Goal: Communication & Community: Answer question/provide support

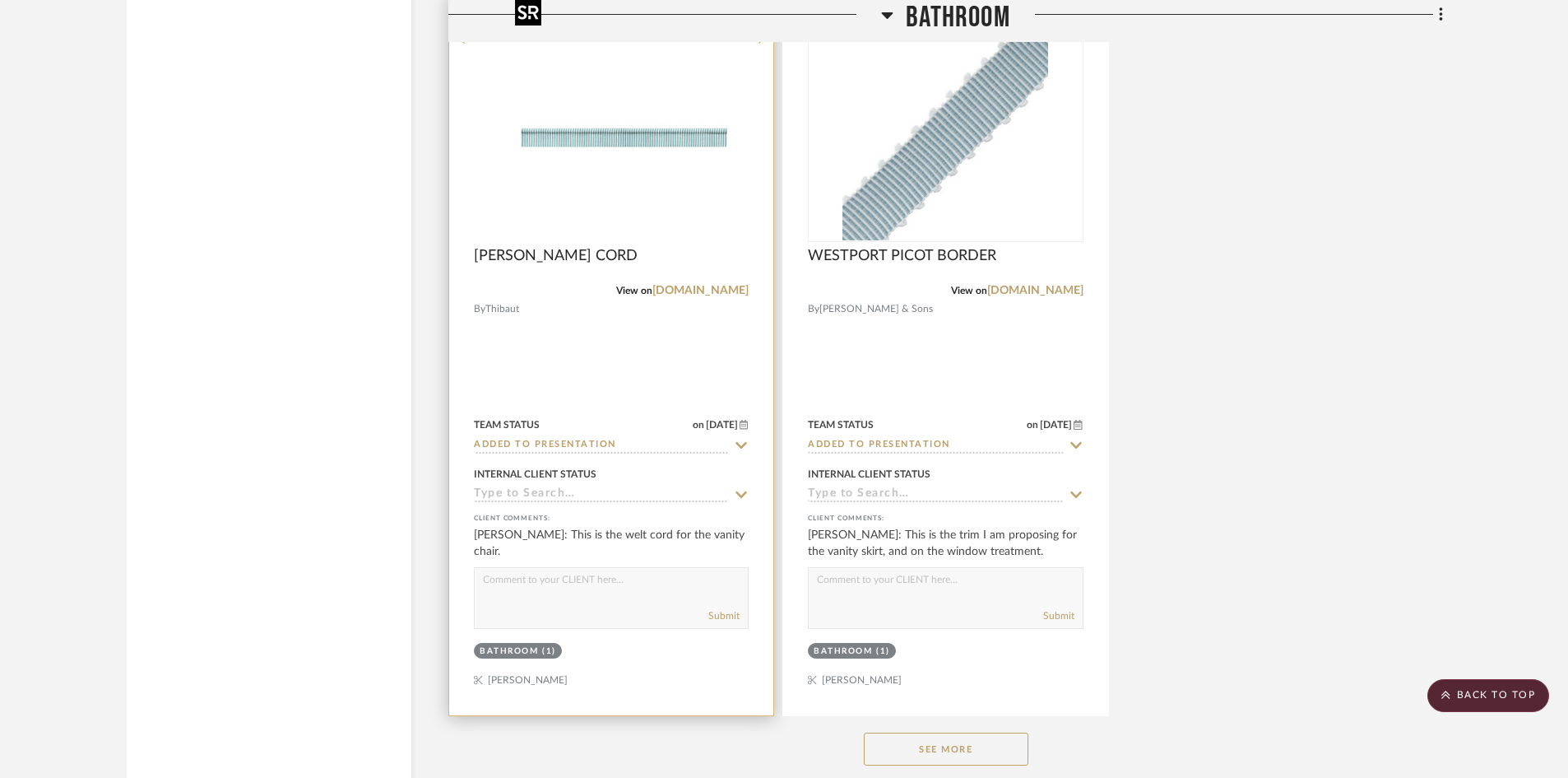
scroll to position [9717, 0]
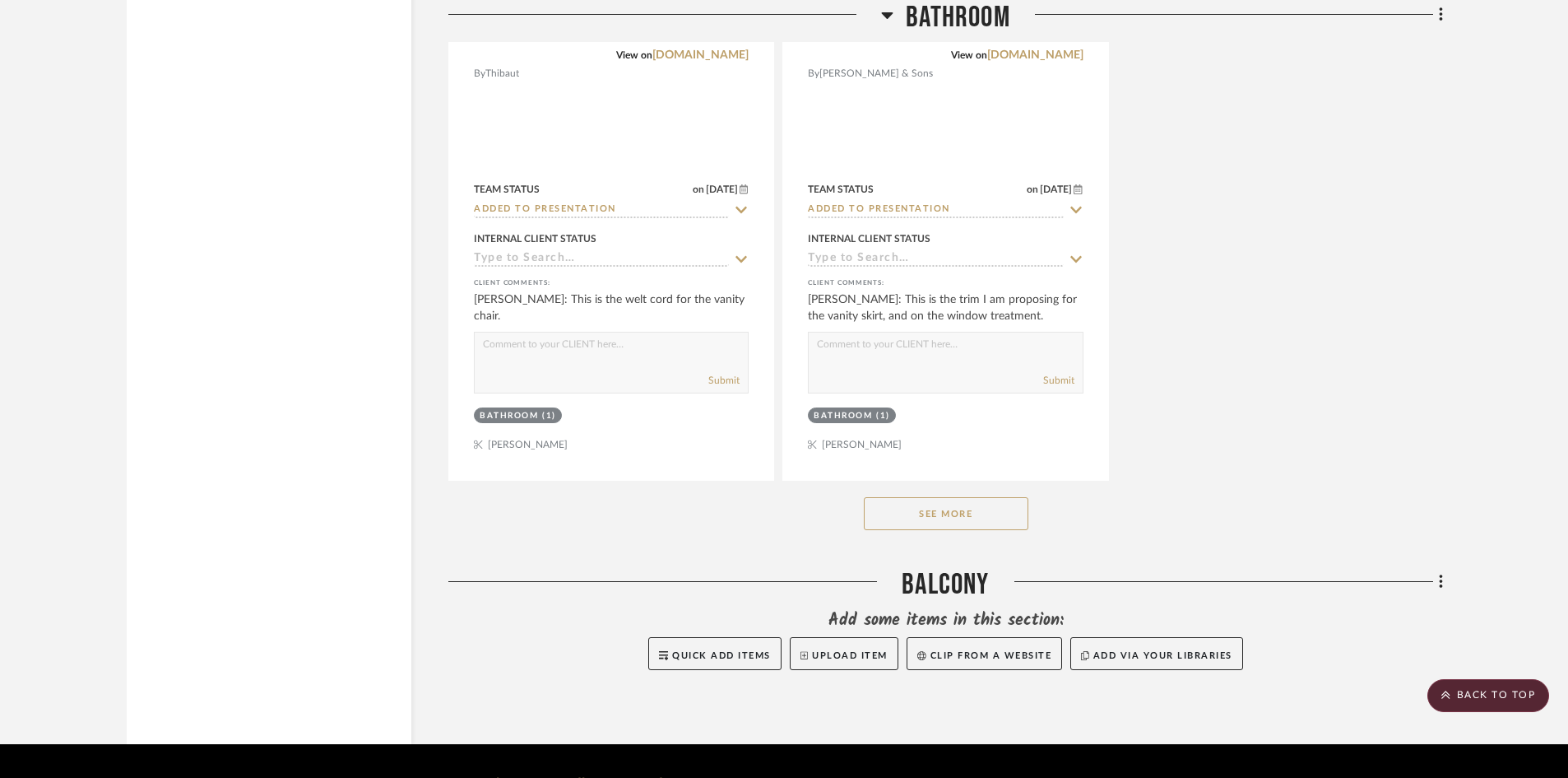
click at [996, 497] on button "See More" at bounding box center [946, 514] width 164 height 33
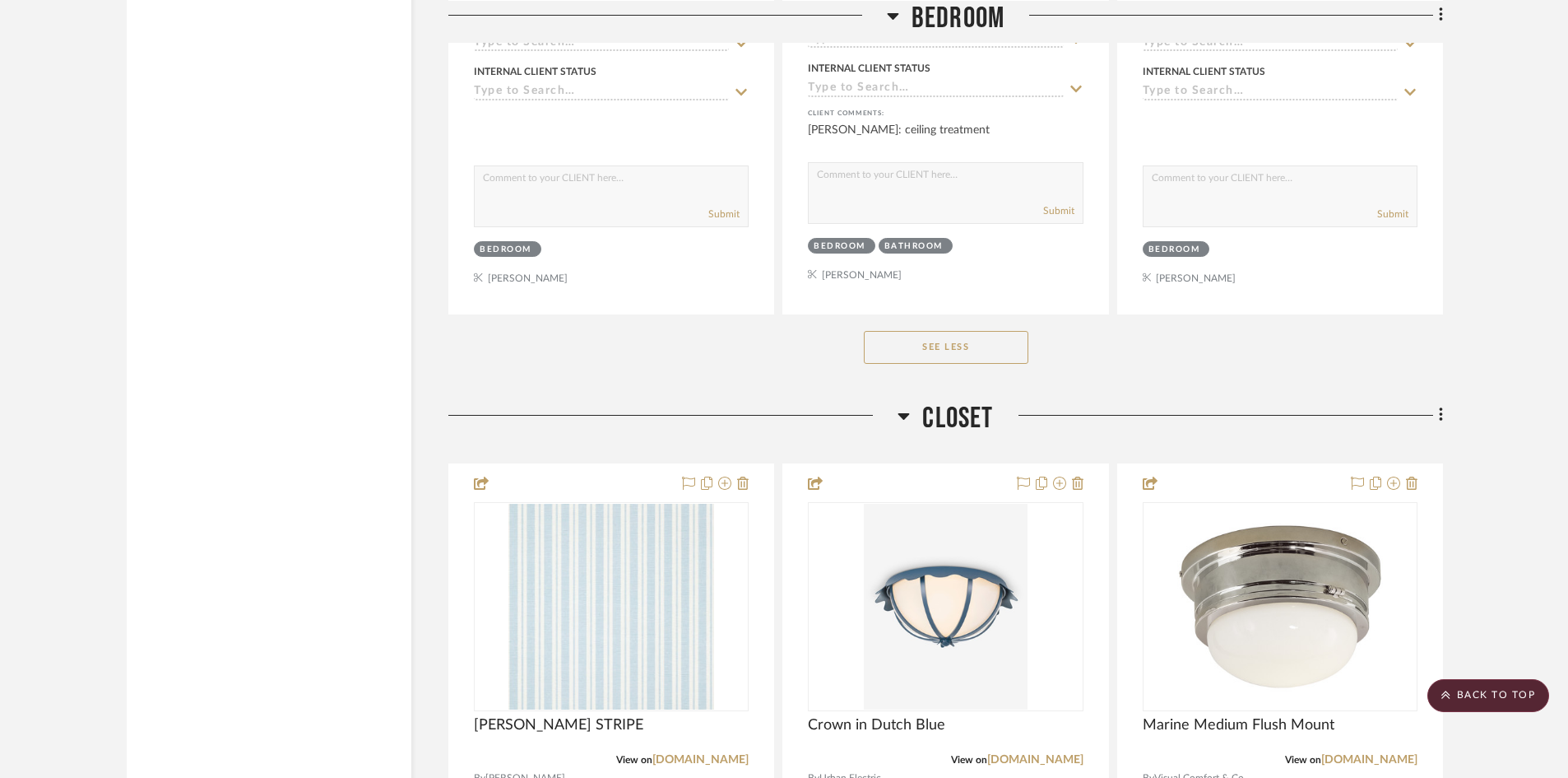
scroll to position [6014, 0]
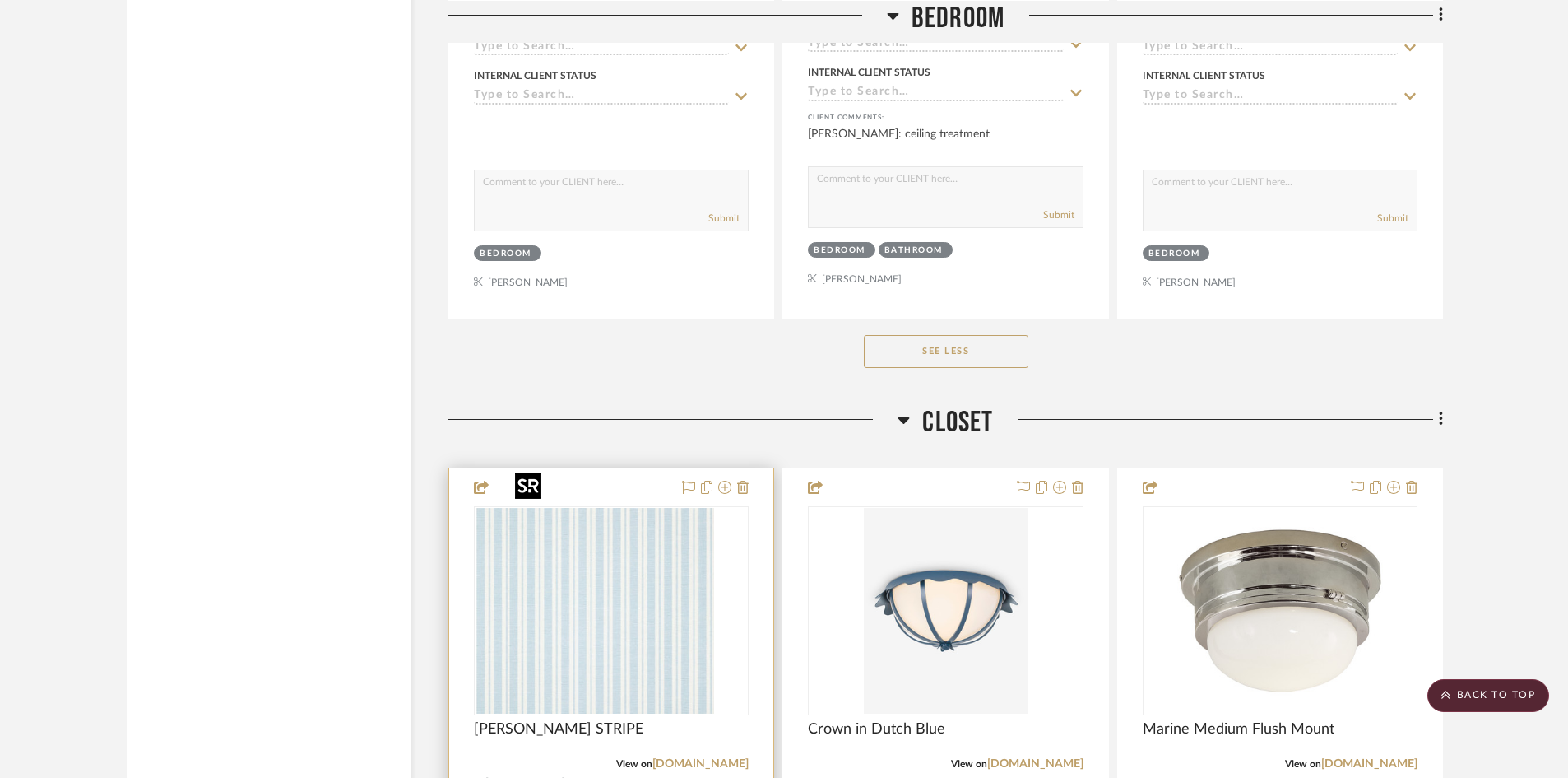
click at [564, 582] on div at bounding box center [611, 610] width 275 height 209
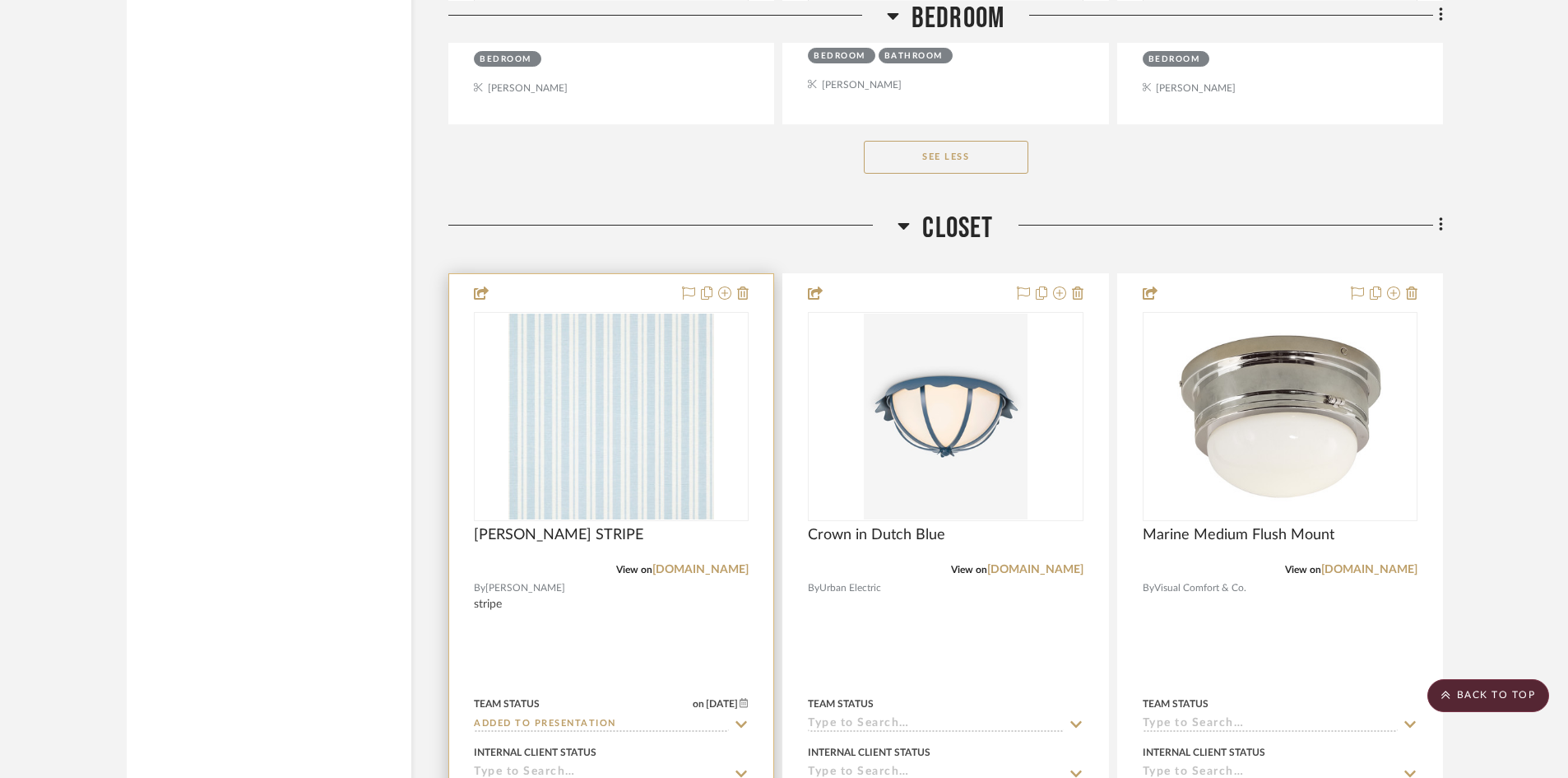
scroll to position [6178, 0]
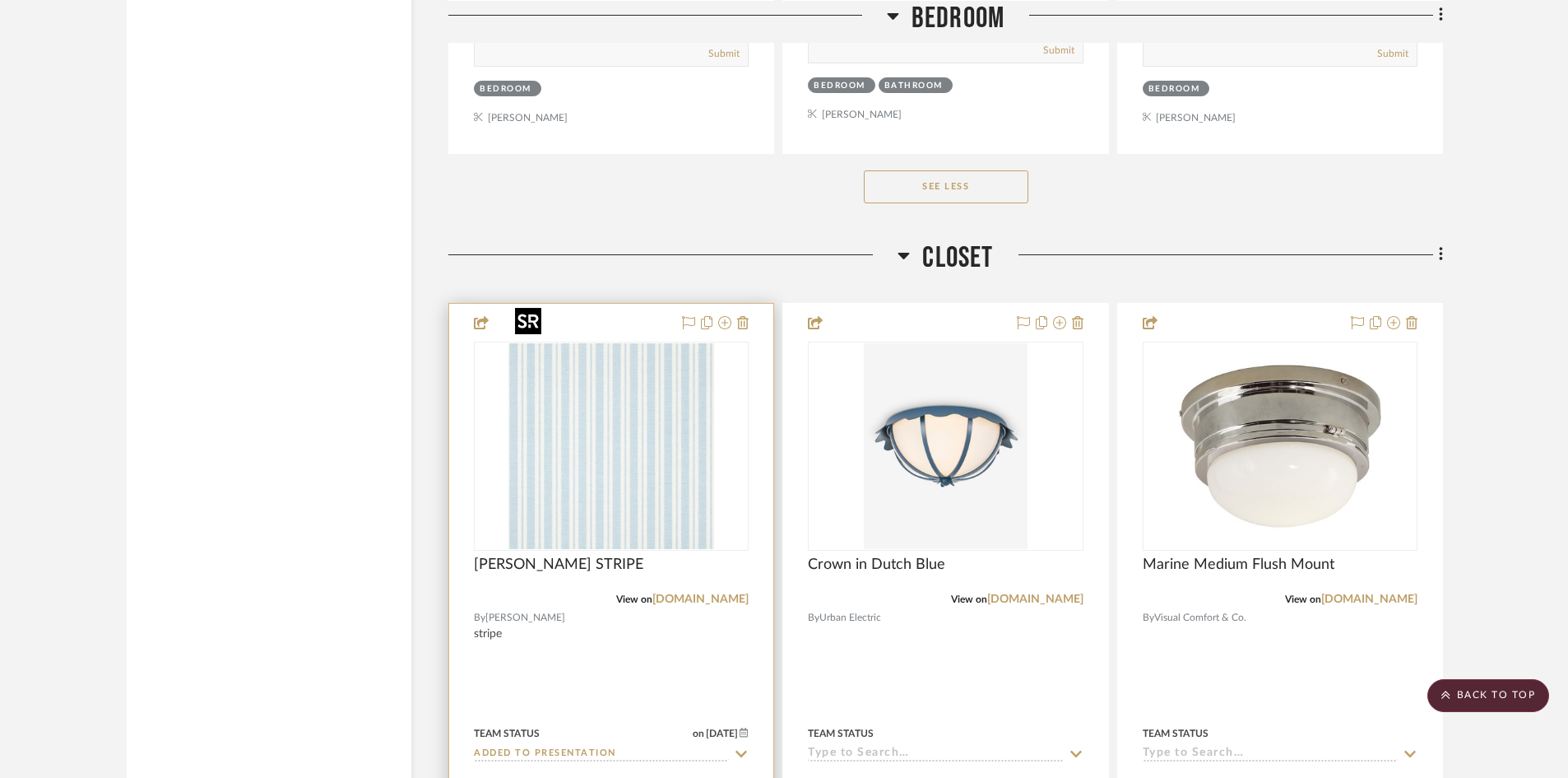
click at [615, 462] on img "0" at bounding box center [611, 446] width 206 height 206
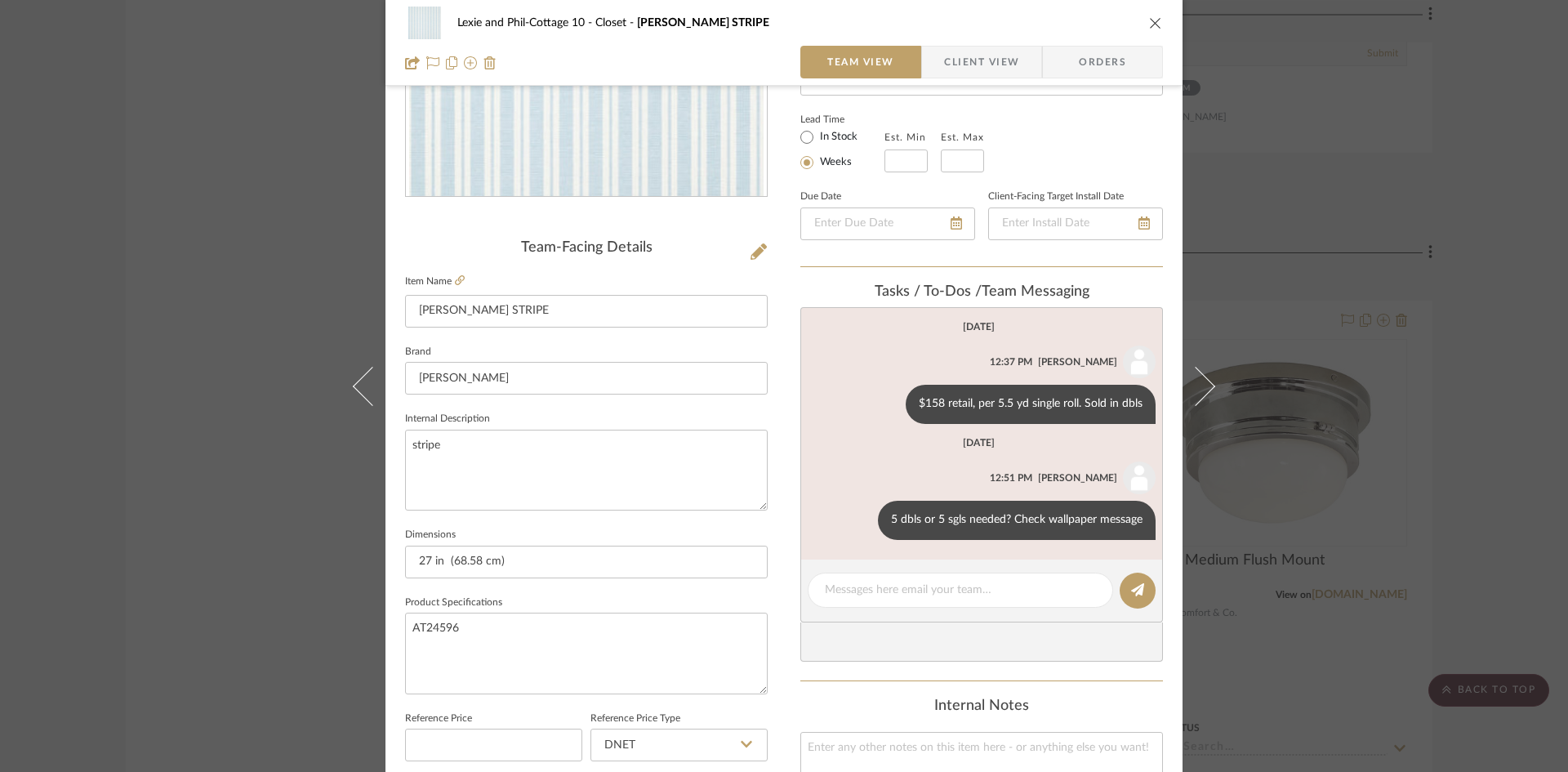
scroll to position [327, 0]
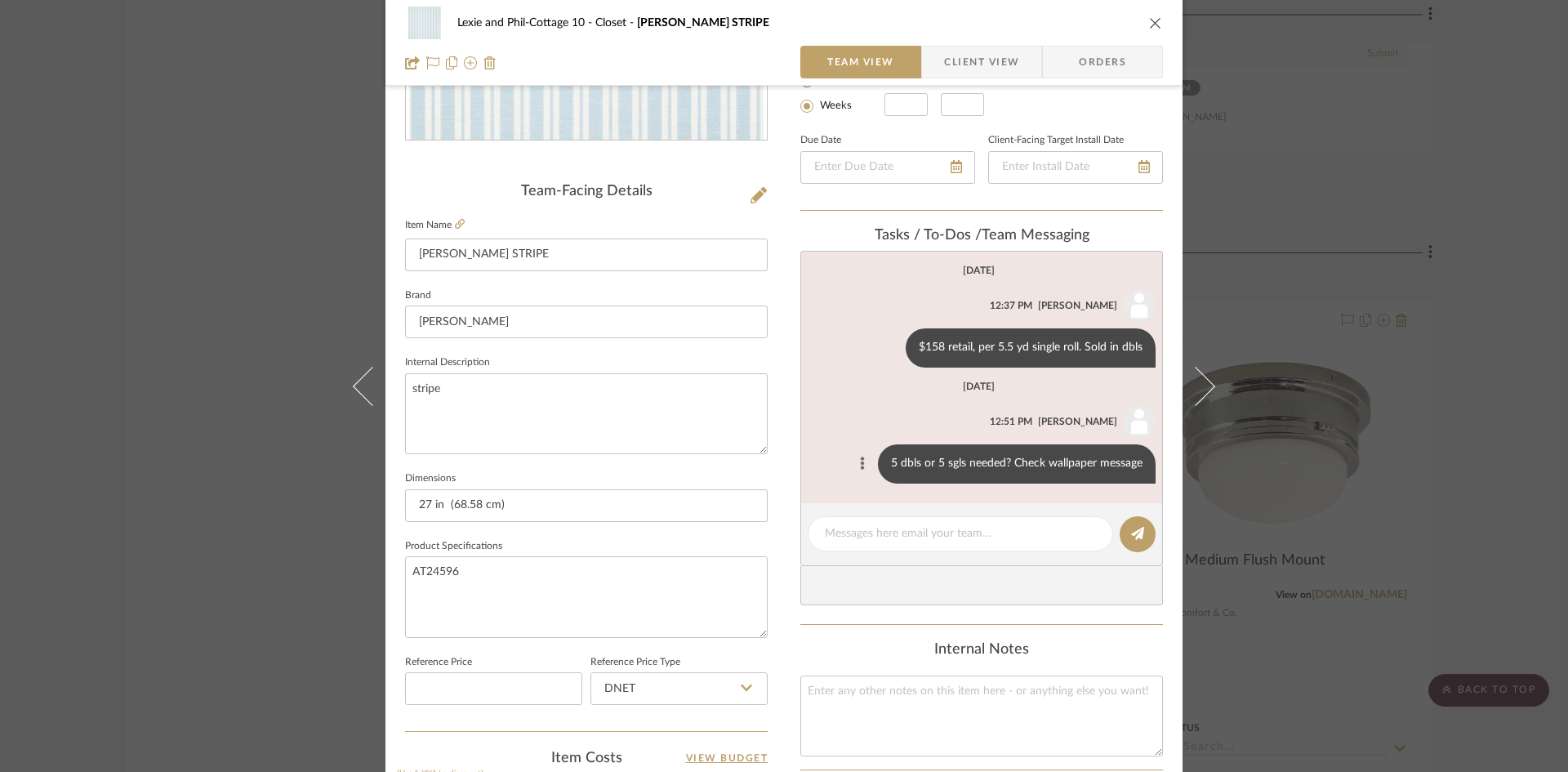
click at [861, 462] on icon at bounding box center [862, 462] width 4 height 13
click at [798, 440] on span "Edit Message" at bounding box center [781, 444] width 67 height 14
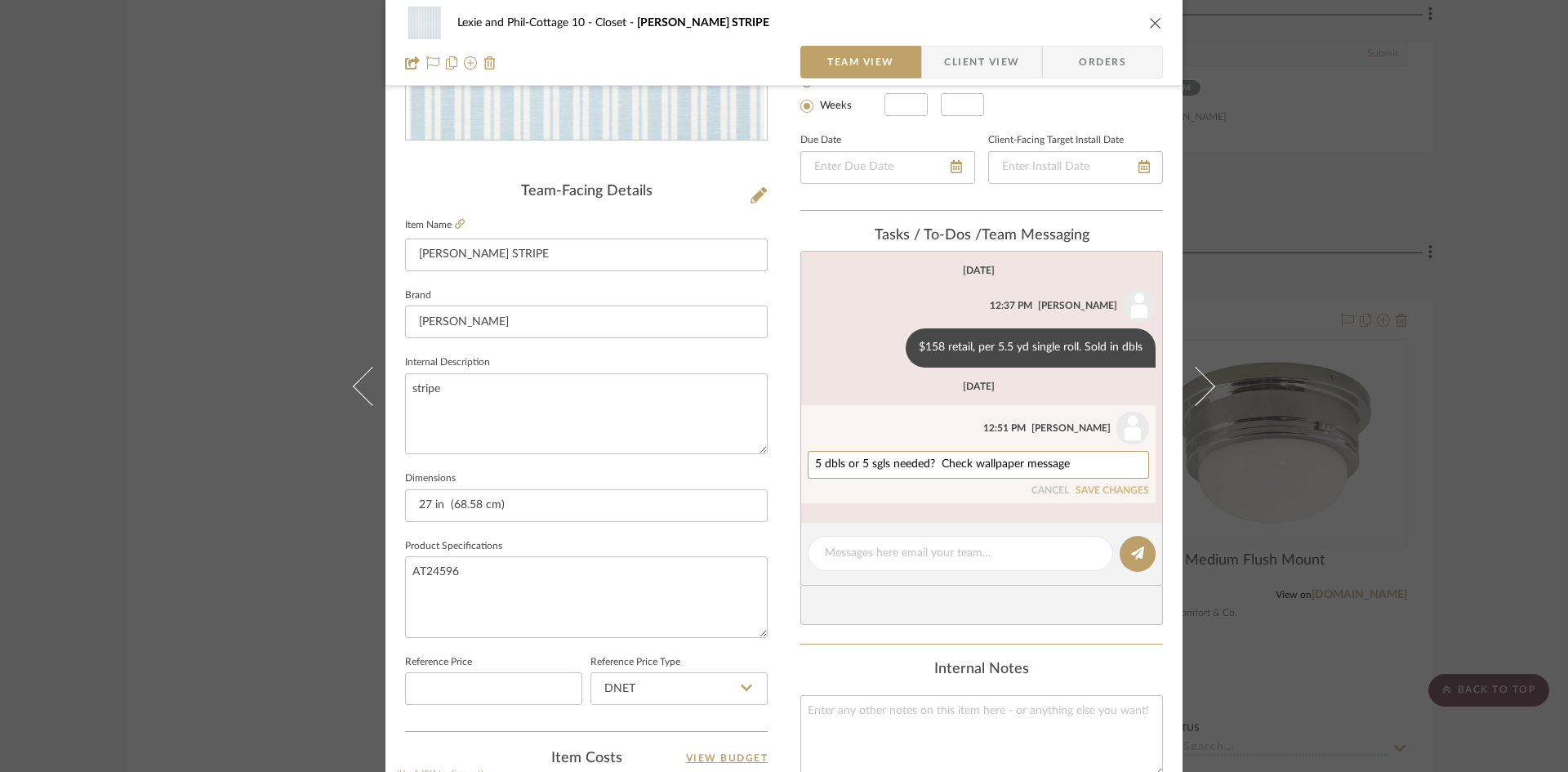
drag, startPoint x: 1051, startPoint y: 470, endPoint x: 814, endPoint y: 485, distance: 237.5
click at [814, 485] on div "5 dbls or 5 sgls needed? Check wallpaper message CANCEL SAVE CHANGES" at bounding box center [978, 474] width 342 height 46
type textarea "5 - 11 yd rolls per wp guy."
click at [1113, 486] on button "SAVE CHANGES" at bounding box center [1112, 490] width 73 height 11
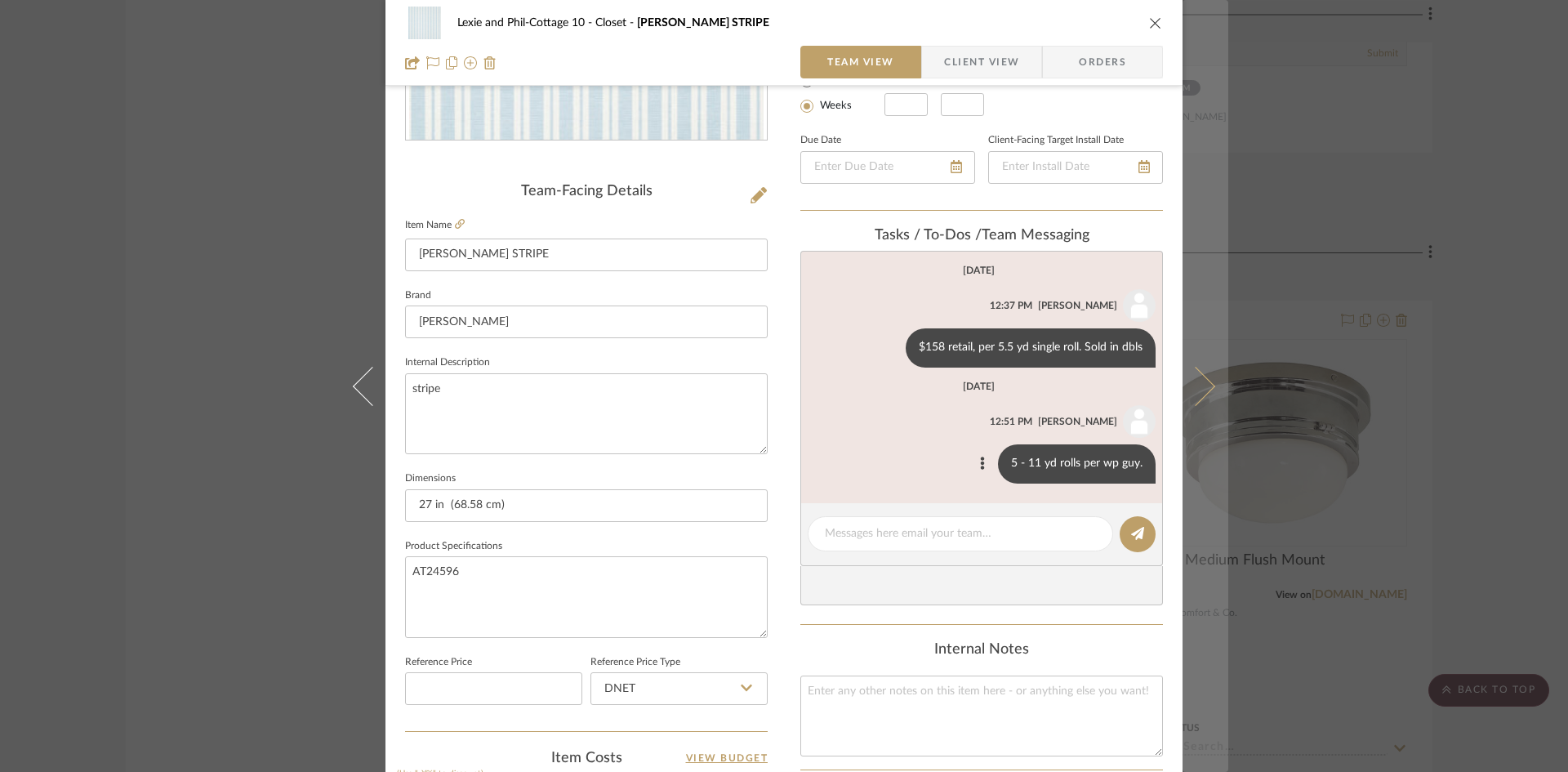
click at [1199, 380] on icon at bounding box center [1195, 385] width 39 height 39
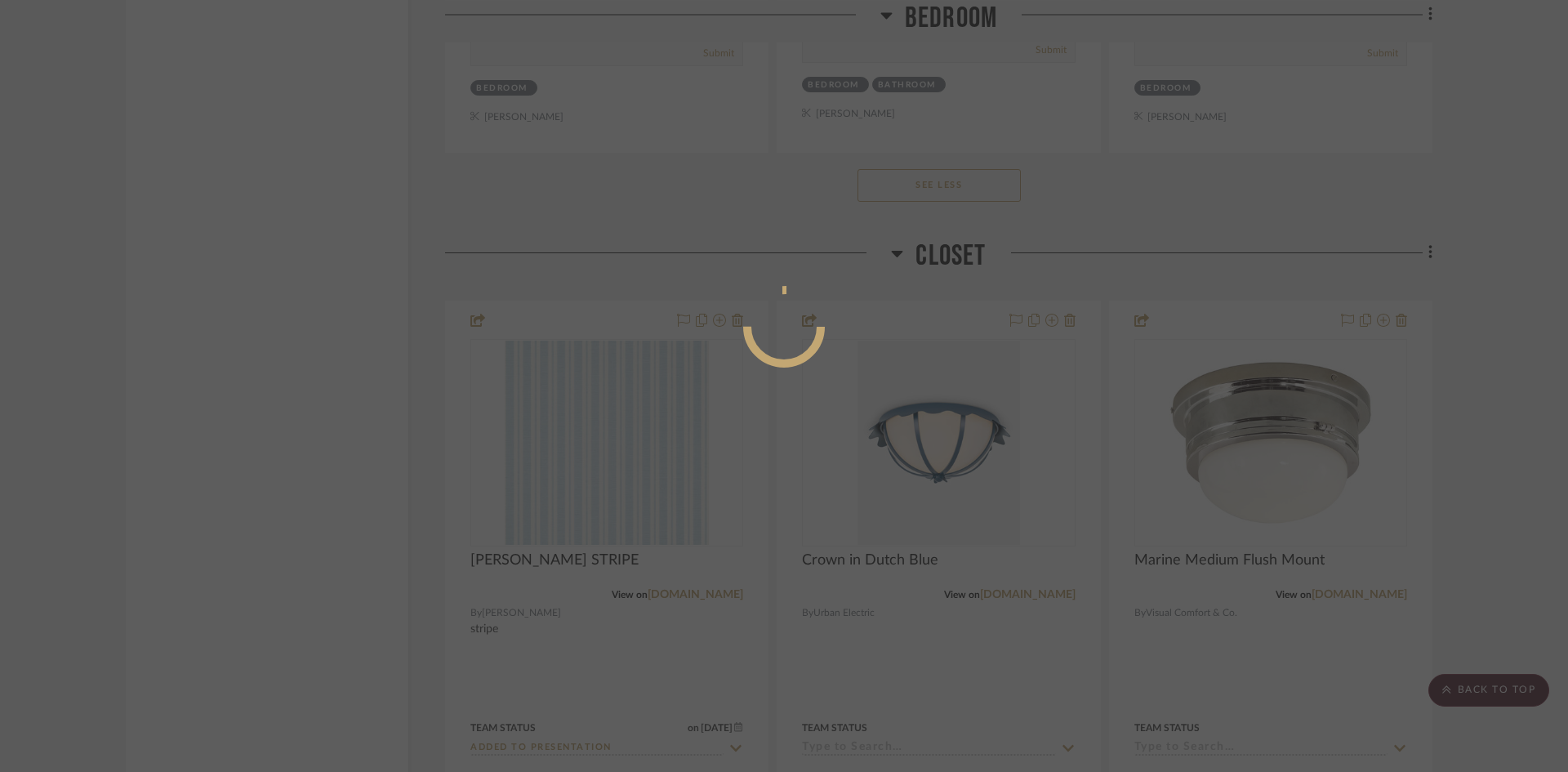
scroll to position [0, 0]
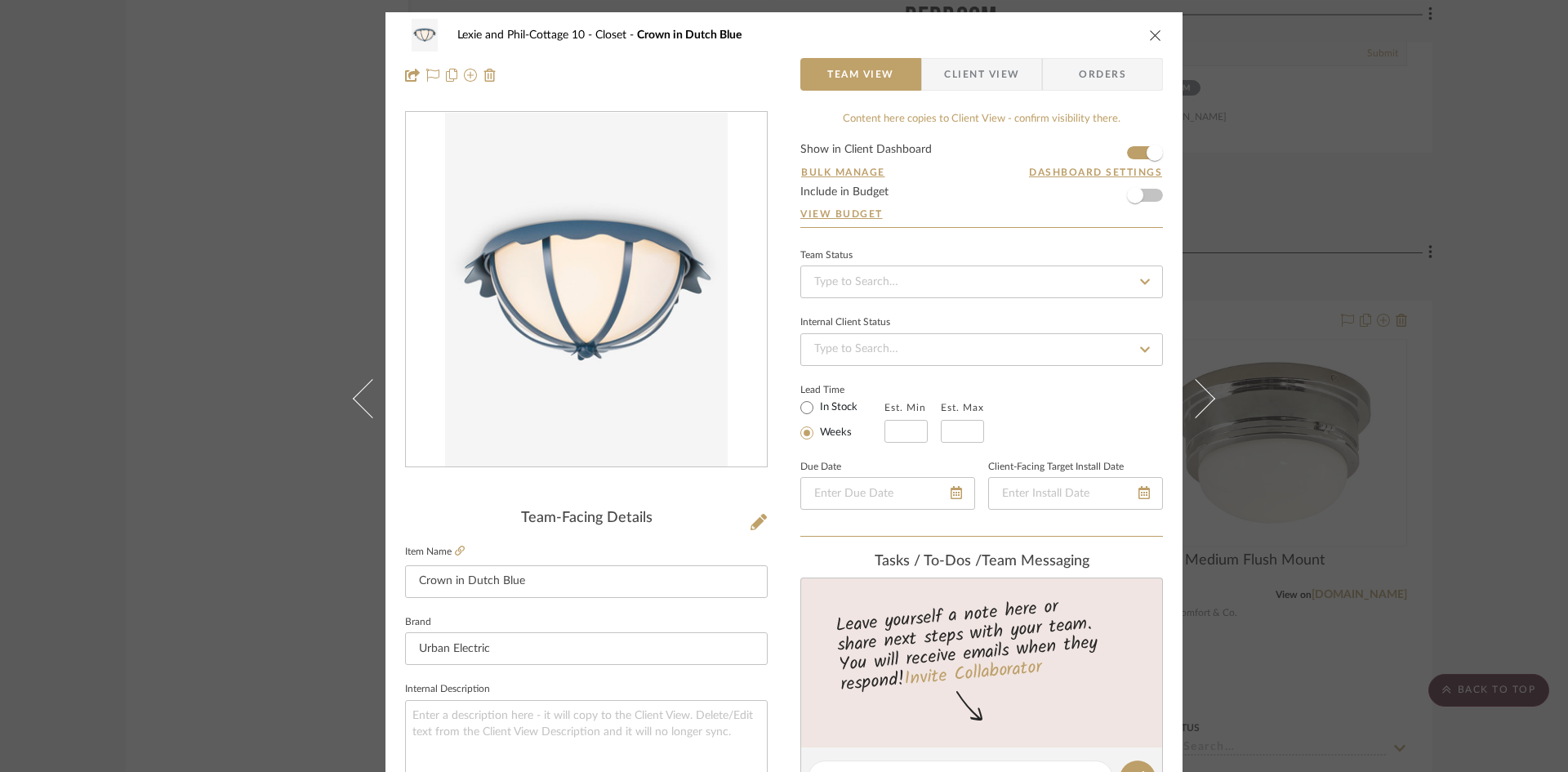
click at [1151, 35] on icon "close" at bounding box center [1155, 35] width 13 height 13
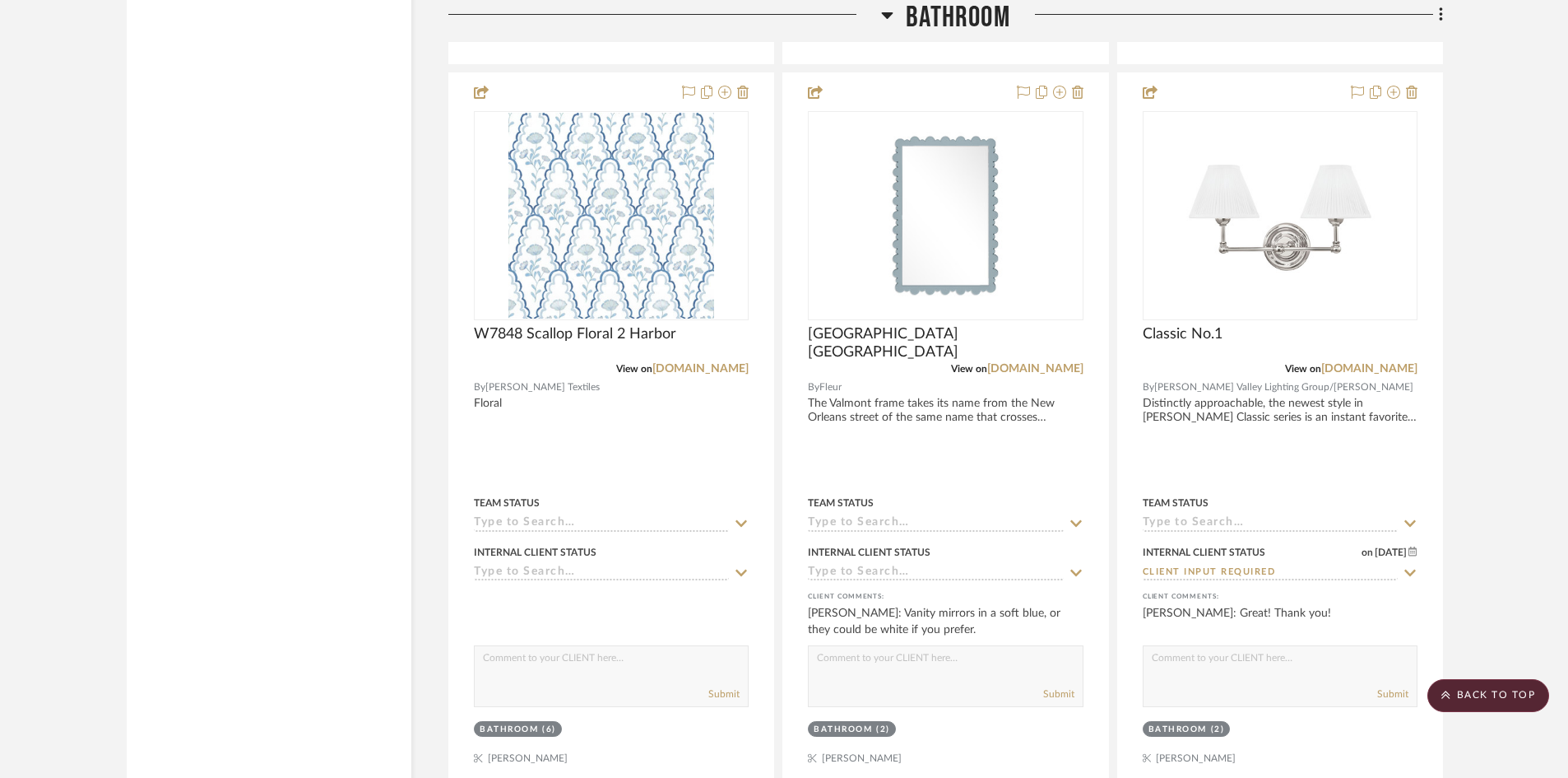
scroll to position [10210, 0]
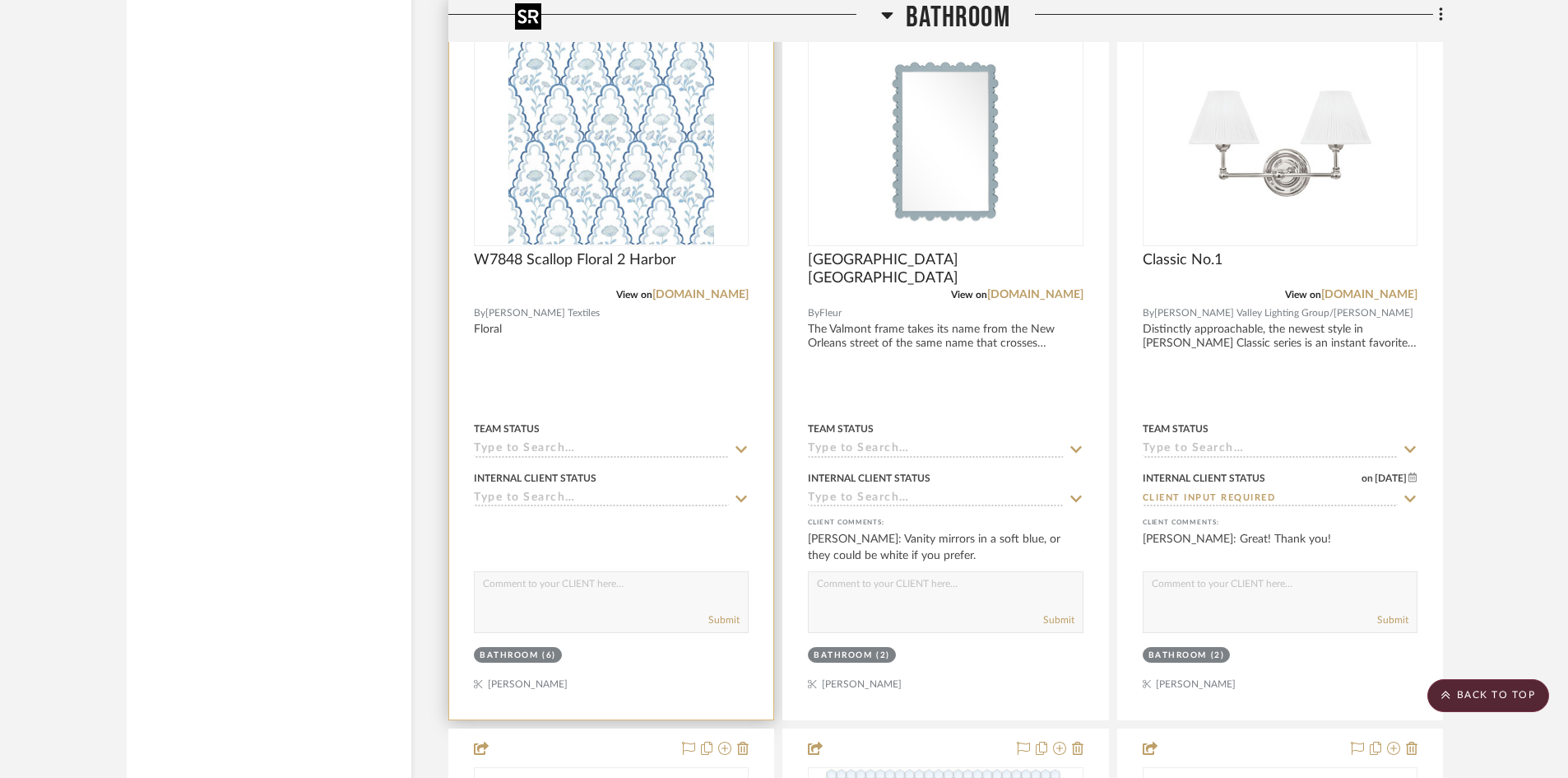
click at [591, 174] on img "0" at bounding box center [611, 141] width 206 height 206
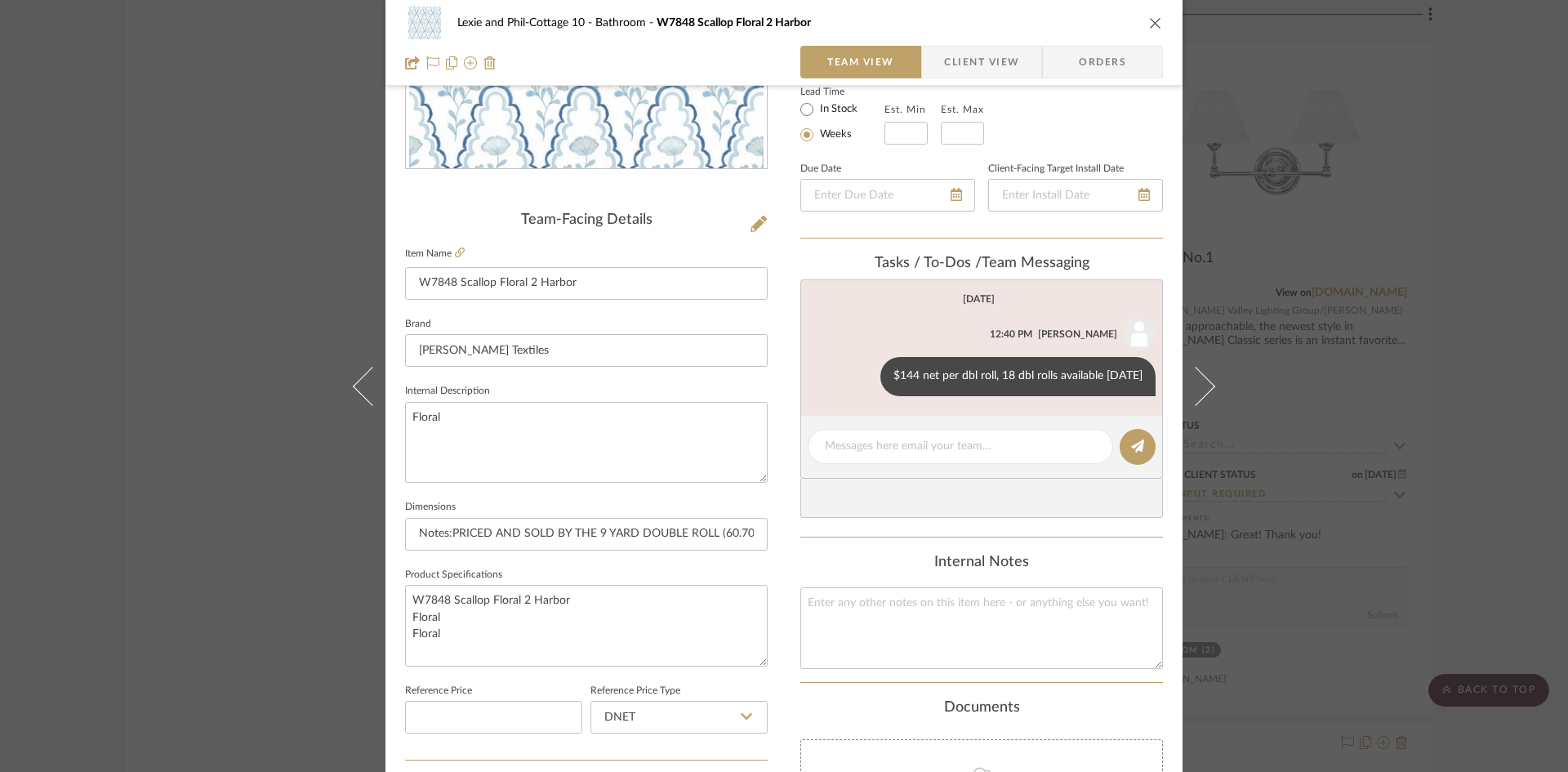
scroll to position [327, 0]
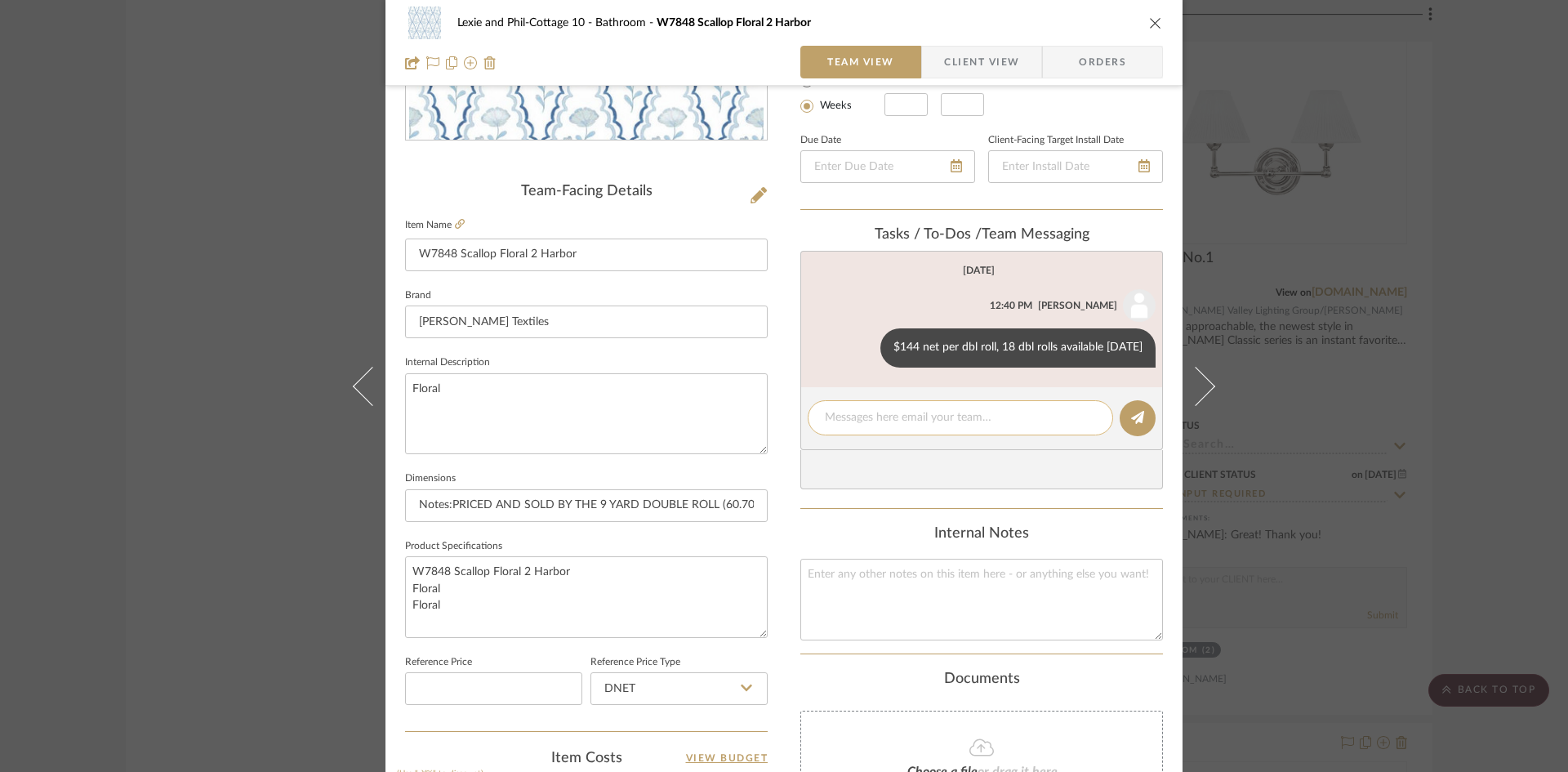
click at [826, 414] on textarea at bounding box center [960, 417] width 271 height 17
type textarea "6 - 9 yd rolls per wp guy"
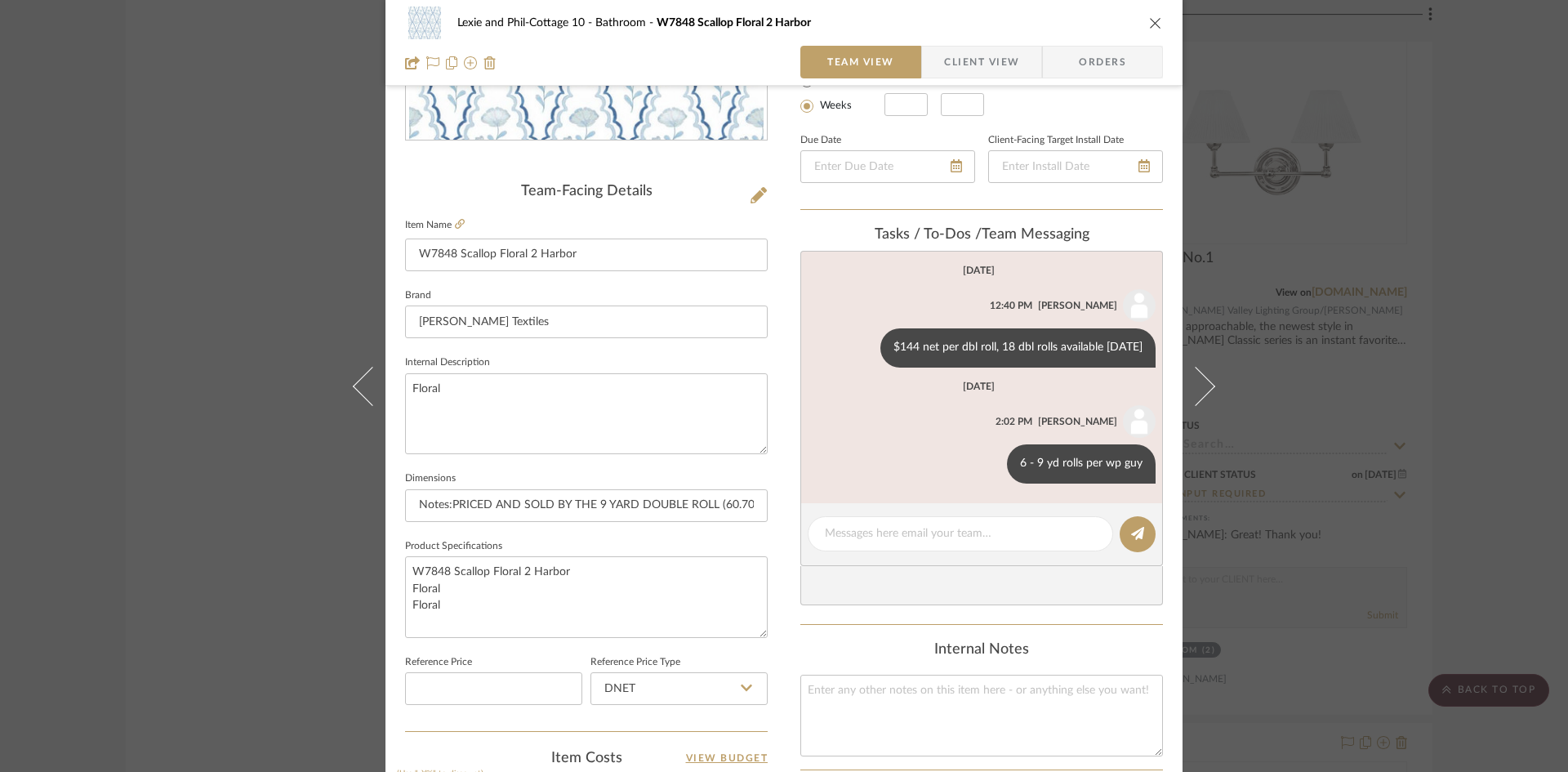
click at [1149, 21] on icon "close" at bounding box center [1155, 22] width 13 height 13
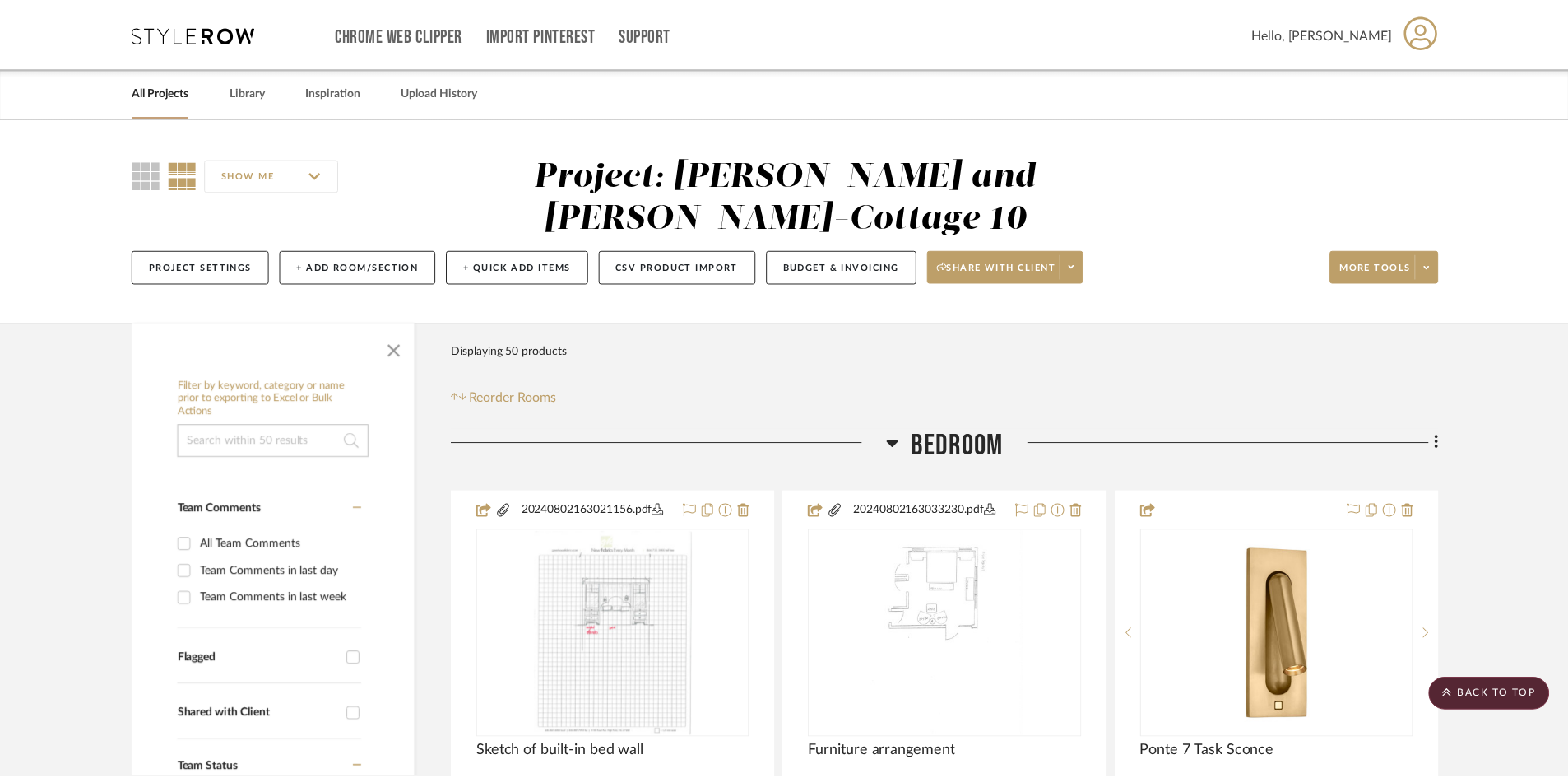
scroll to position [10210, 0]
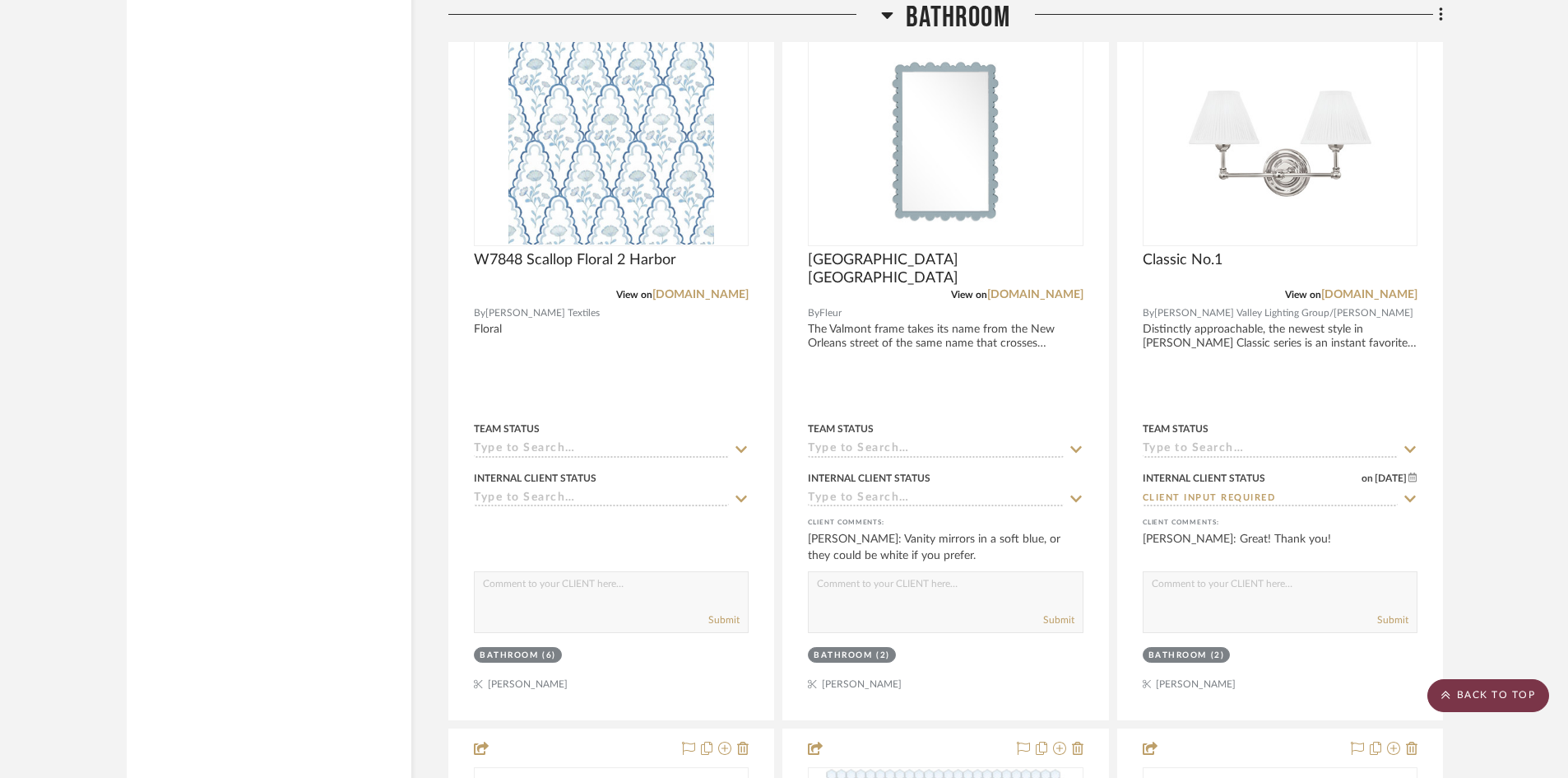
click at [1486, 688] on scroll-to-top-button "BACK TO TOP" at bounding box center [1488, 695] width 122 height 33
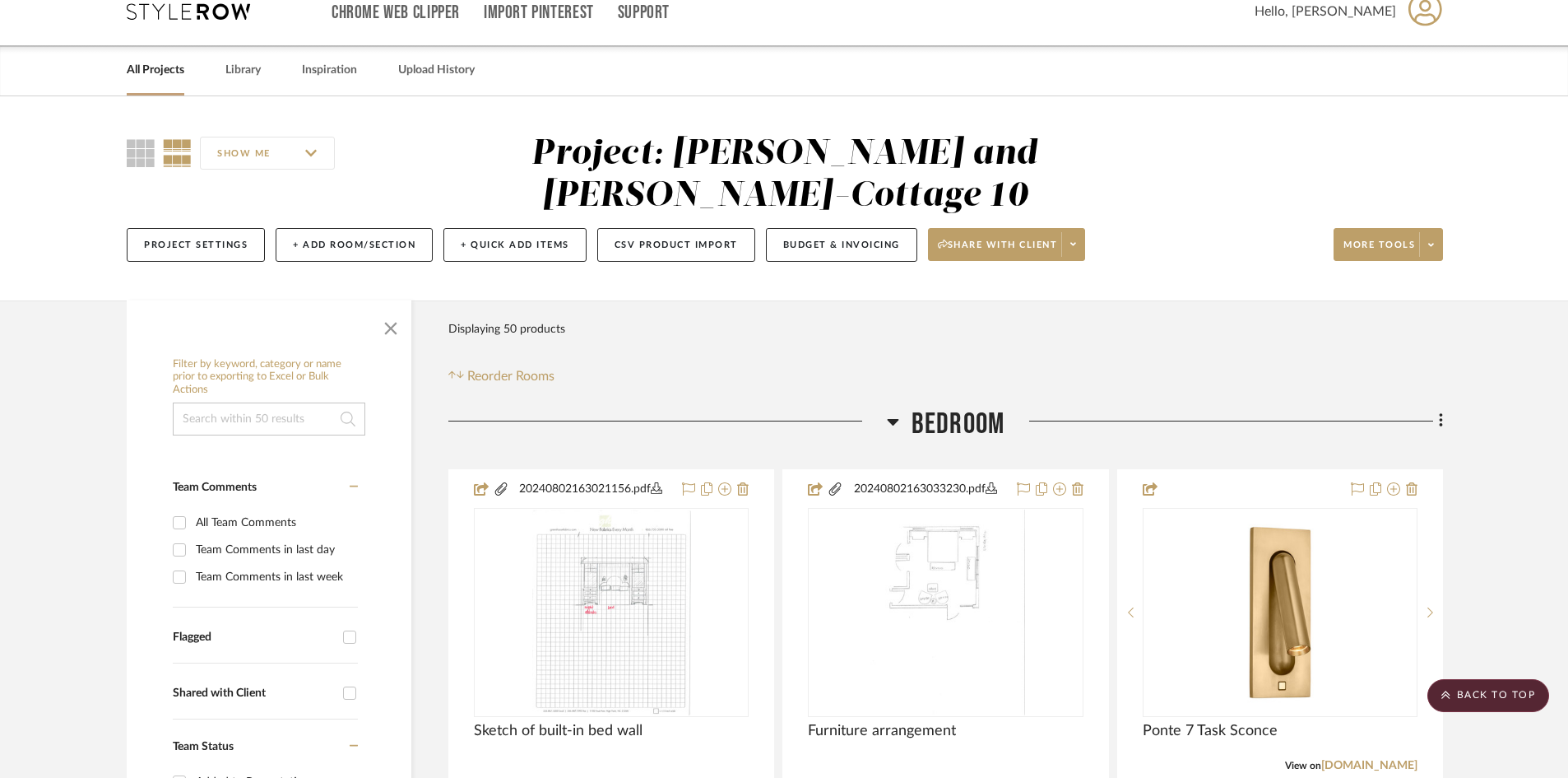
scroll to position [0, 0]
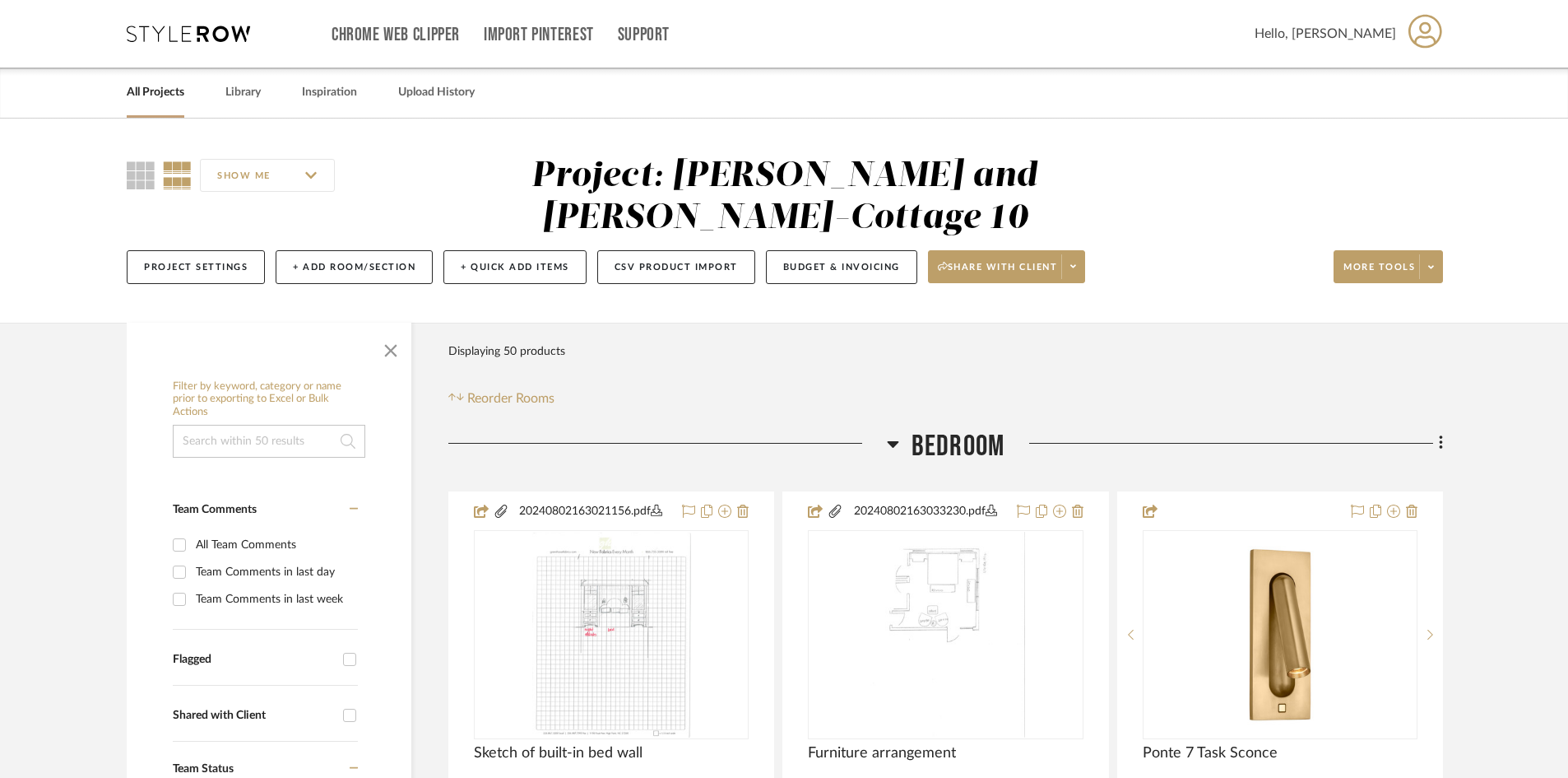
click at [163, 90] on link "All Projects" at bounding box center [156, 93] width 57 height 23
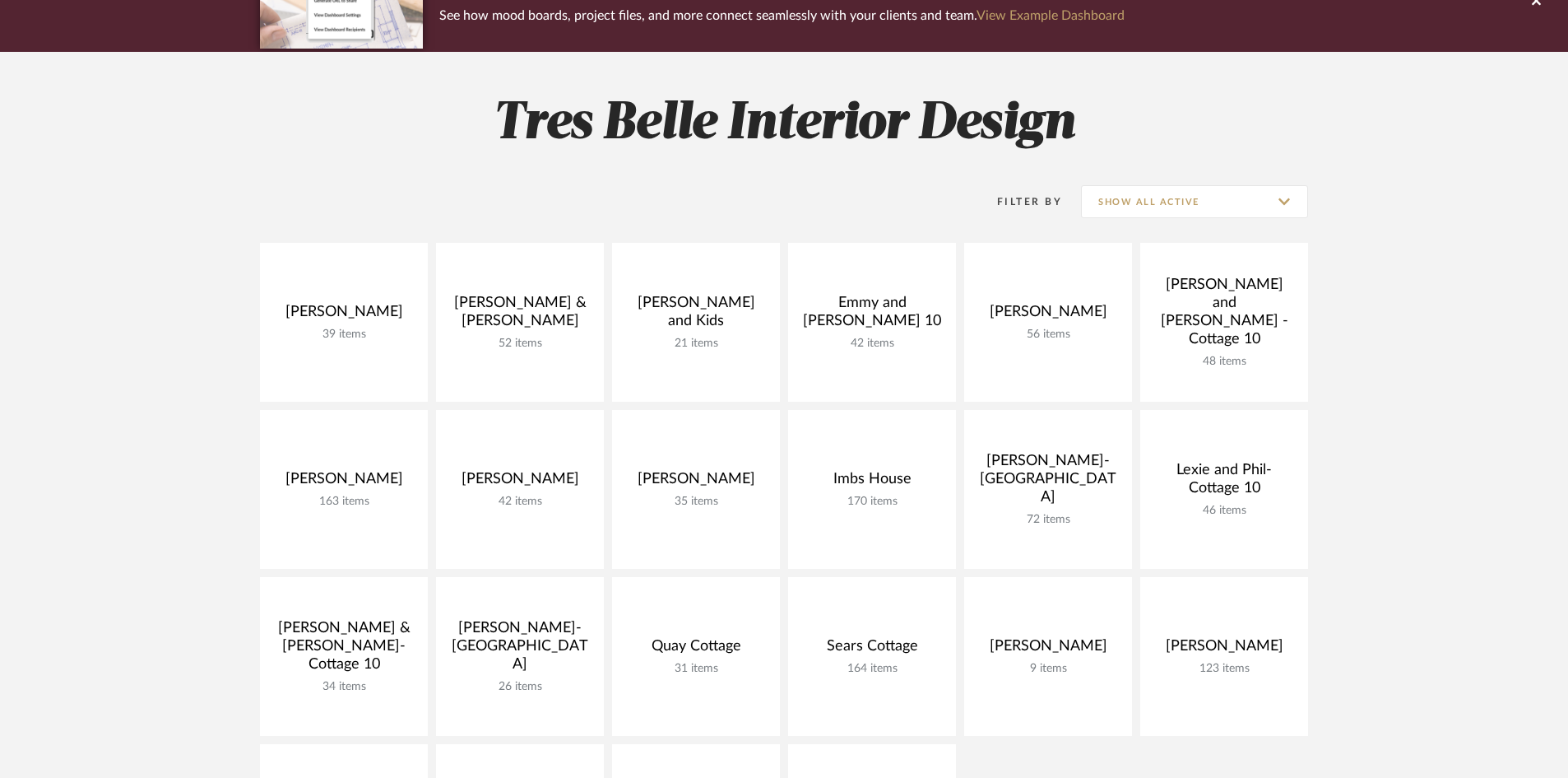
scroll to position [247, 0]
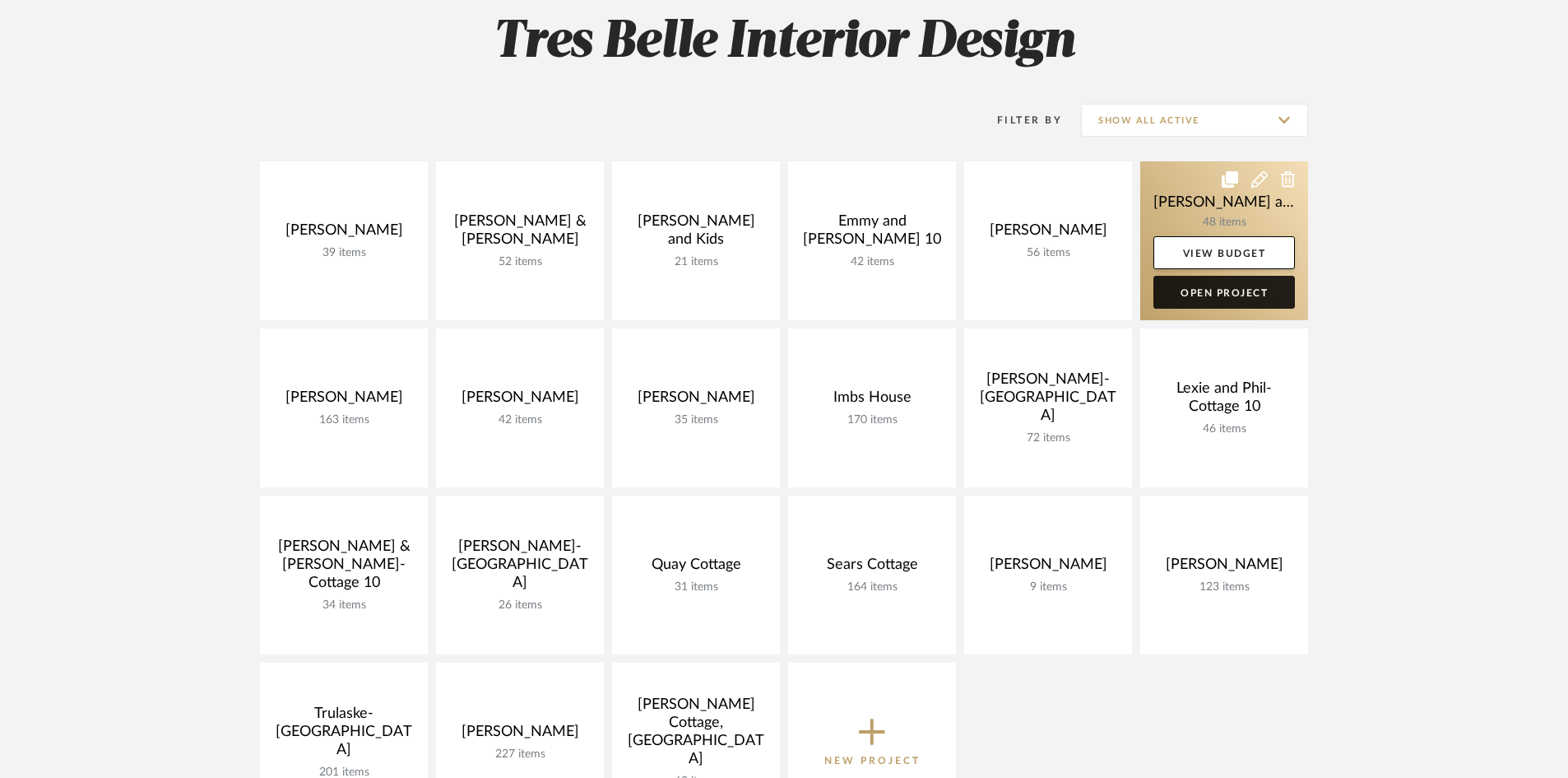
click at [1236, 291] on link "Open Project" at bounding box center [1224, 292] width 142 height 33
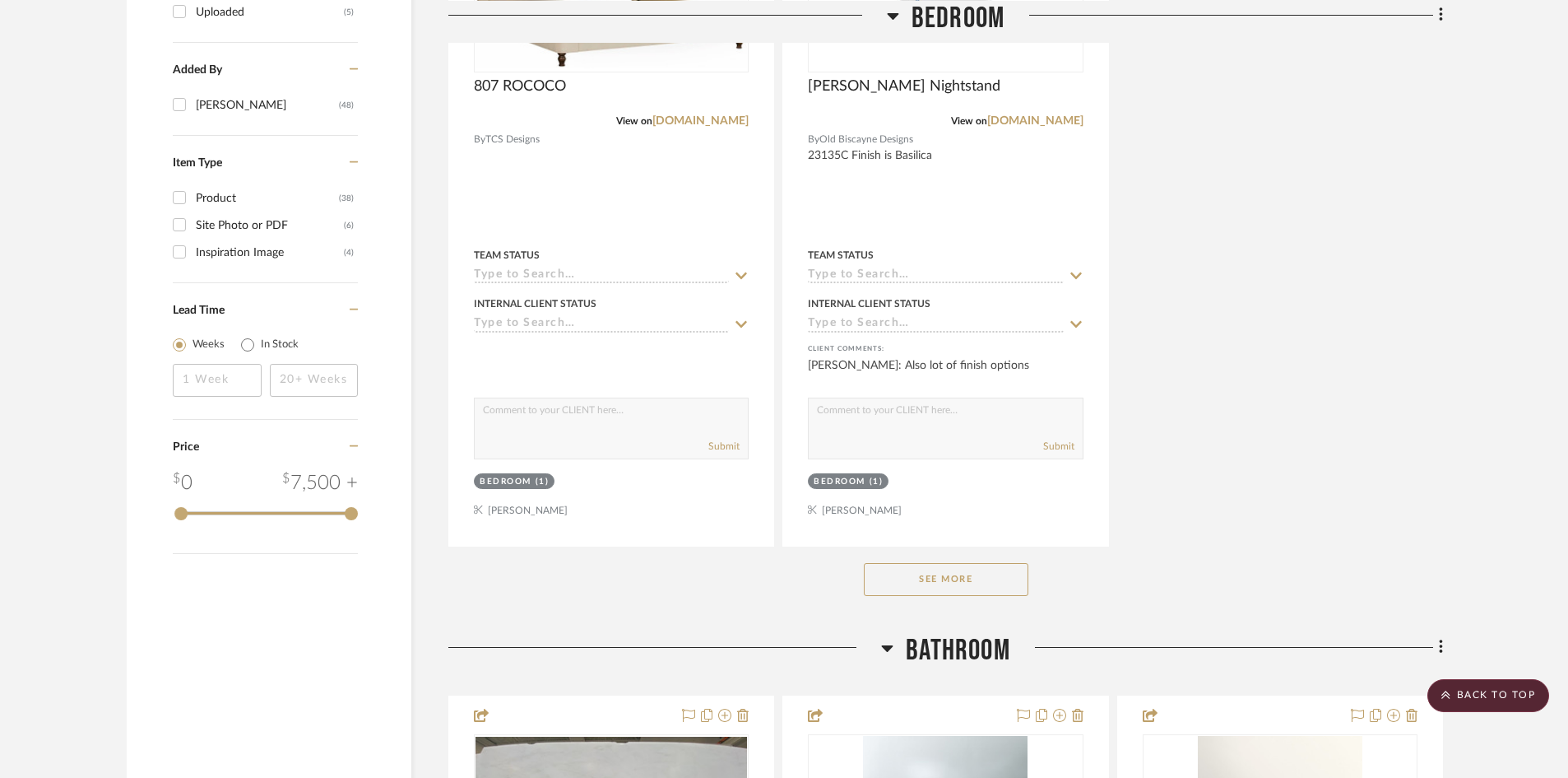
scroll to position [2304, 0]
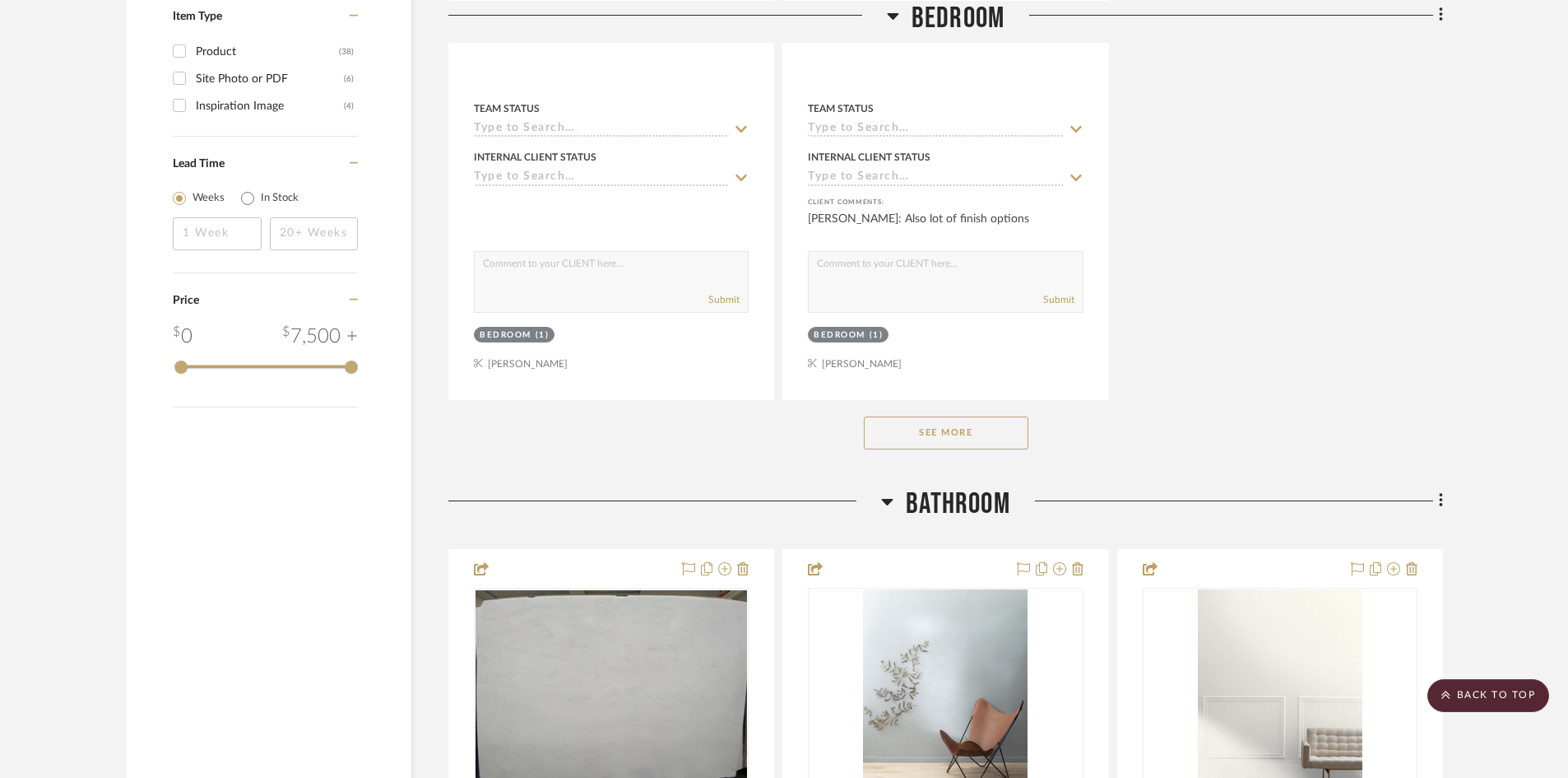
click at [964, 416] on button "See More" at bounding box center [946, 433] width 164 height 33
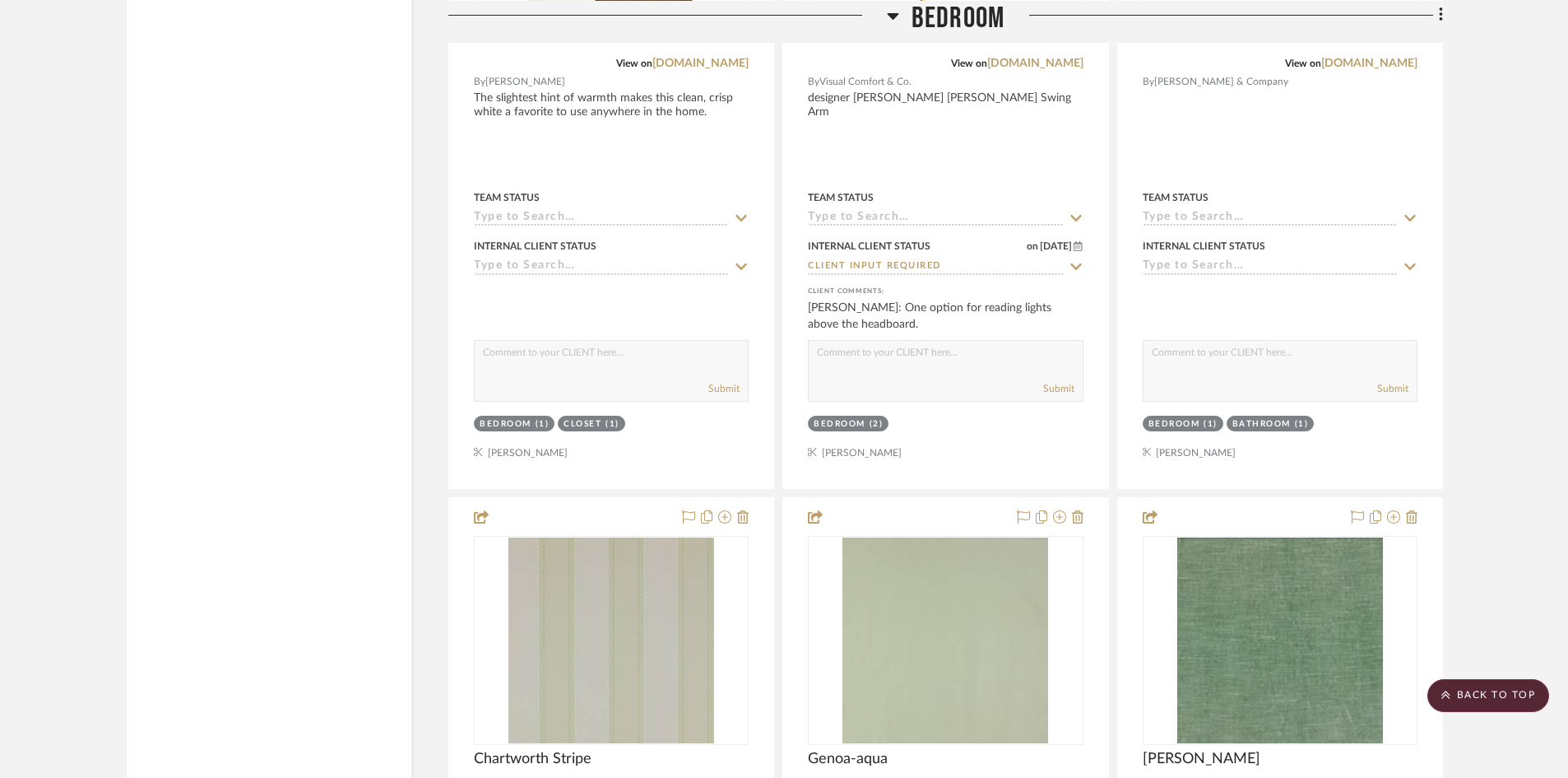
scroll to position [3127, 0]
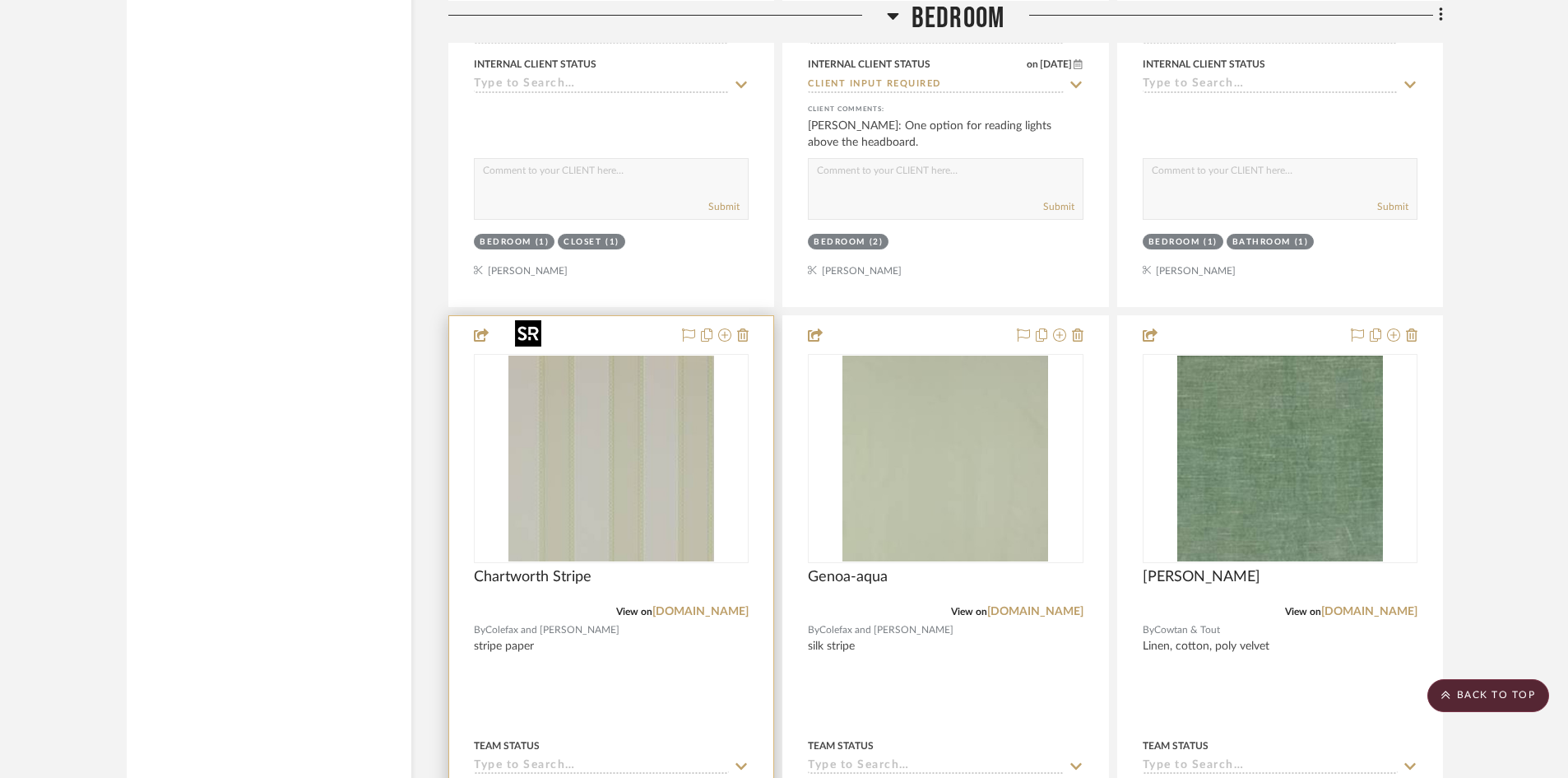
click at [611, 419] on img "0" at bounding box center [611, 458] width 206 height 206
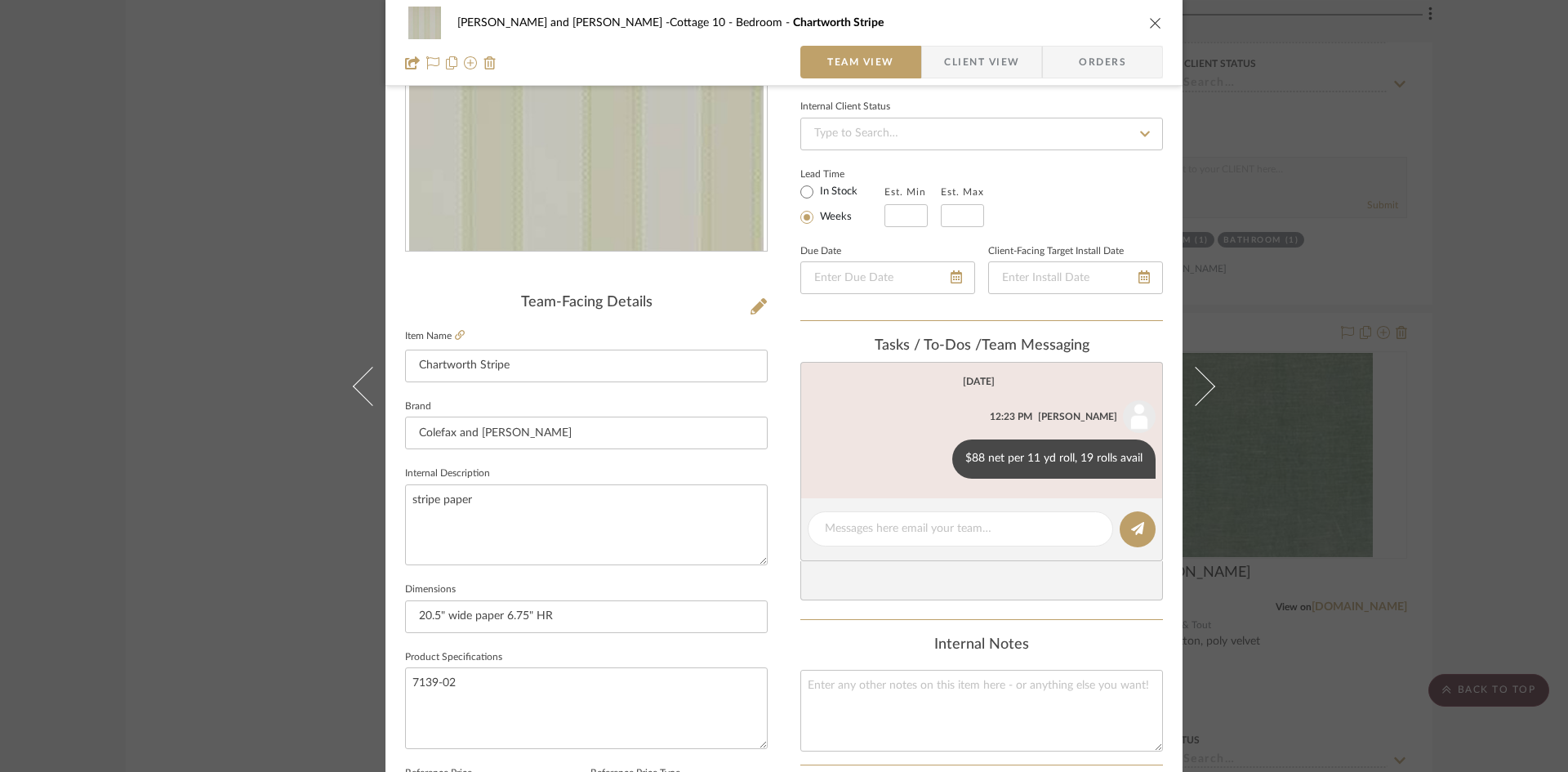
scroll to position [245, 0]
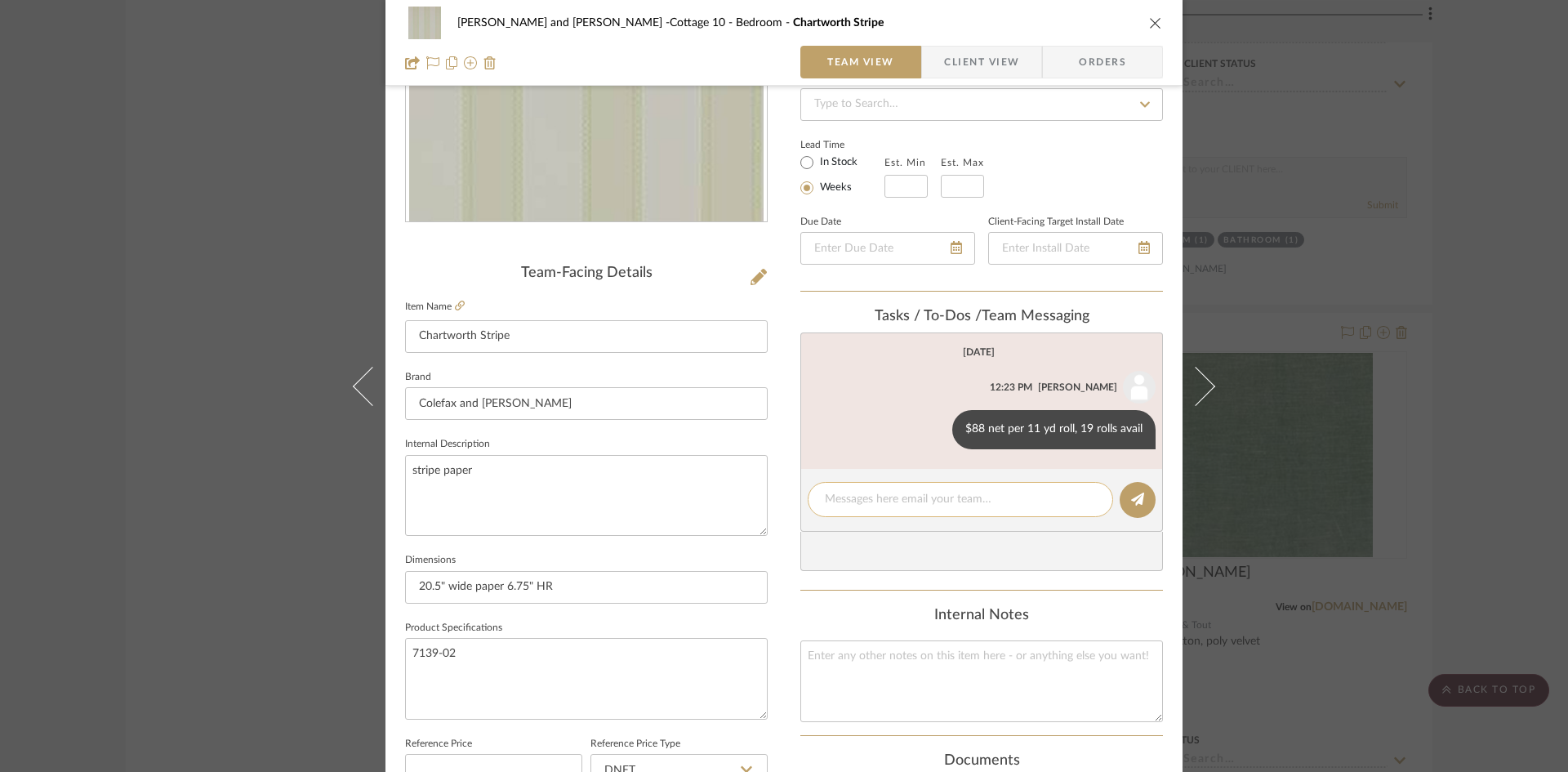
click at [848, 498] on textarea at bounding box center [960, 499] width 271 height 17
type textarea "12 - 11 yd rolls per wp guy"
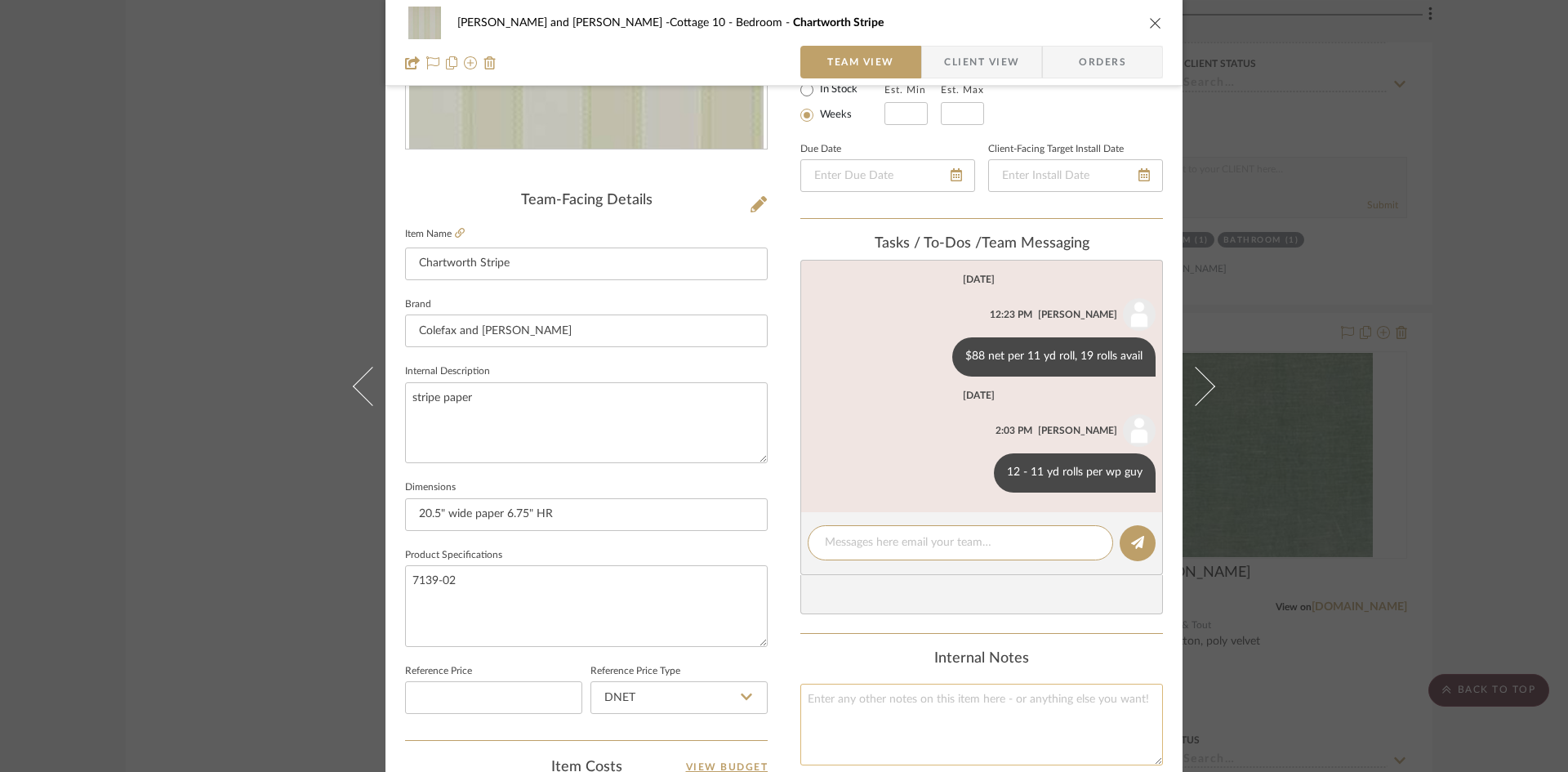
scroll to position [735, 0]
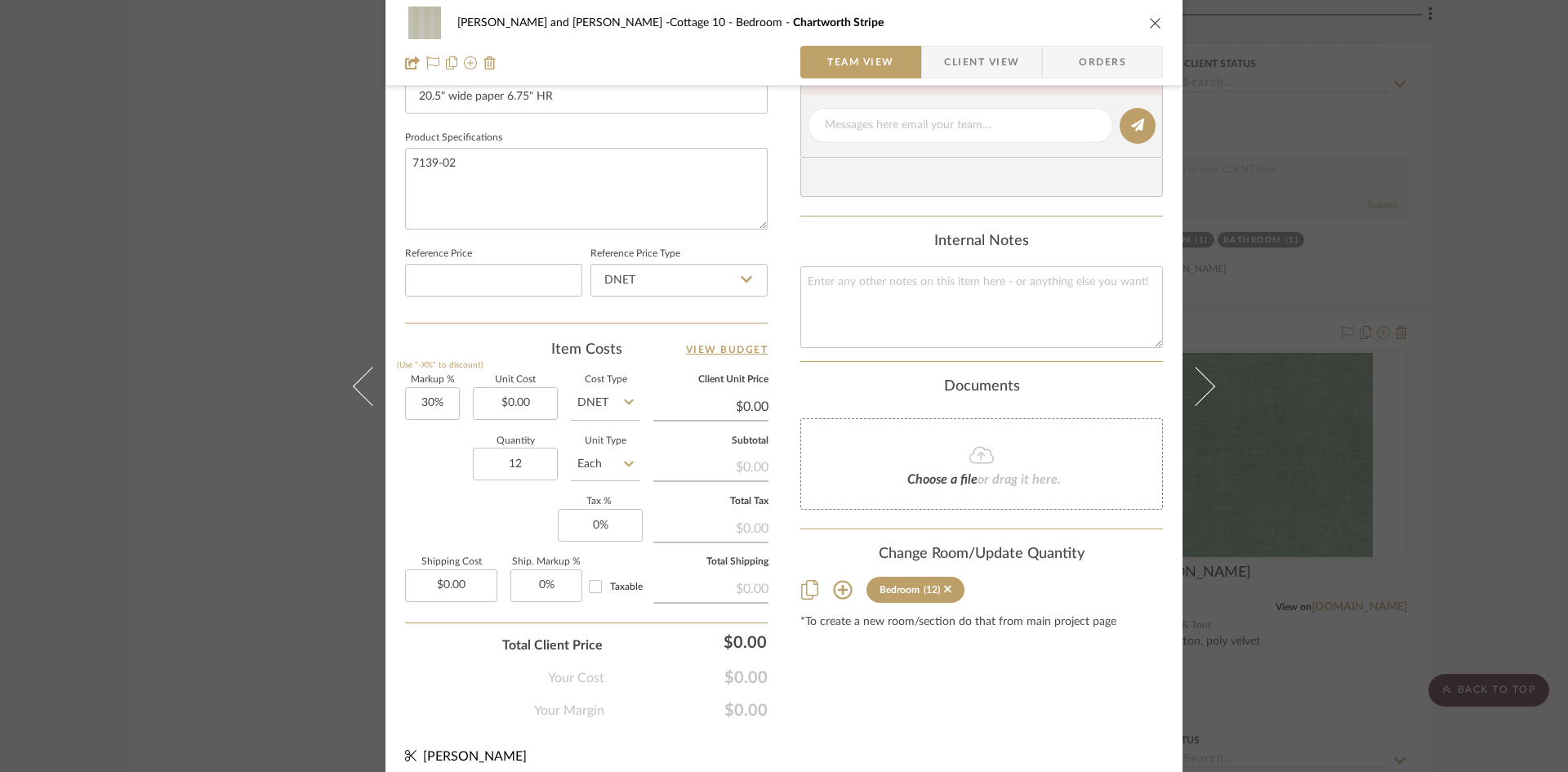
click at [1151, 22] on icon "close" at bounding box center [1155, 22] width 13 height 13
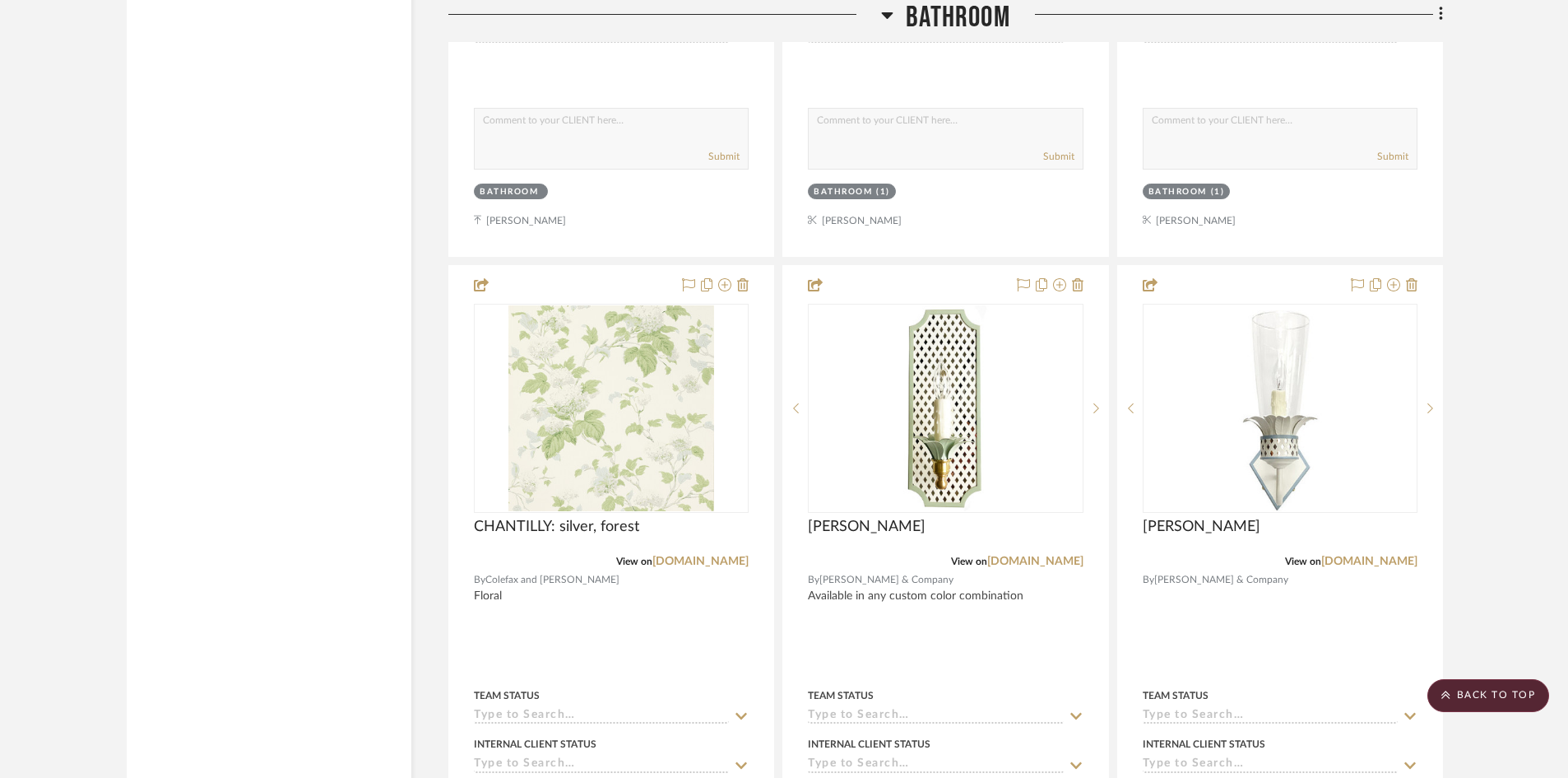
scroll to position [8558, 0]
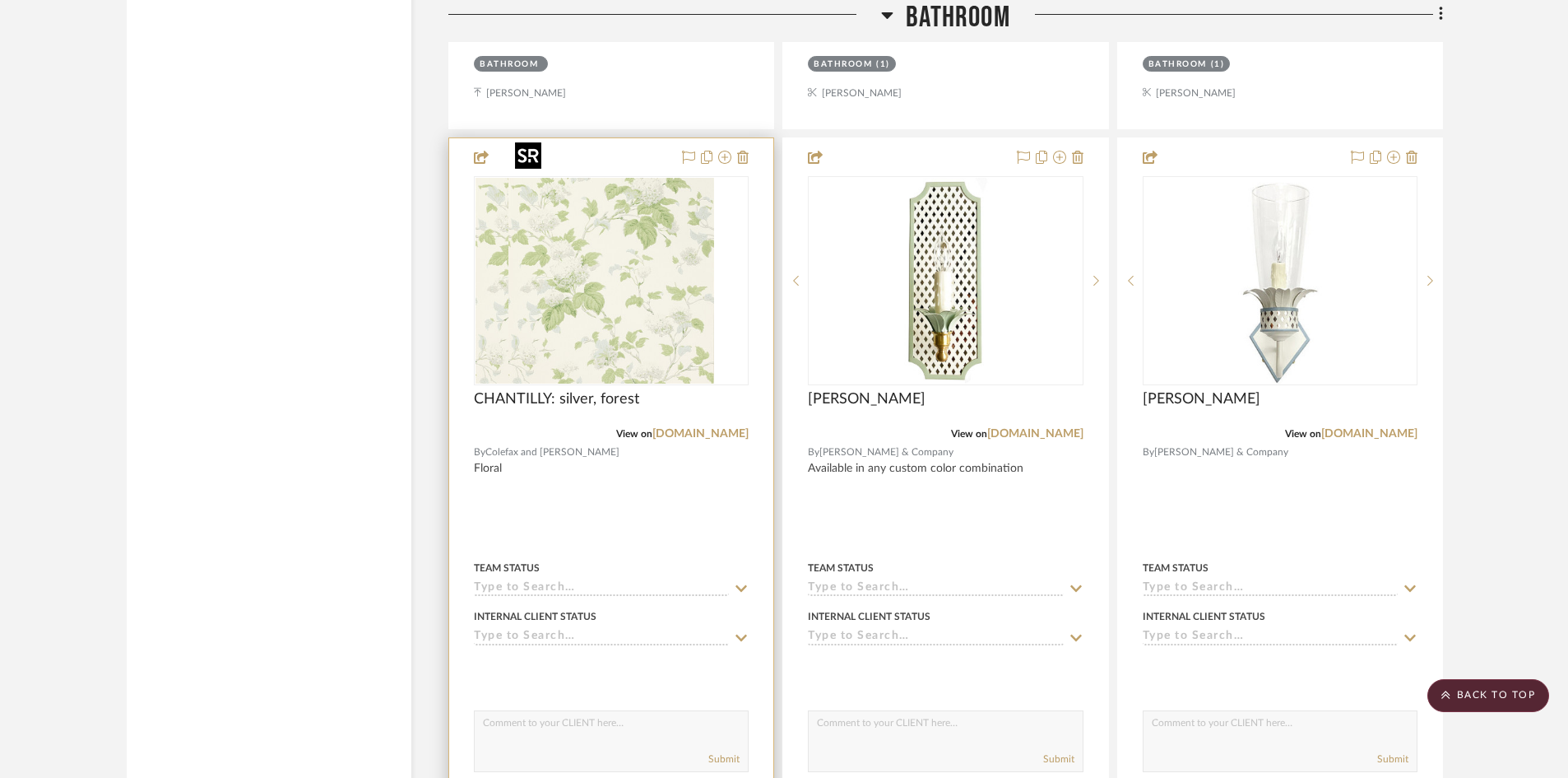
click at [636, 260] on div at bounding box center [611, 281] width 275 height 209
click at [630, 275] on img "0" at bounding box center [611, 280] width 206 height 206
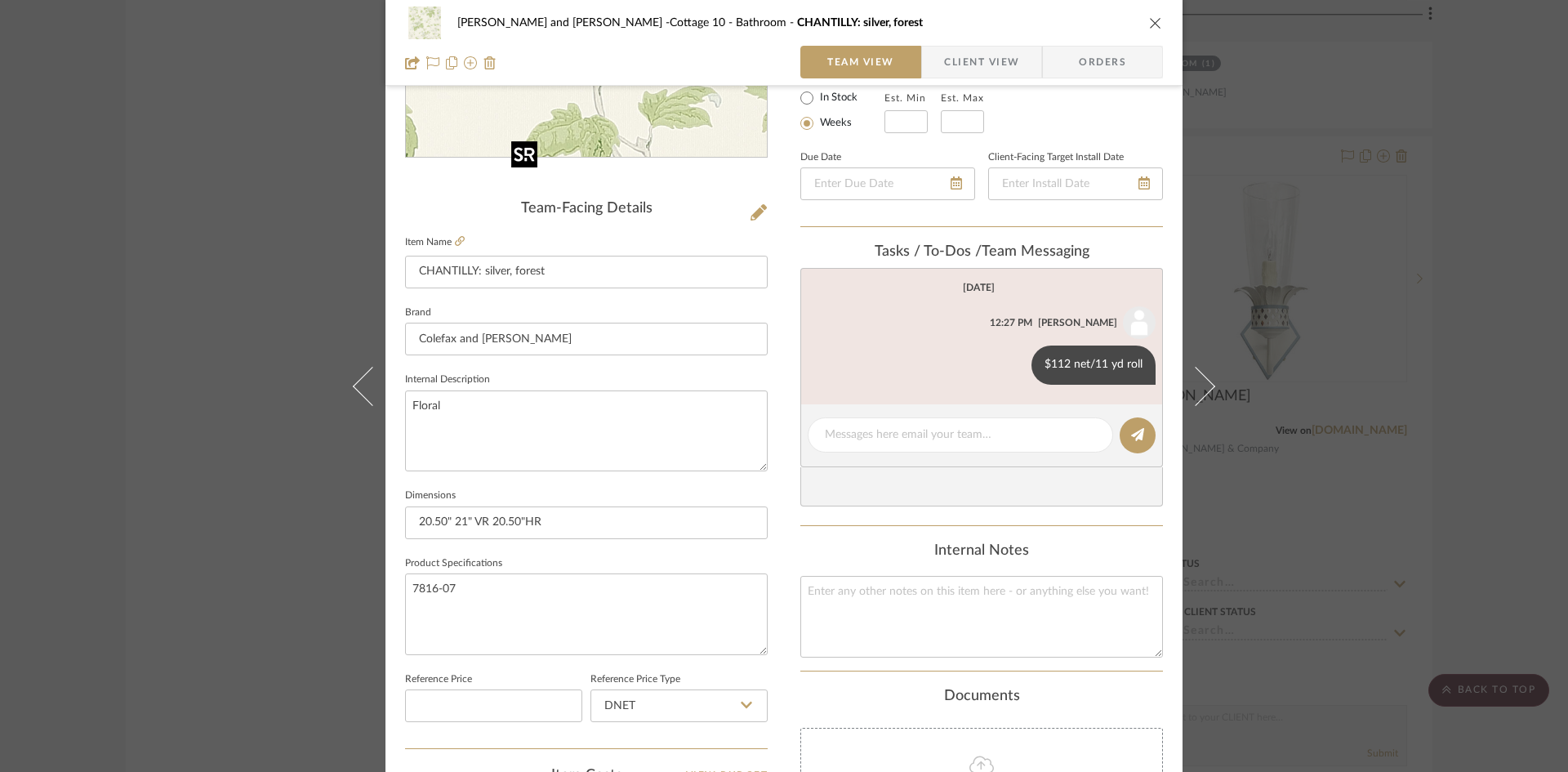
scroll to position [327, 0]
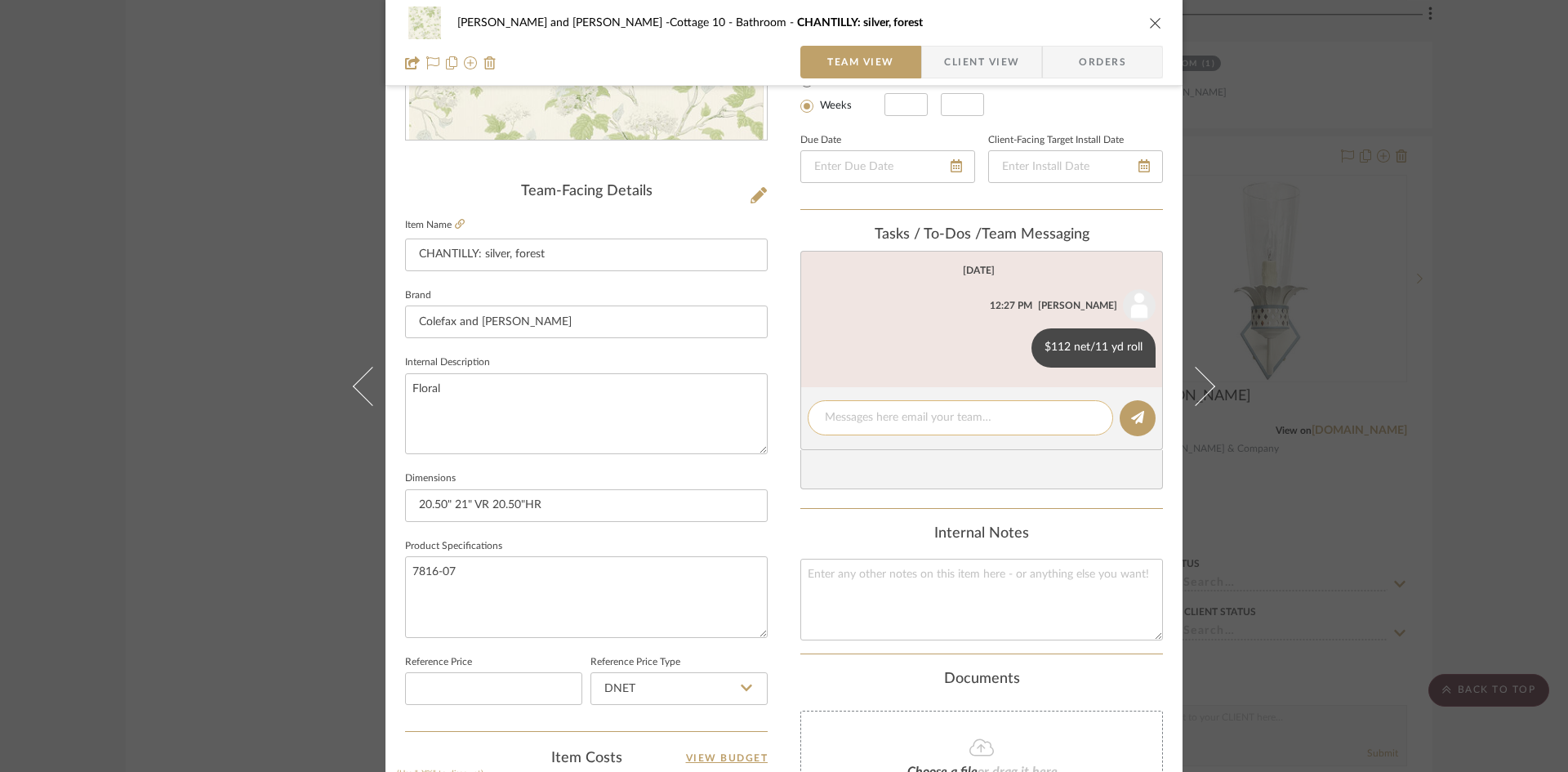
click at [875, 416] on textarea at bounding box center [960, 417] width 271 height 17
type textarea "5 - 11 yd rolls per wp guy"
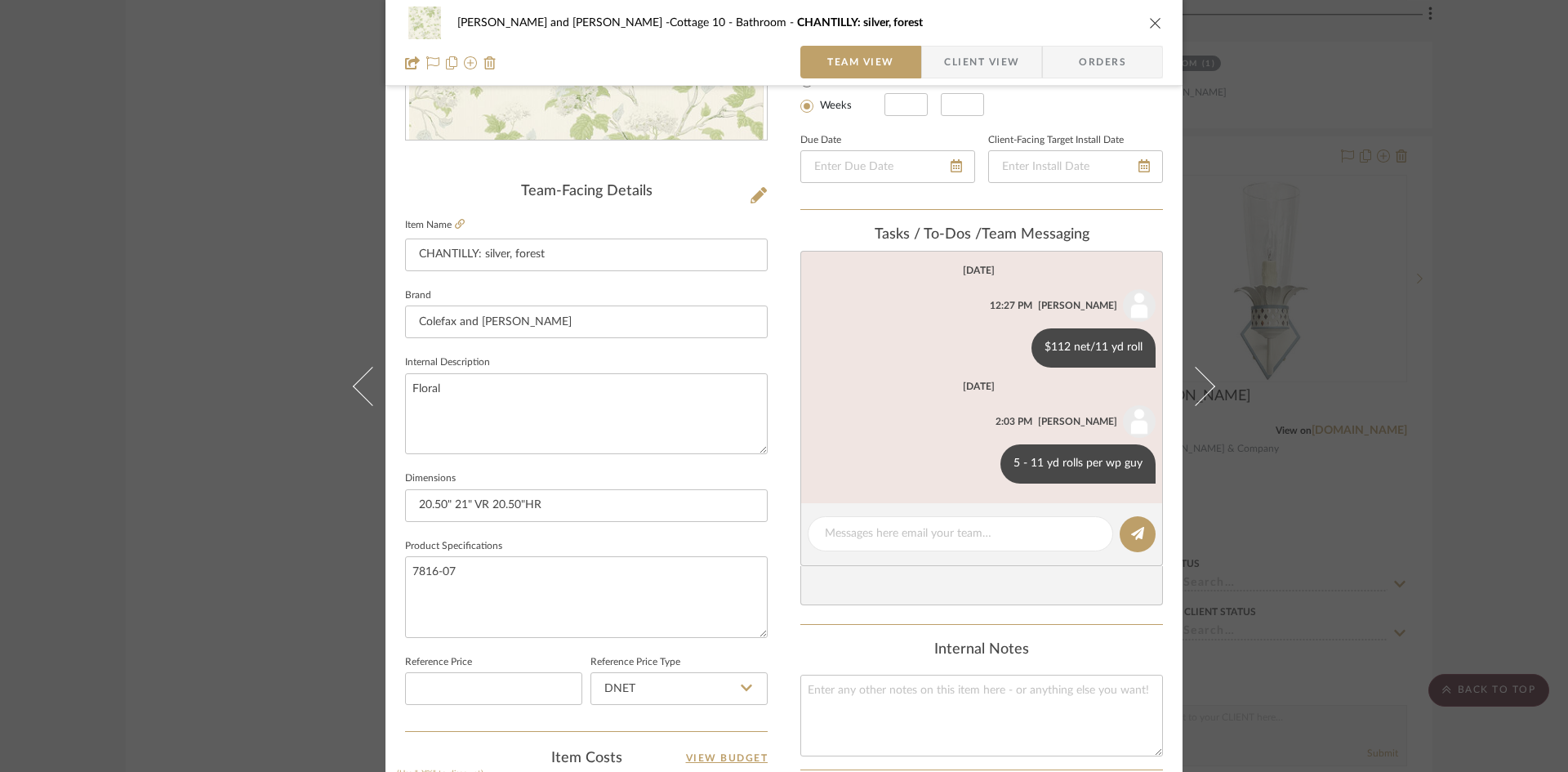
click at [1149, 19] on icon "close" at bounding box center [1155, 22] width 13 height 13
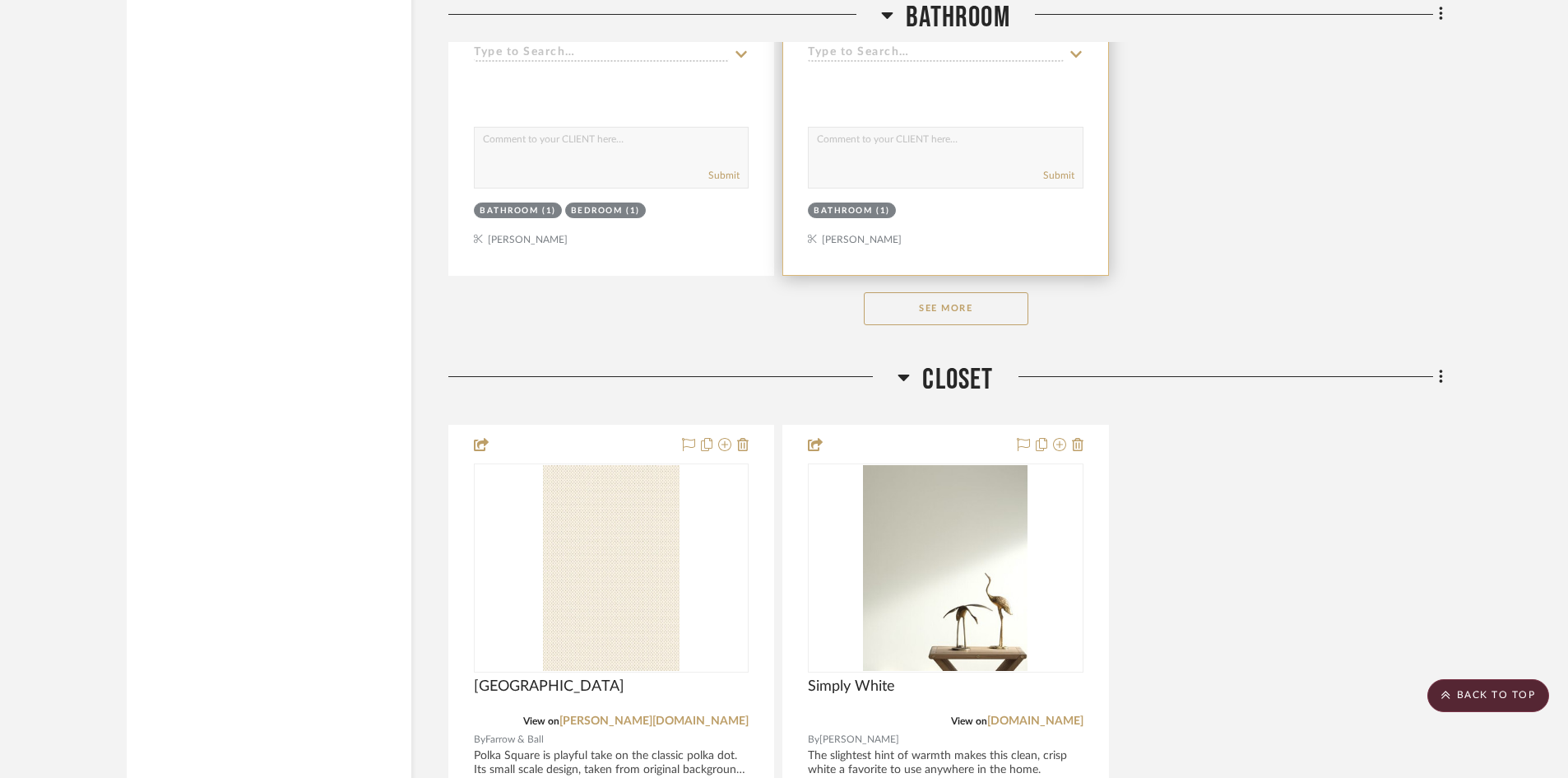
scroll to position [9875, 0]
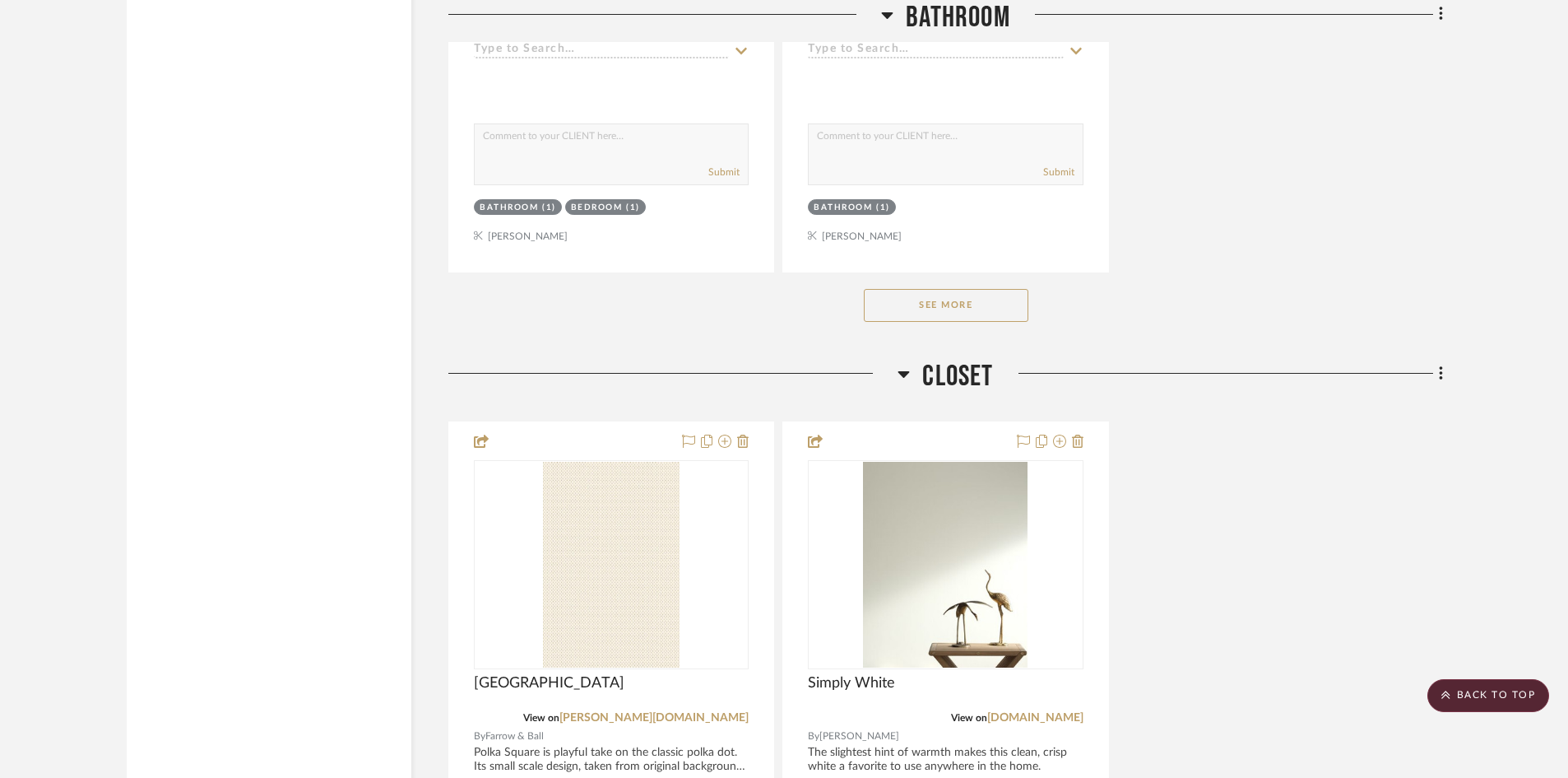
click at [943, 289] on button "See More" at bounding box center [946, 305] width 164 height 33
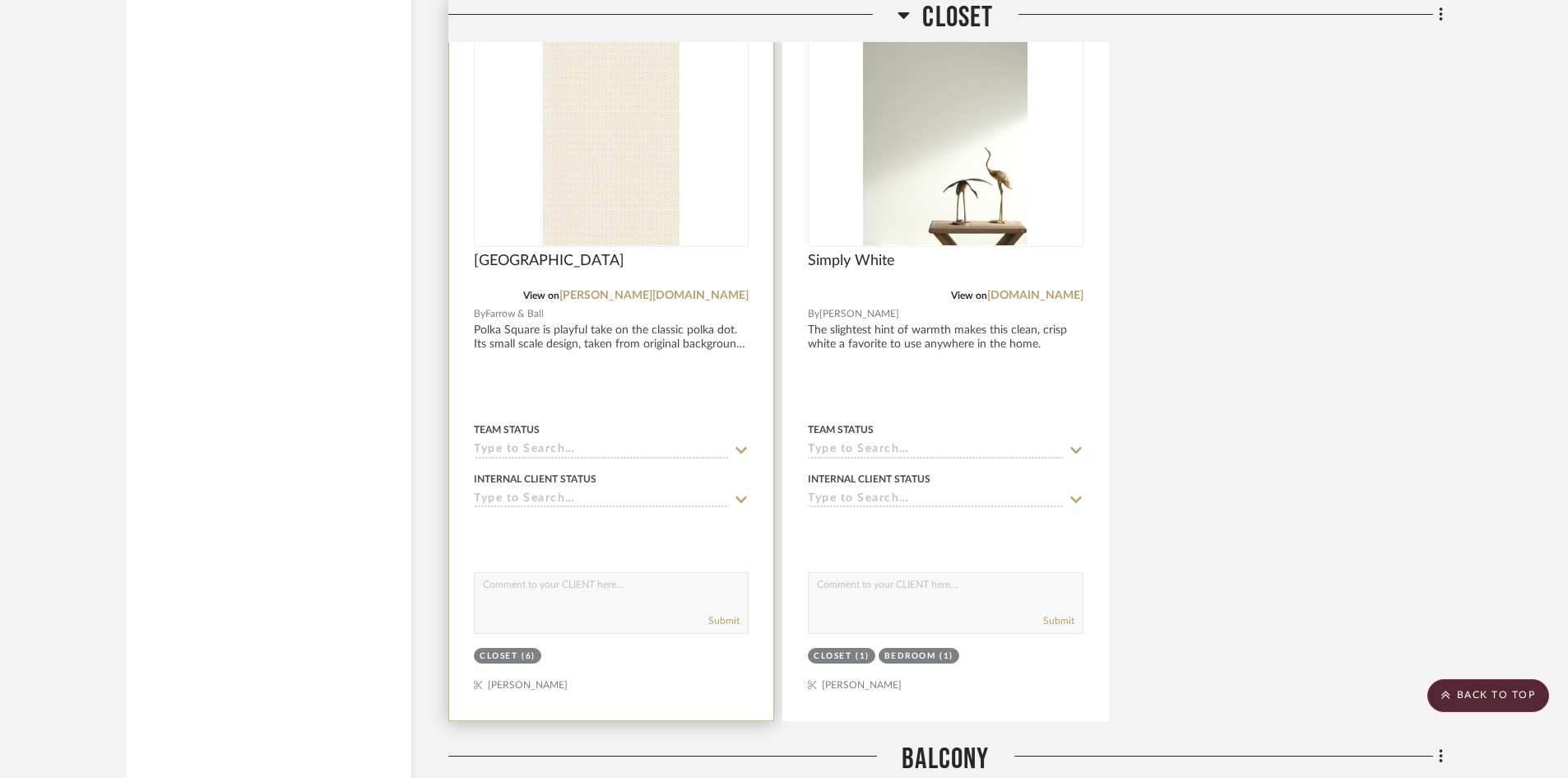
scroll to position [13249, 0]
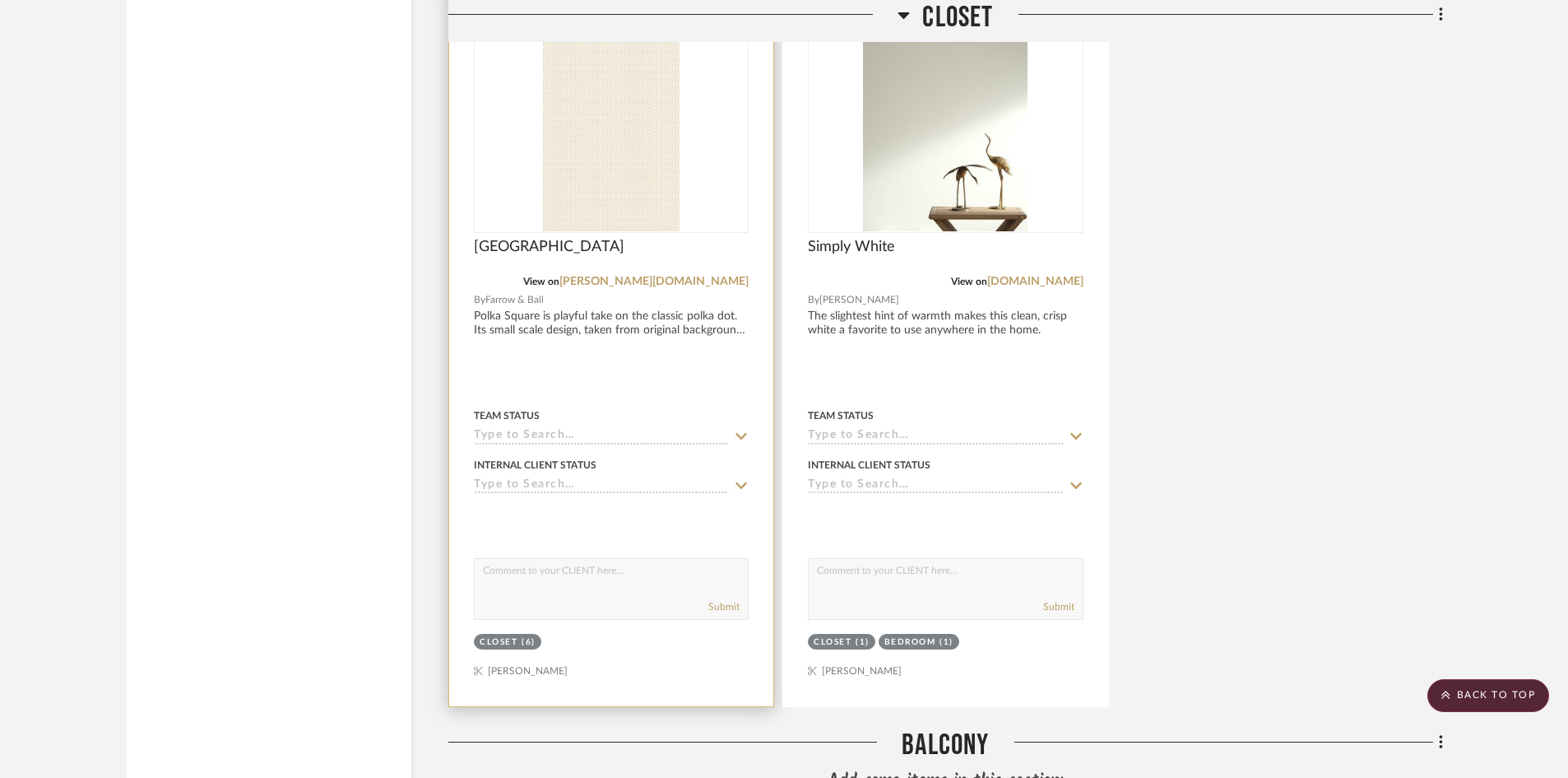
click at [641, 136] on img "0" at bounding box center [611, 128] width 136 height 206
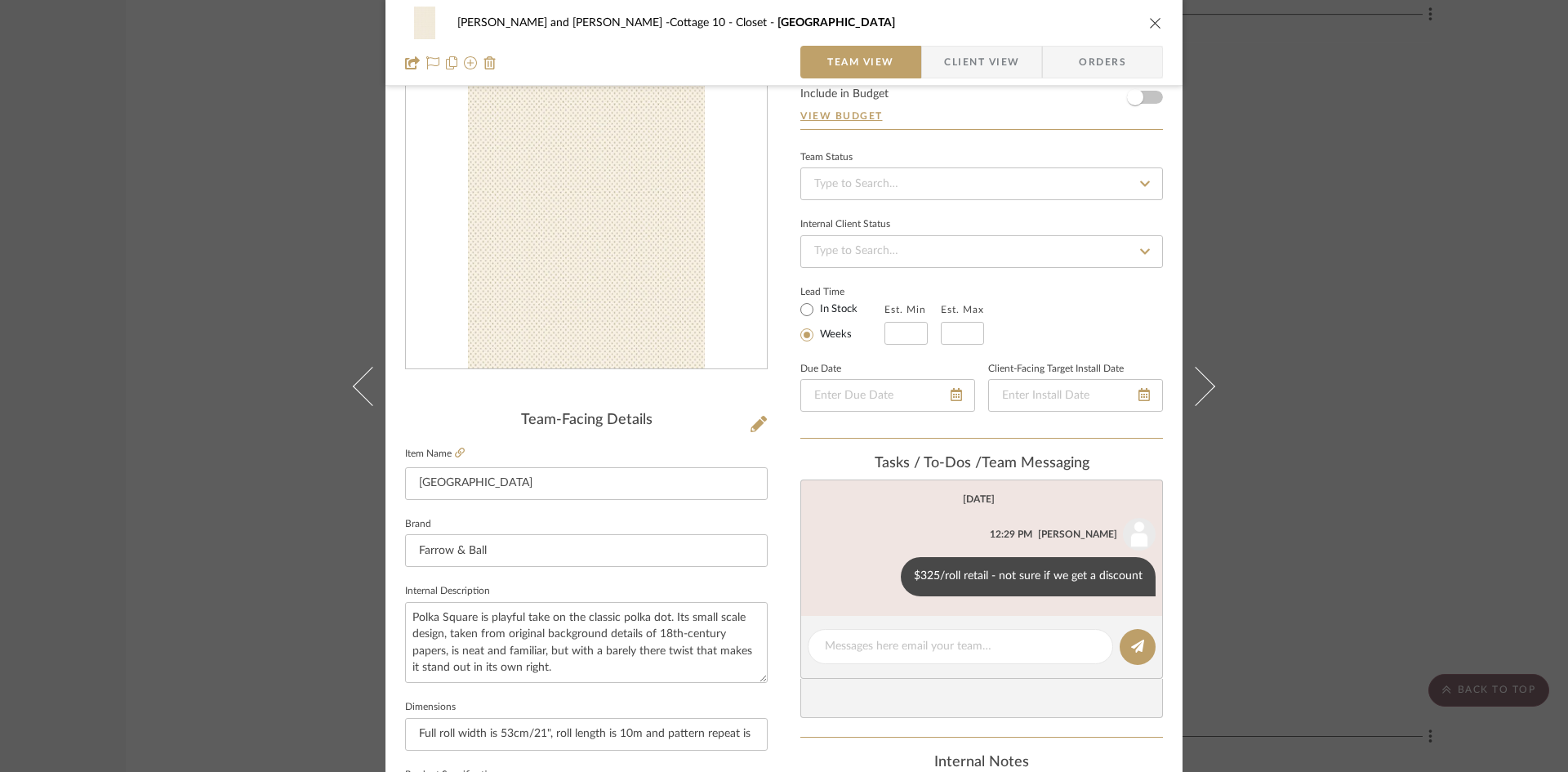
scroll to position [163, 0]
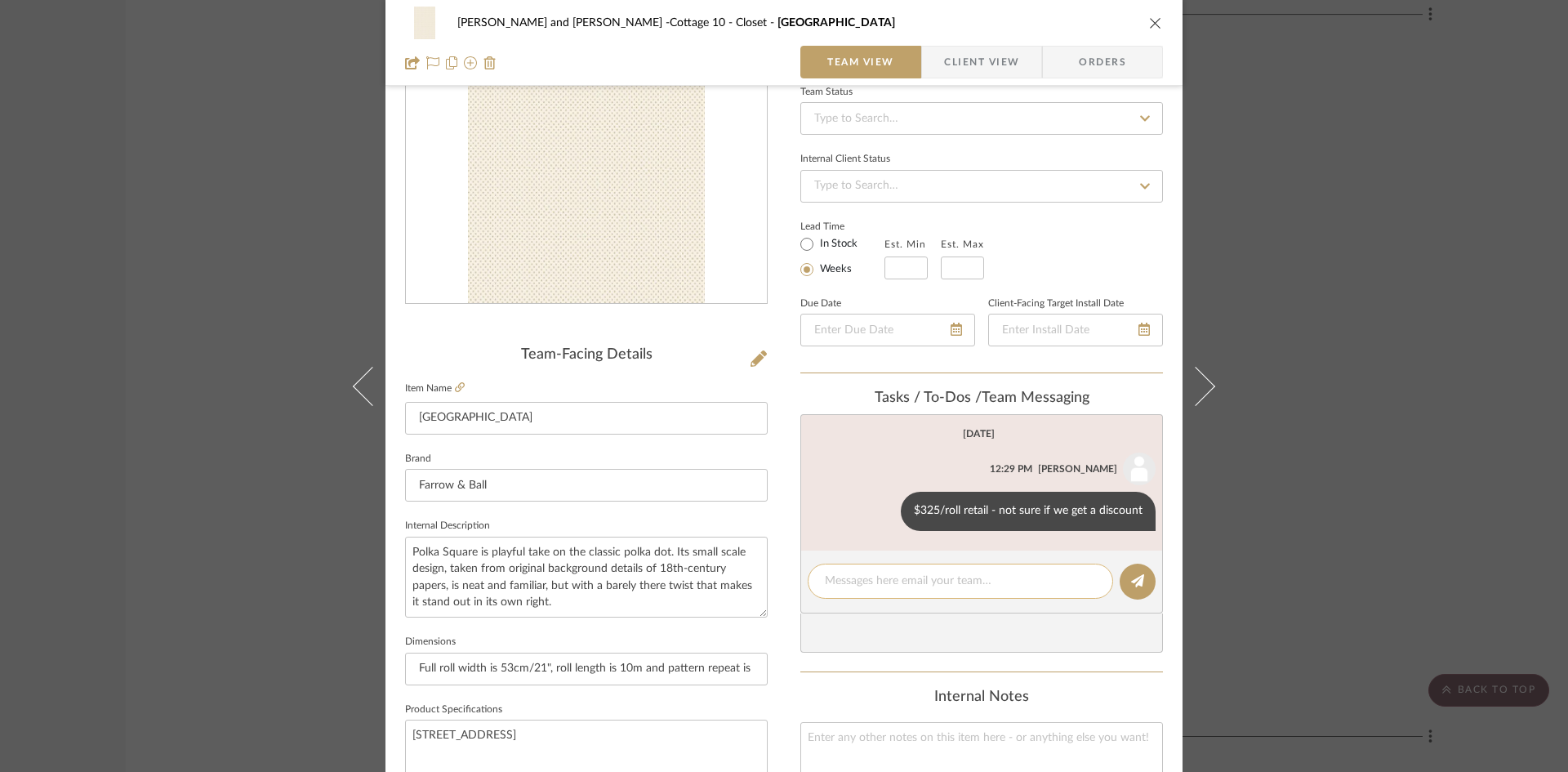
click at [856, 584] on textarea at bounding box center [960, 581] width 271 height 17
type textarea "6 - 11 yd rolls per wp guy"
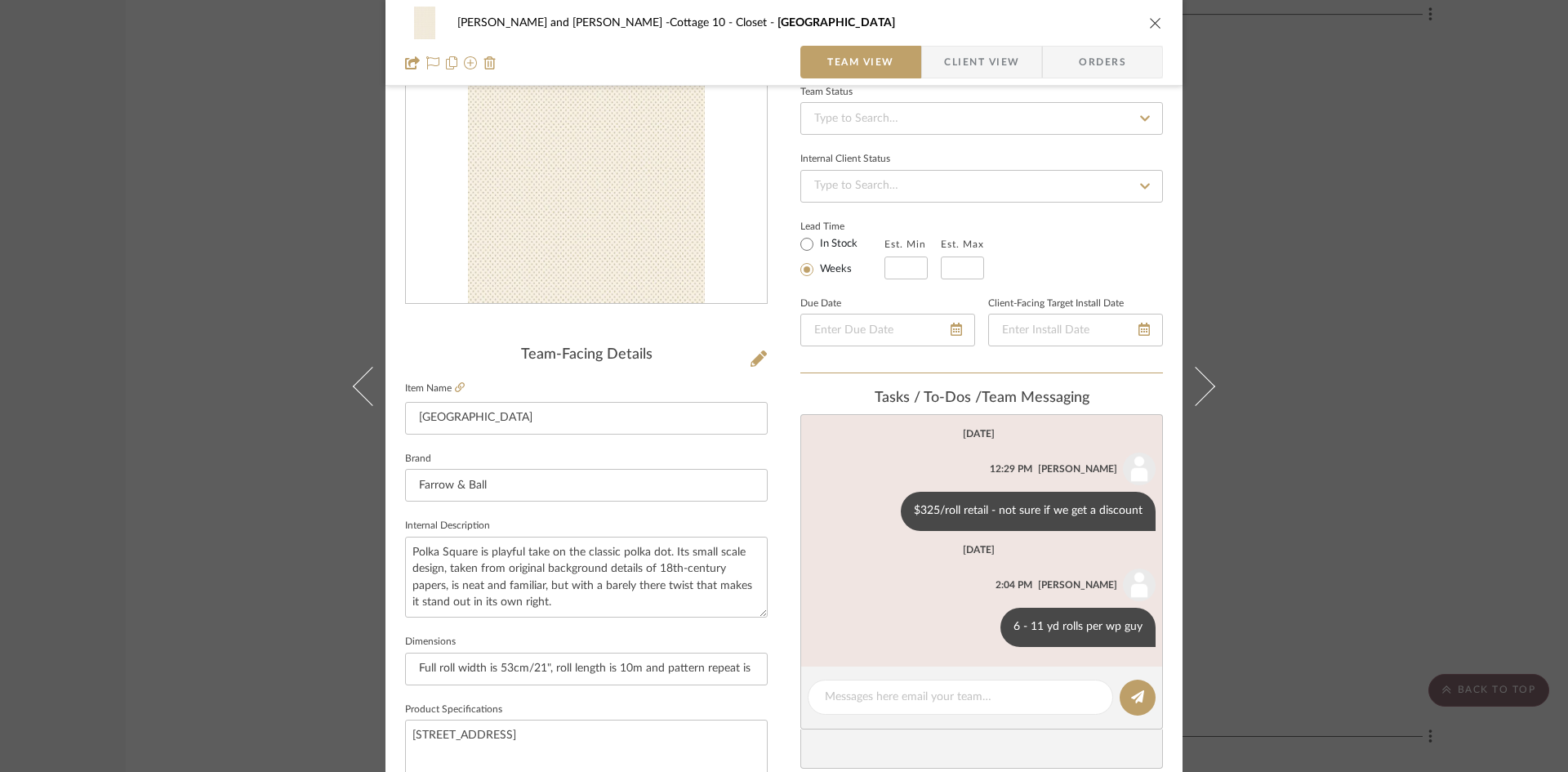
click at [1150, 19] on icon "close" at bounding box center [1155, 22] width 13 height 13
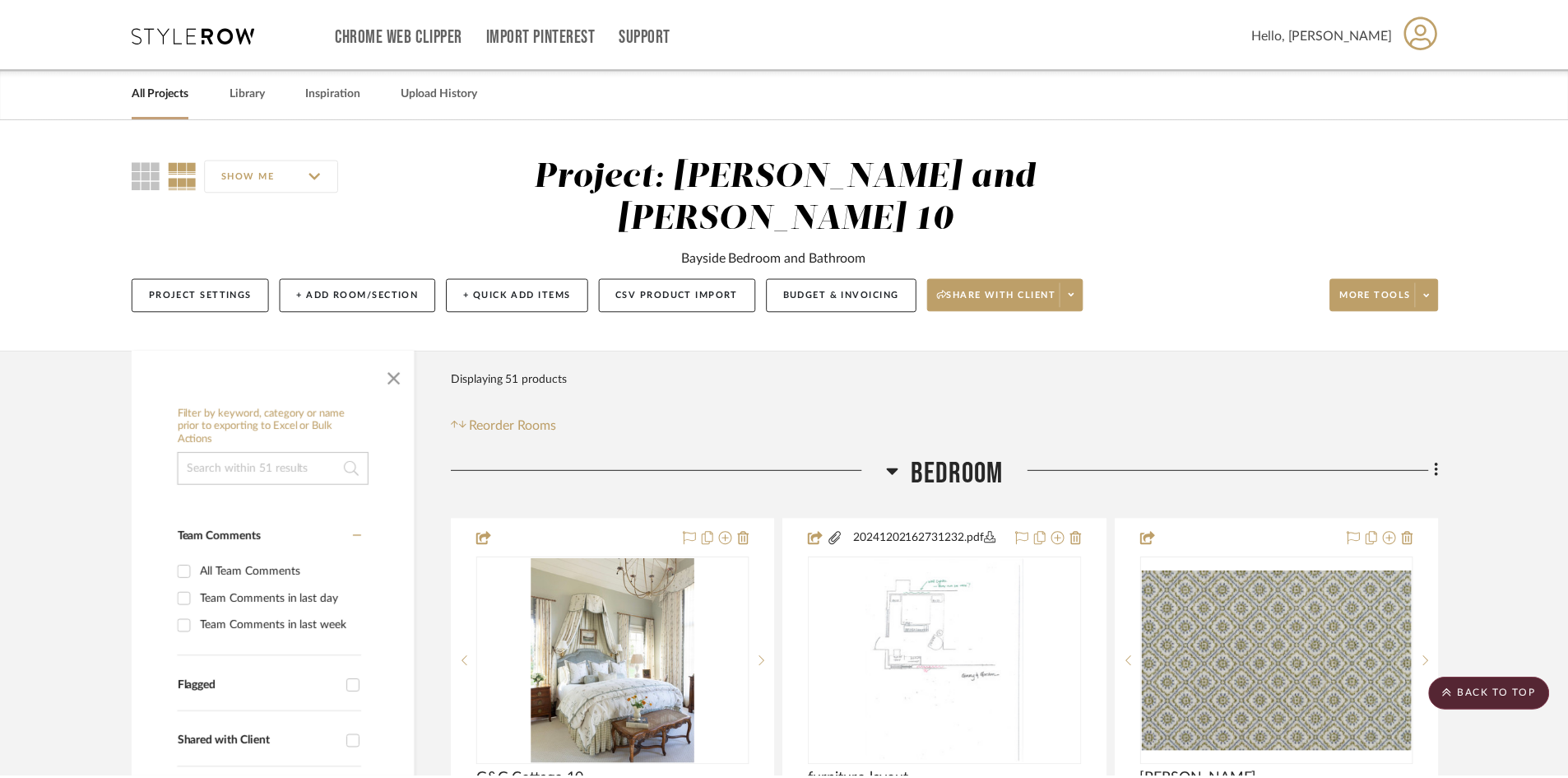
scroll to position [13249, 0]
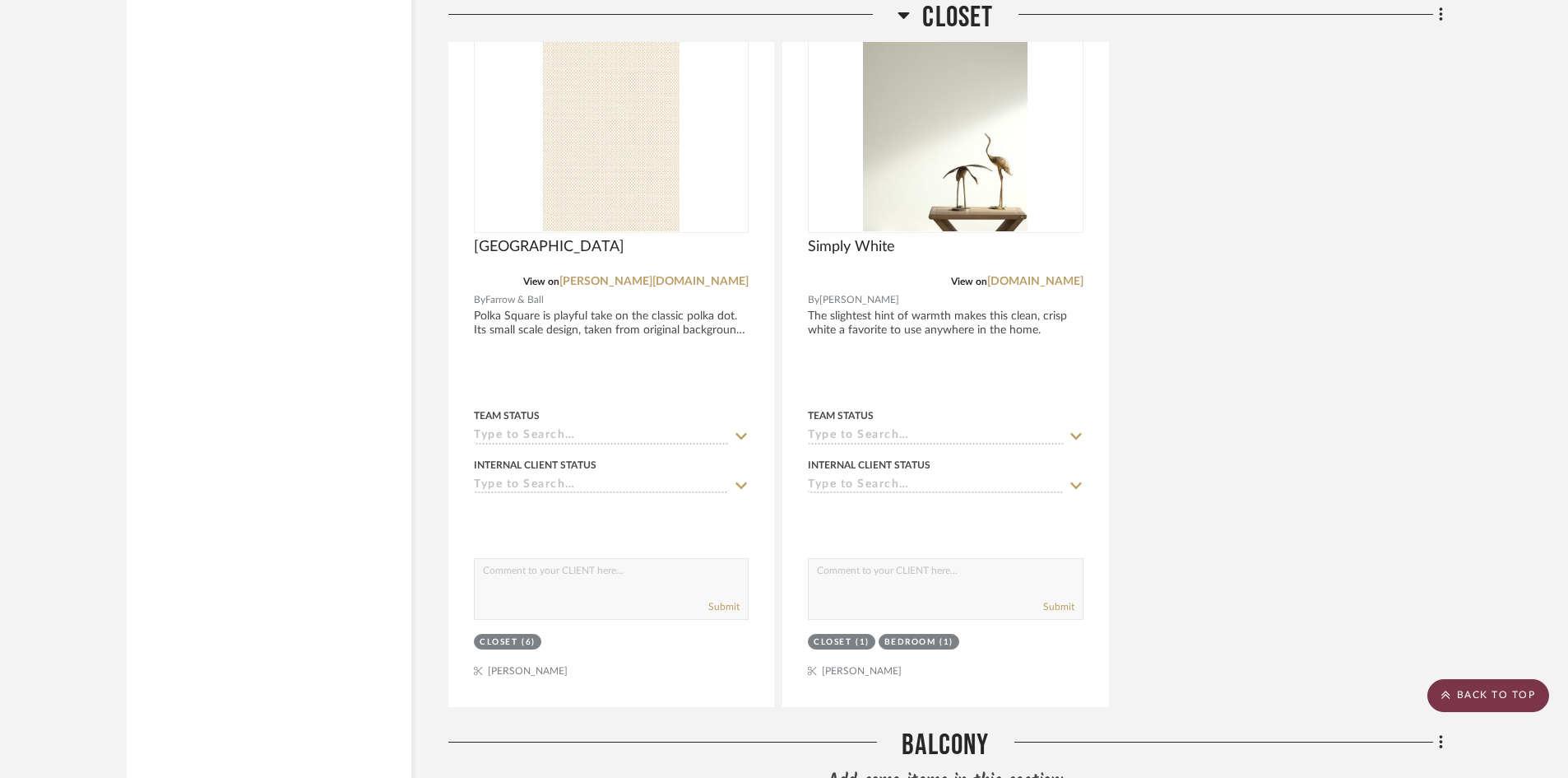
click at [1477, 697] on scroll-to-top-button "BACK TO TOP" at bounding box center [1488, 695] width 122 height 33
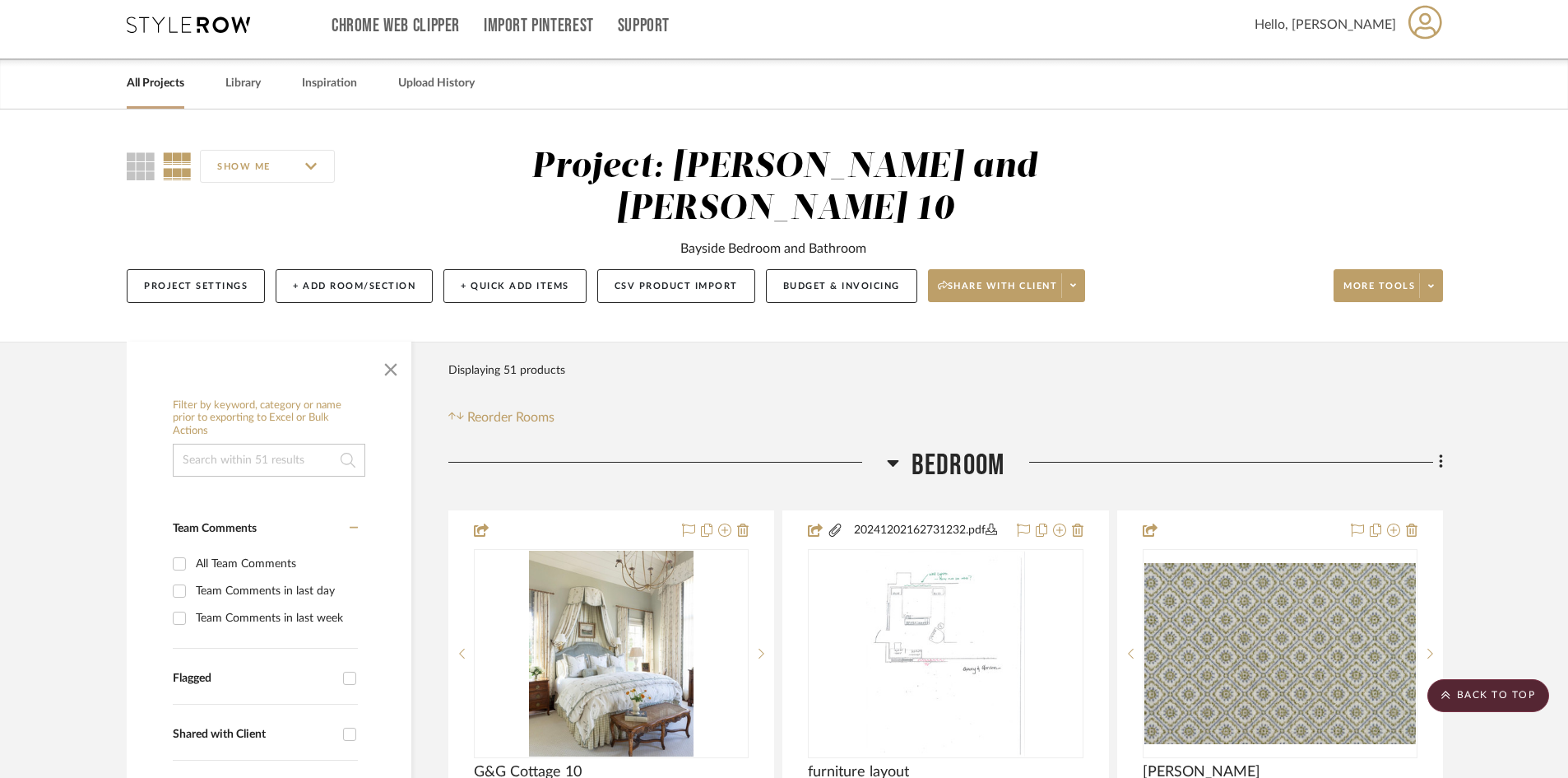
scroll to position [0, 0]
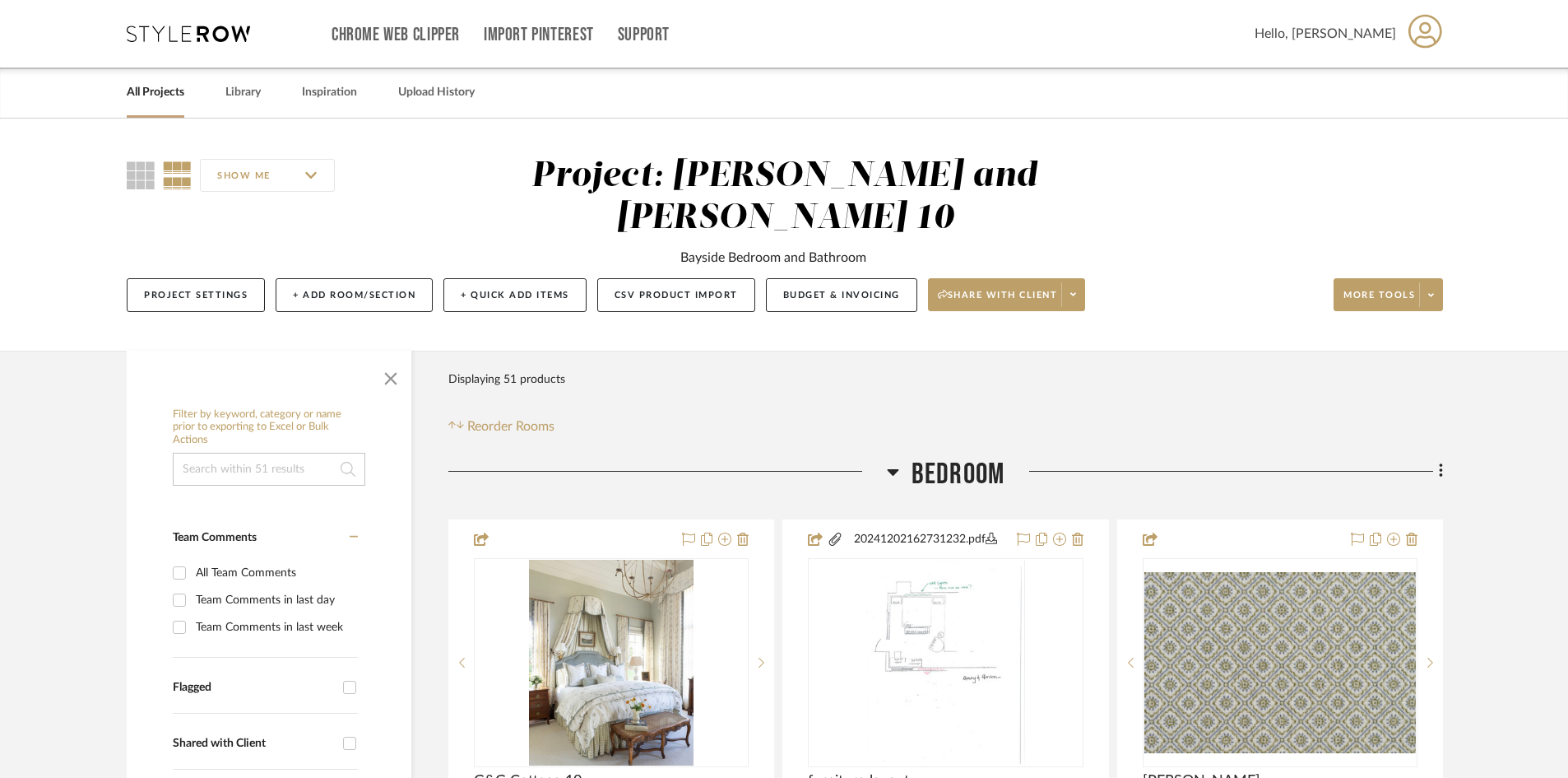
click at [151, 85] on link "All Projects" at bounding box center [156, 93] width 57 height 23
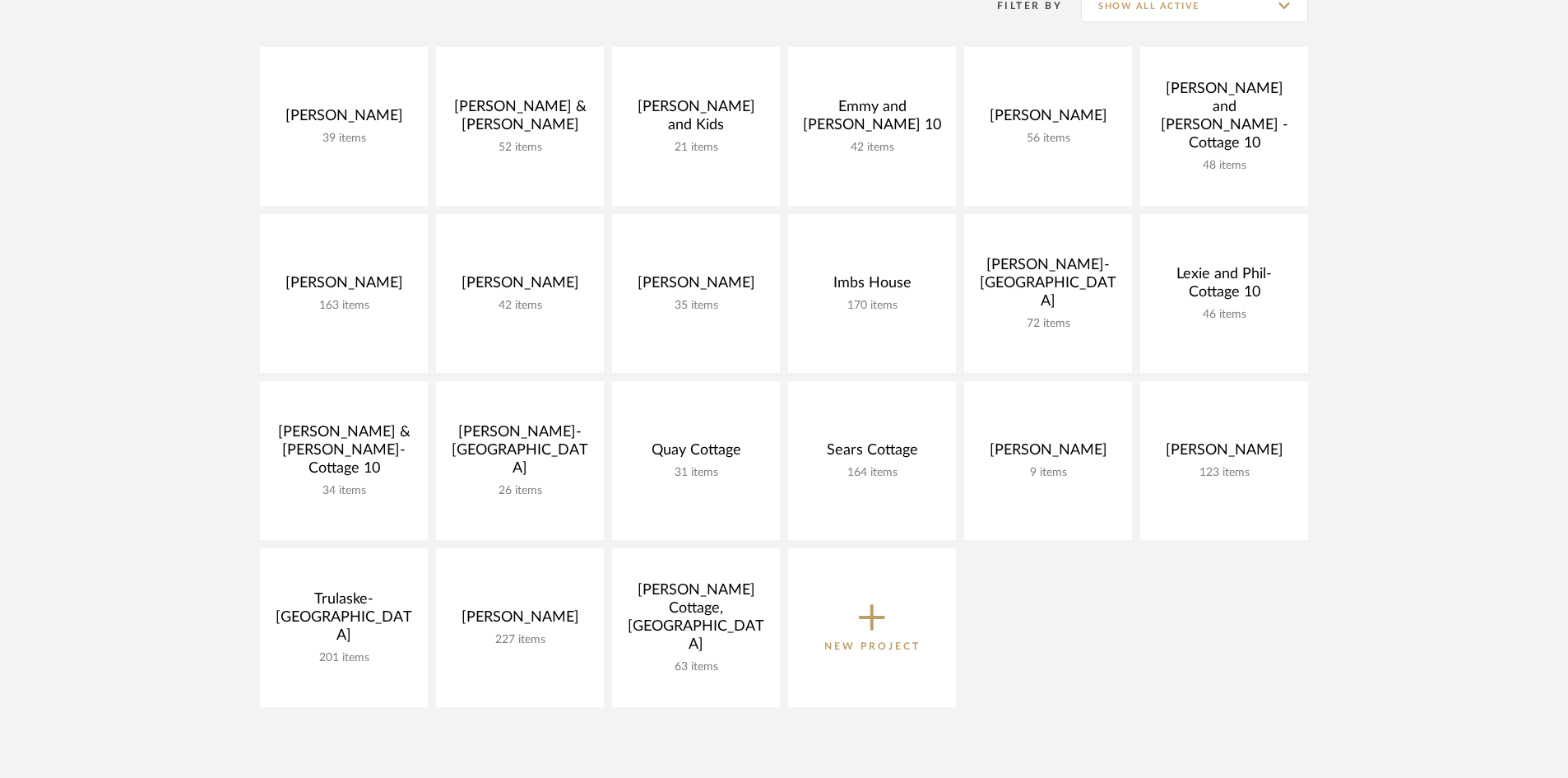
scroll to position [411, 0]
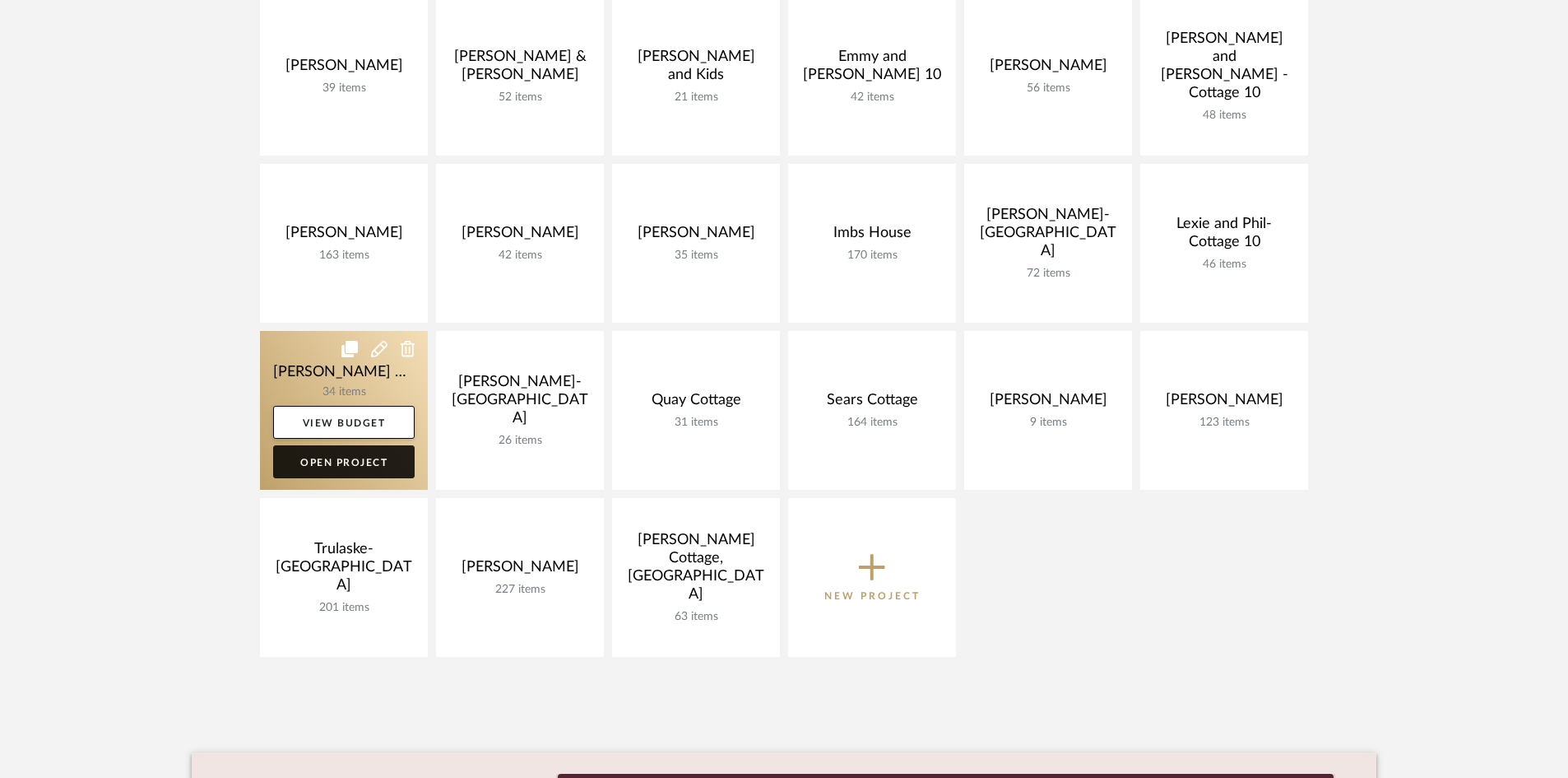
click at [328, 459] on link "Open Project" at bounding box center [343, 462] width 142 height 33
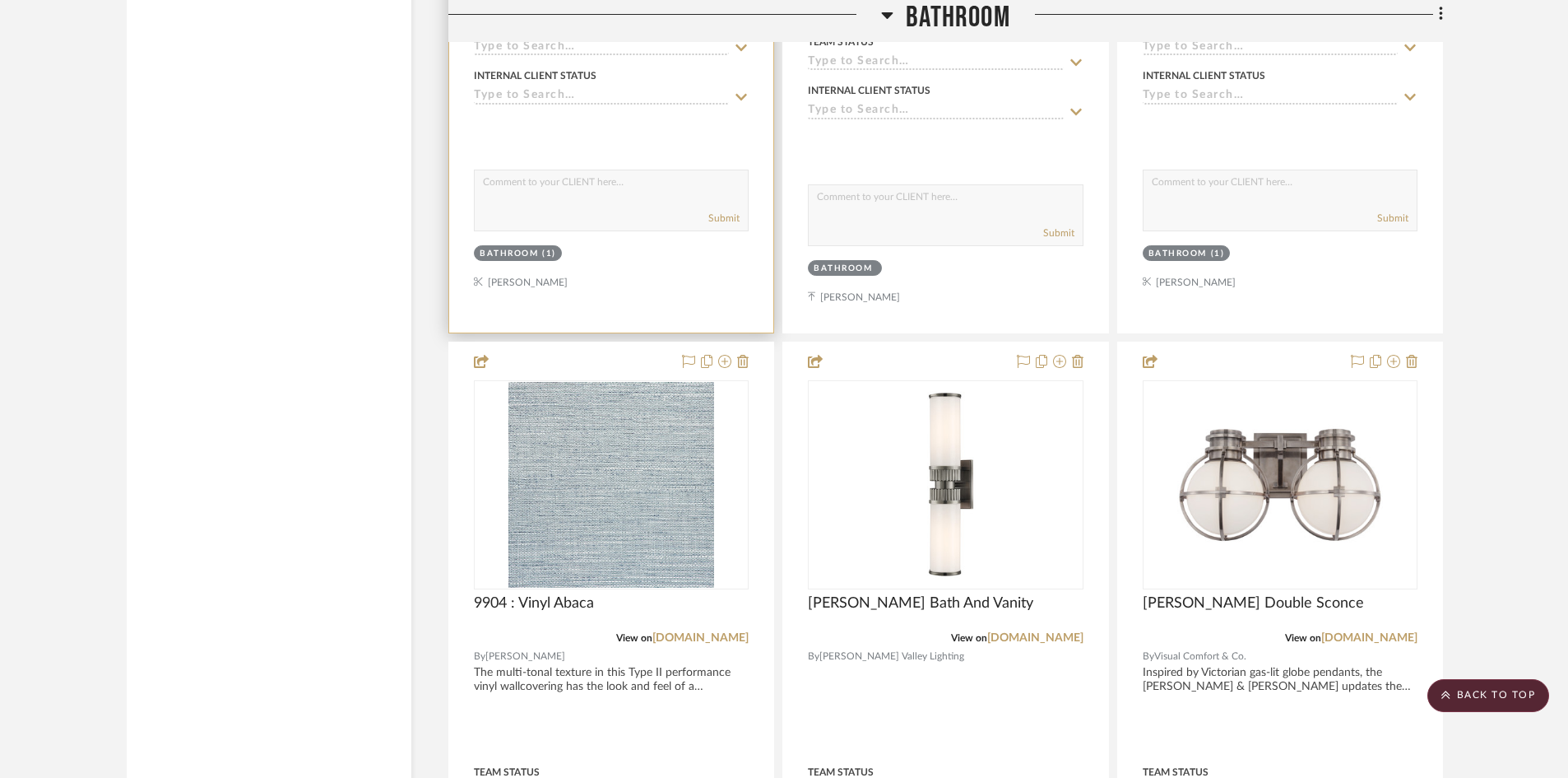
scroll to position [3127, 0]
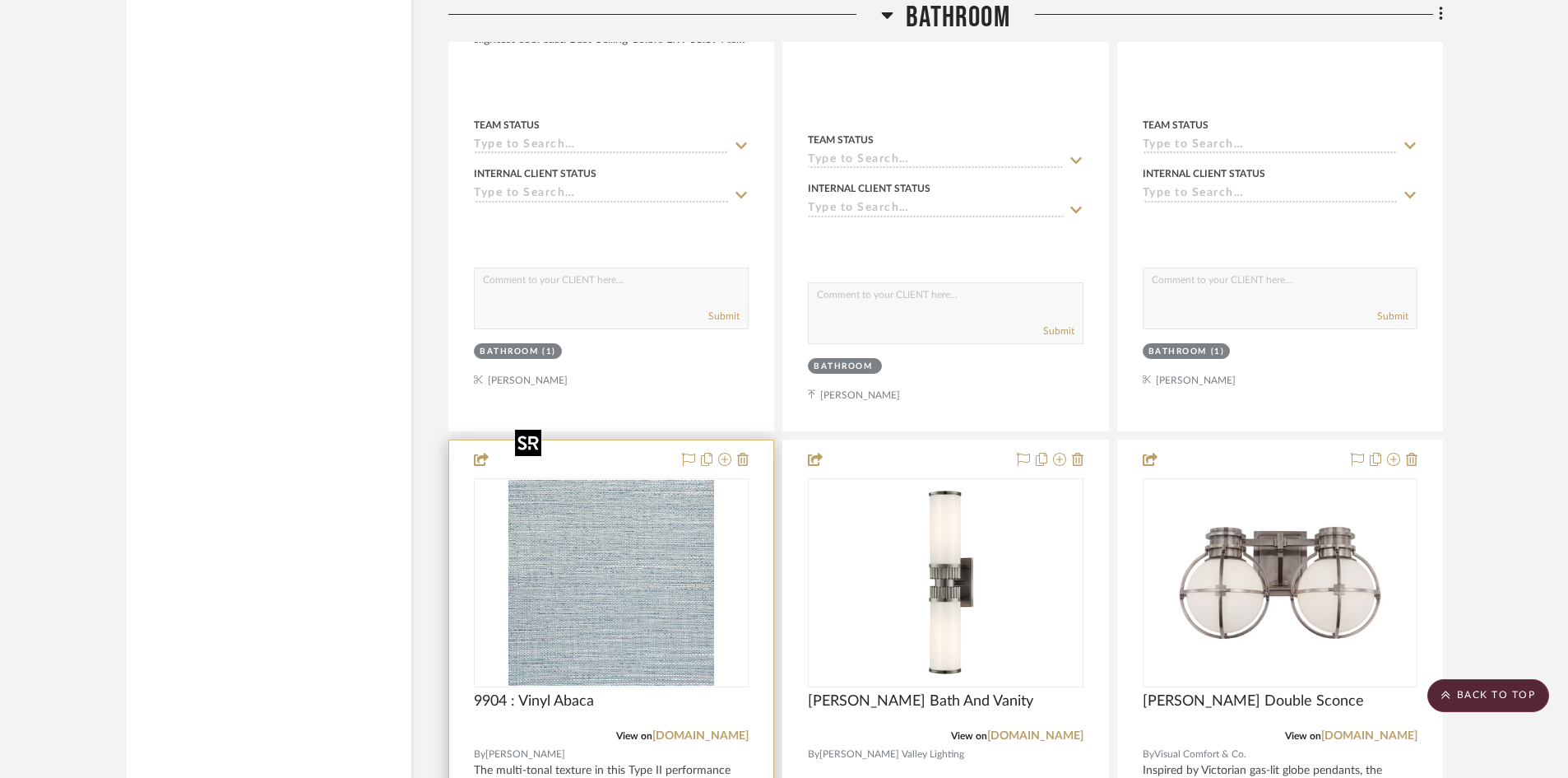
click at [654, 544] on img "0" at bounding box center [611, 582] width 206 height 206
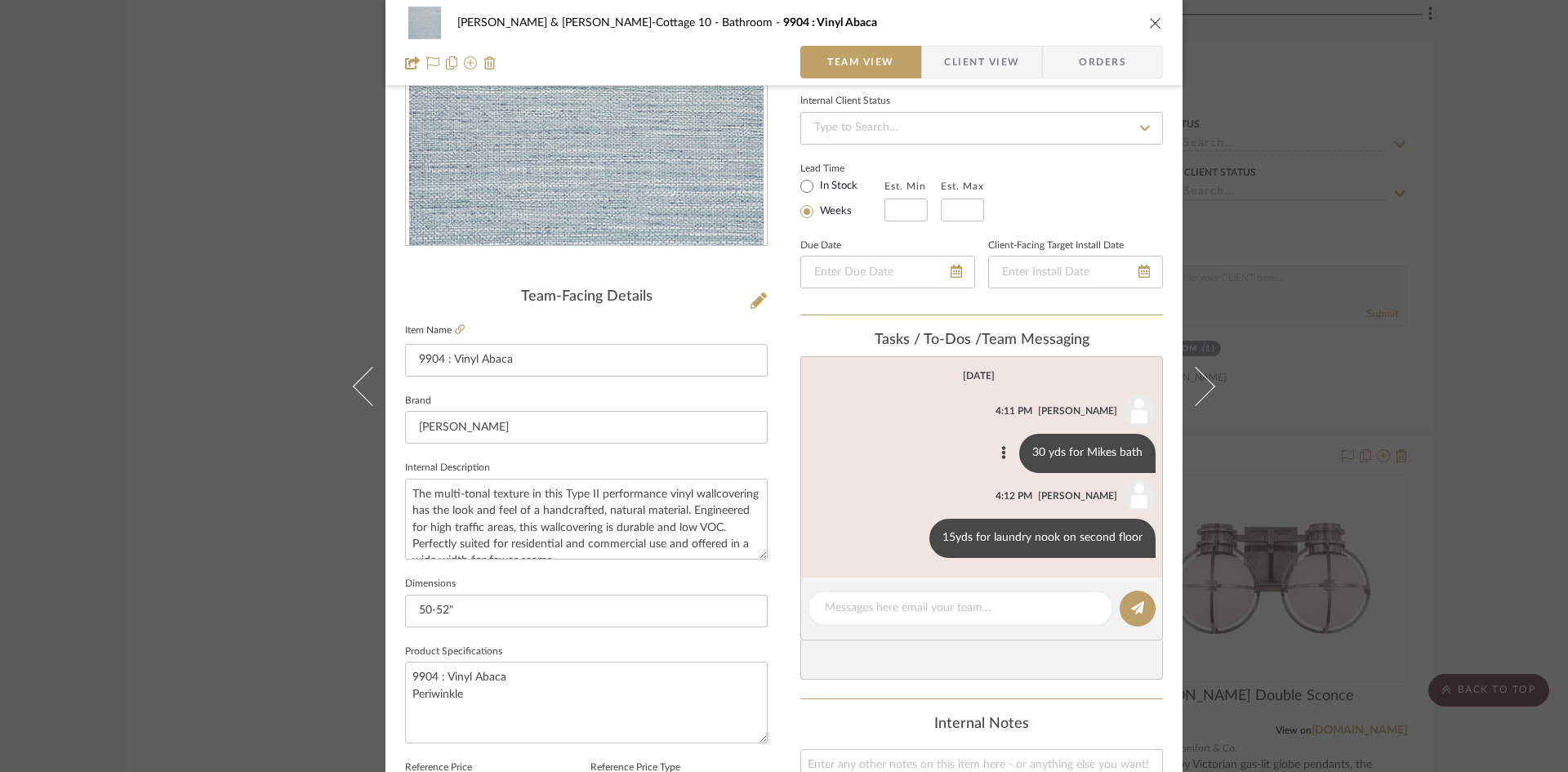
scroll to position [245, 0]
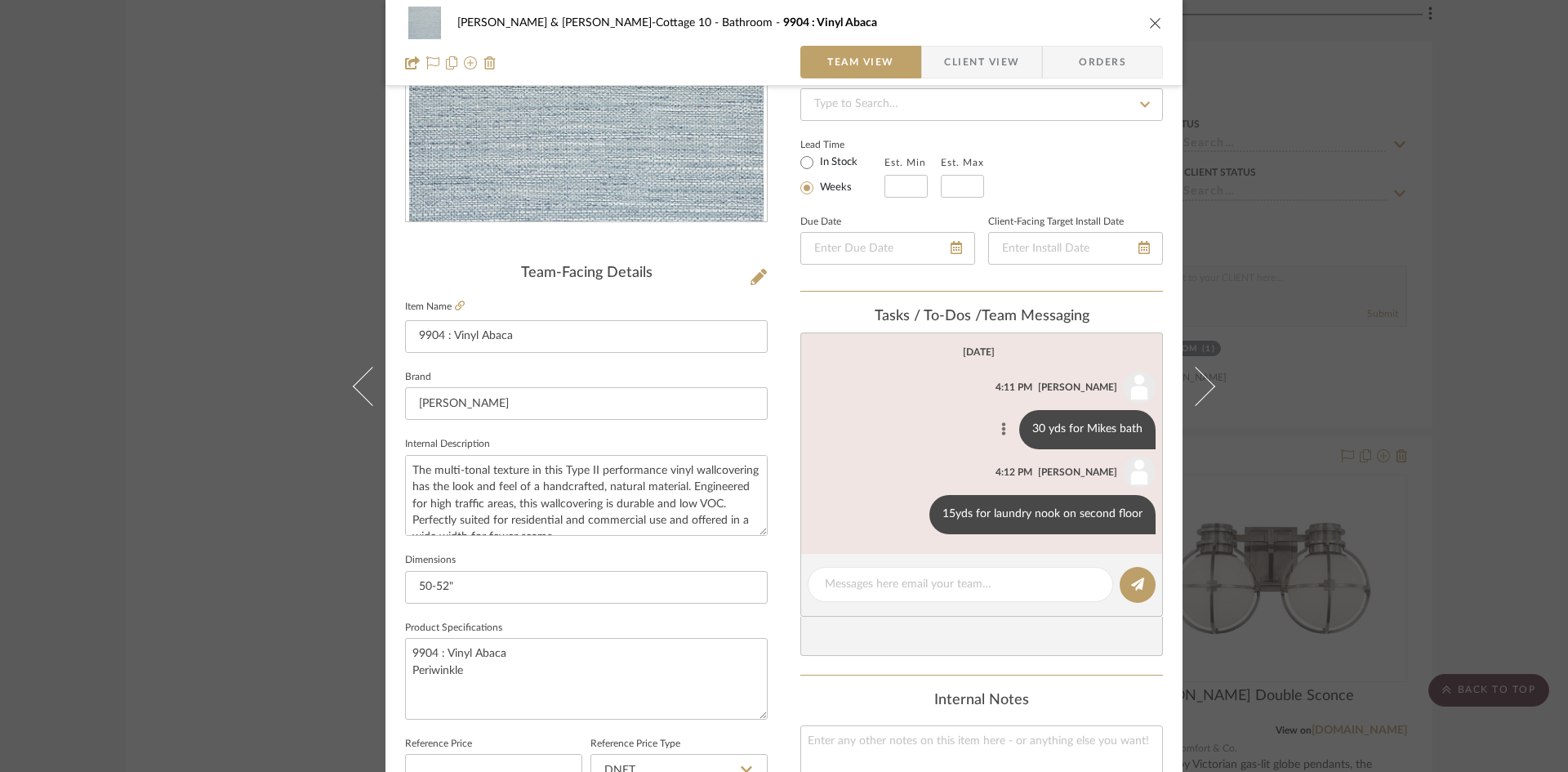
click at [994, 425] on button at bounding box center [1003, 430] width 20 height 20
click at [939, 405] on span "Edit Message" at bounding box center [924, 410] width 67 height 14
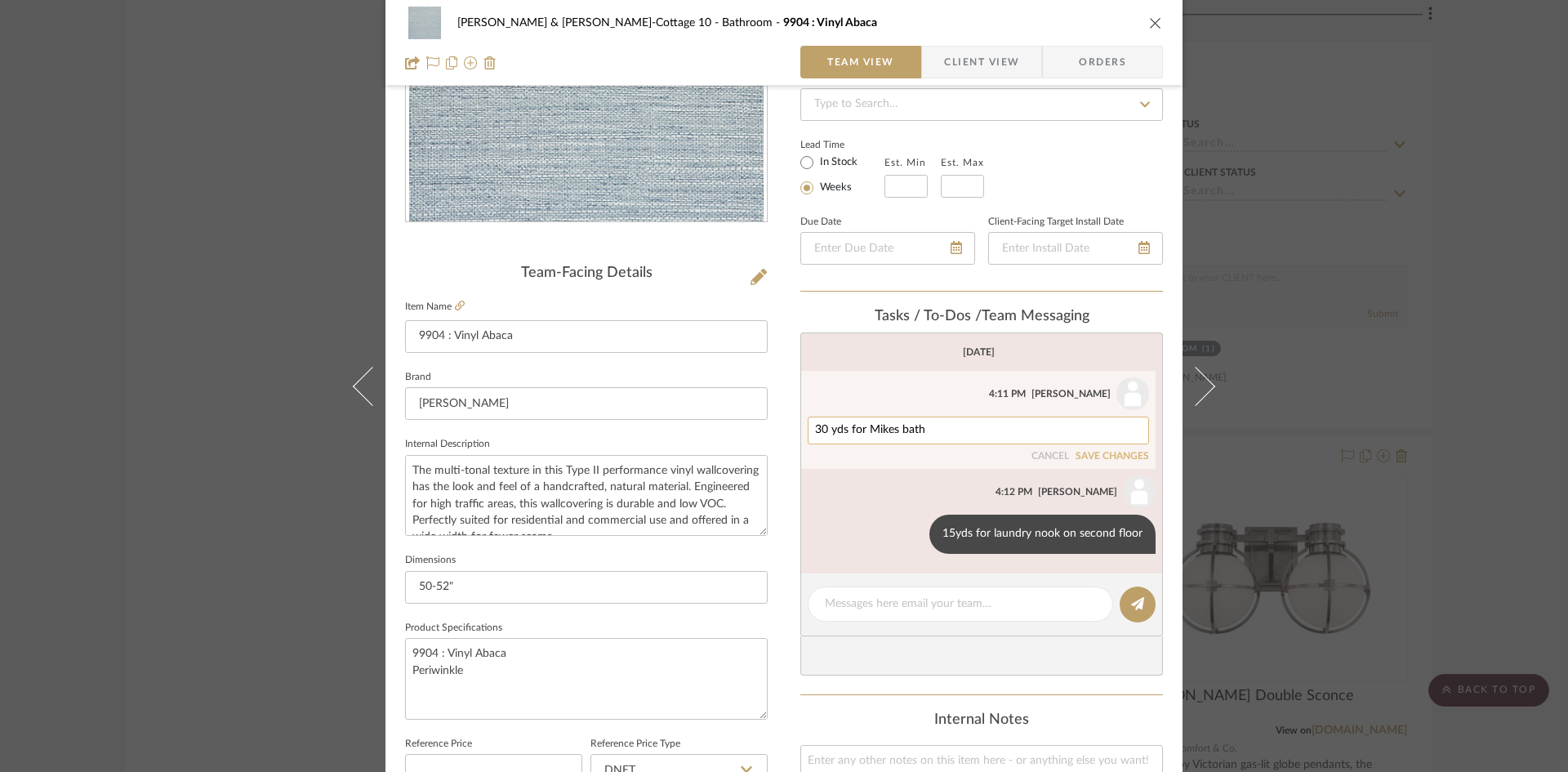
click at [949, 432] on textarea "30 yds for Mikes bath" at bounding box center [978, 430] width 327 height 13
type textarea "30 yds for [PERSON_NAME] bath per wp guy"
click at [1120, 451] on button "SAVE CHANGES" at bounding box center [1112, 456] width 73 height 11
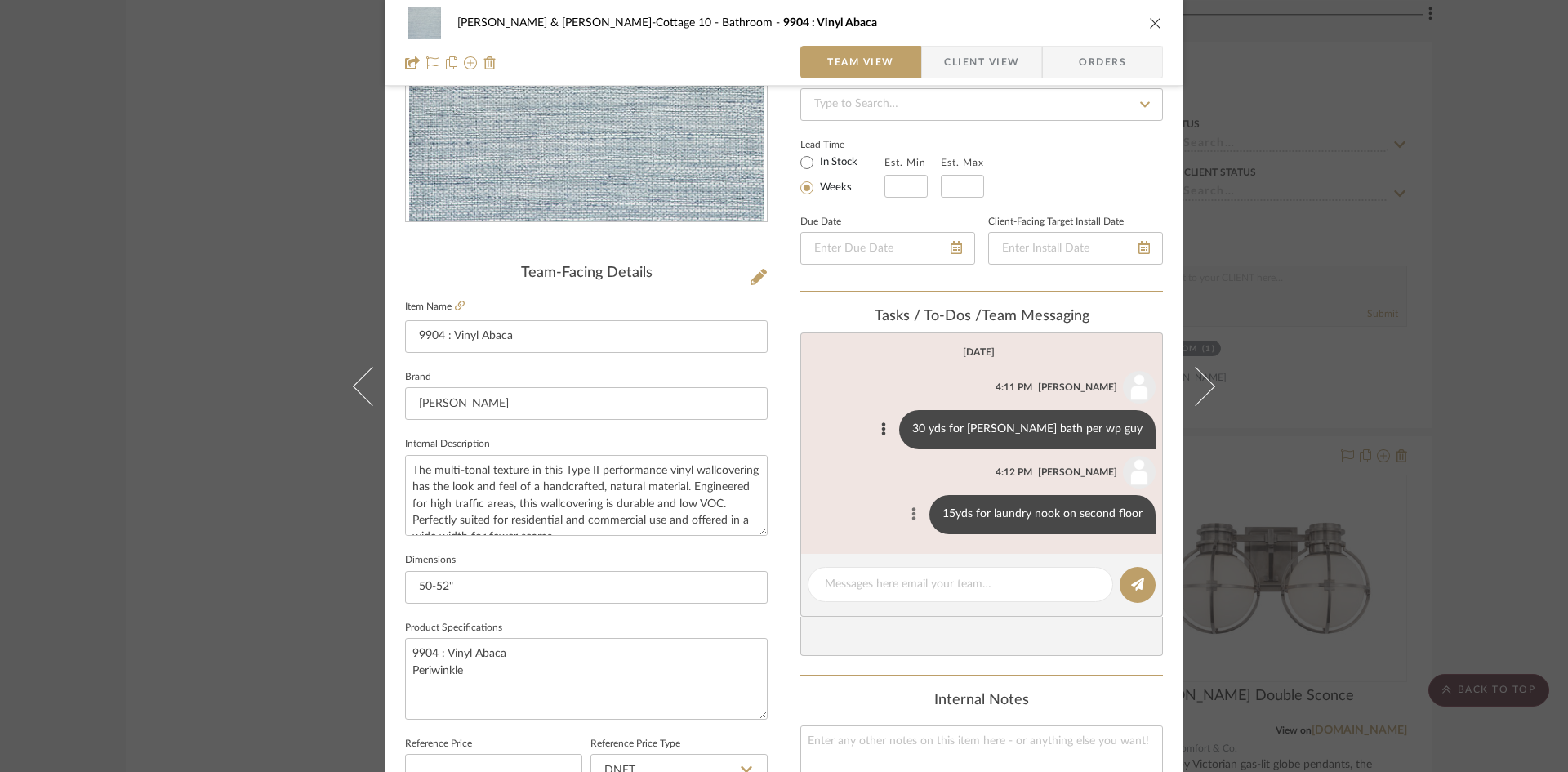
click at [912, 509] on icon at bounding box center [913, 513] width 4 height 13
click at [849, 484] on button "Edit Message" at bounding box center [844, 494] width 113 height 39
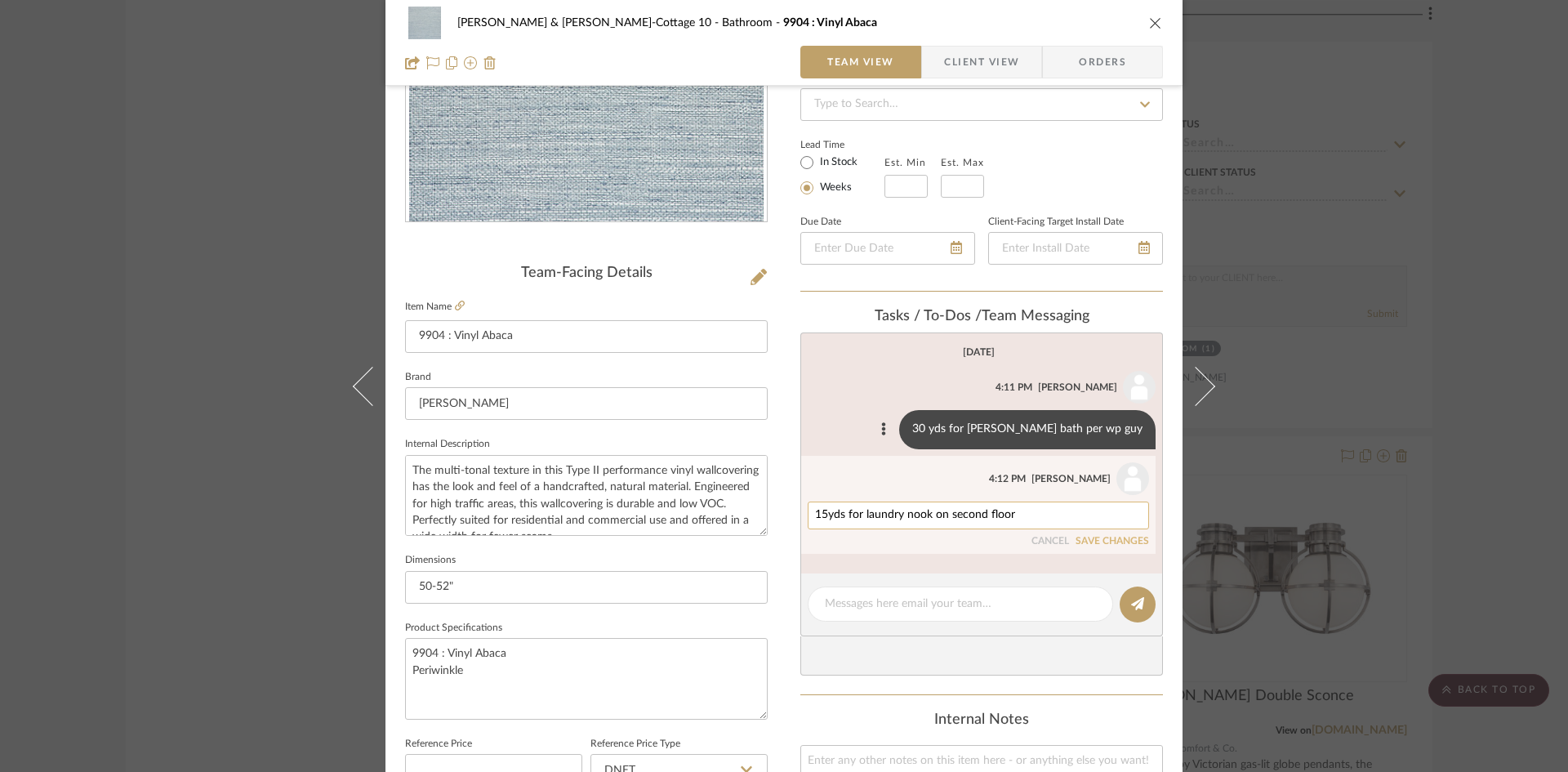
click at [1015, 515] on textarea "15yds for laundry nook on second floor" at bounding box center [978, 515] width 327 height 13
type textarea "15yds for laundry nook on second floor per wp guy"
click at [1107, 537] on button "SAVE CHANGES" at bounding box center [1112, 541] width 73 height 11
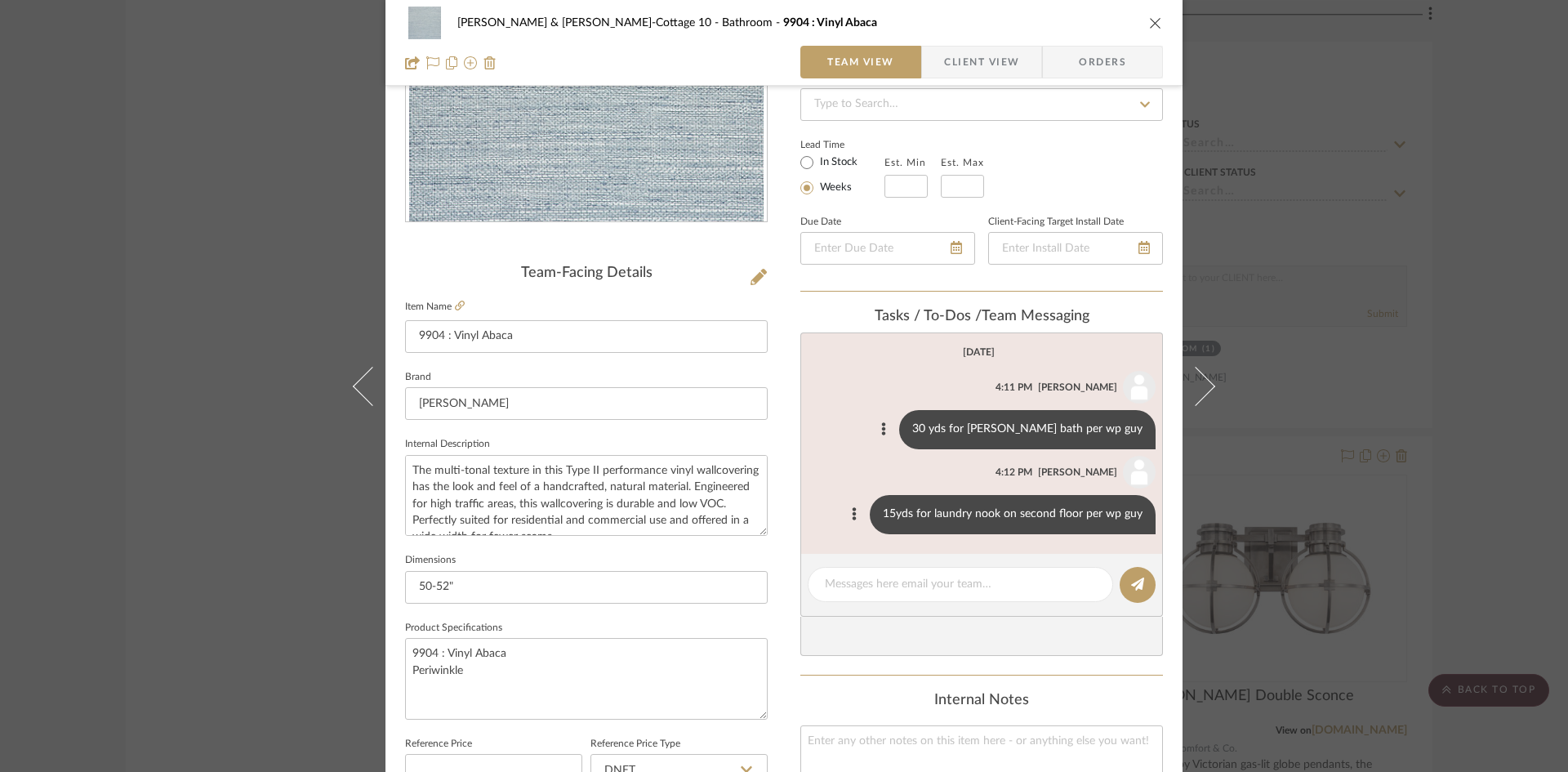
click at [1151, 17] on icon "close" at bounding box center [1155, 22] width 13 height 13
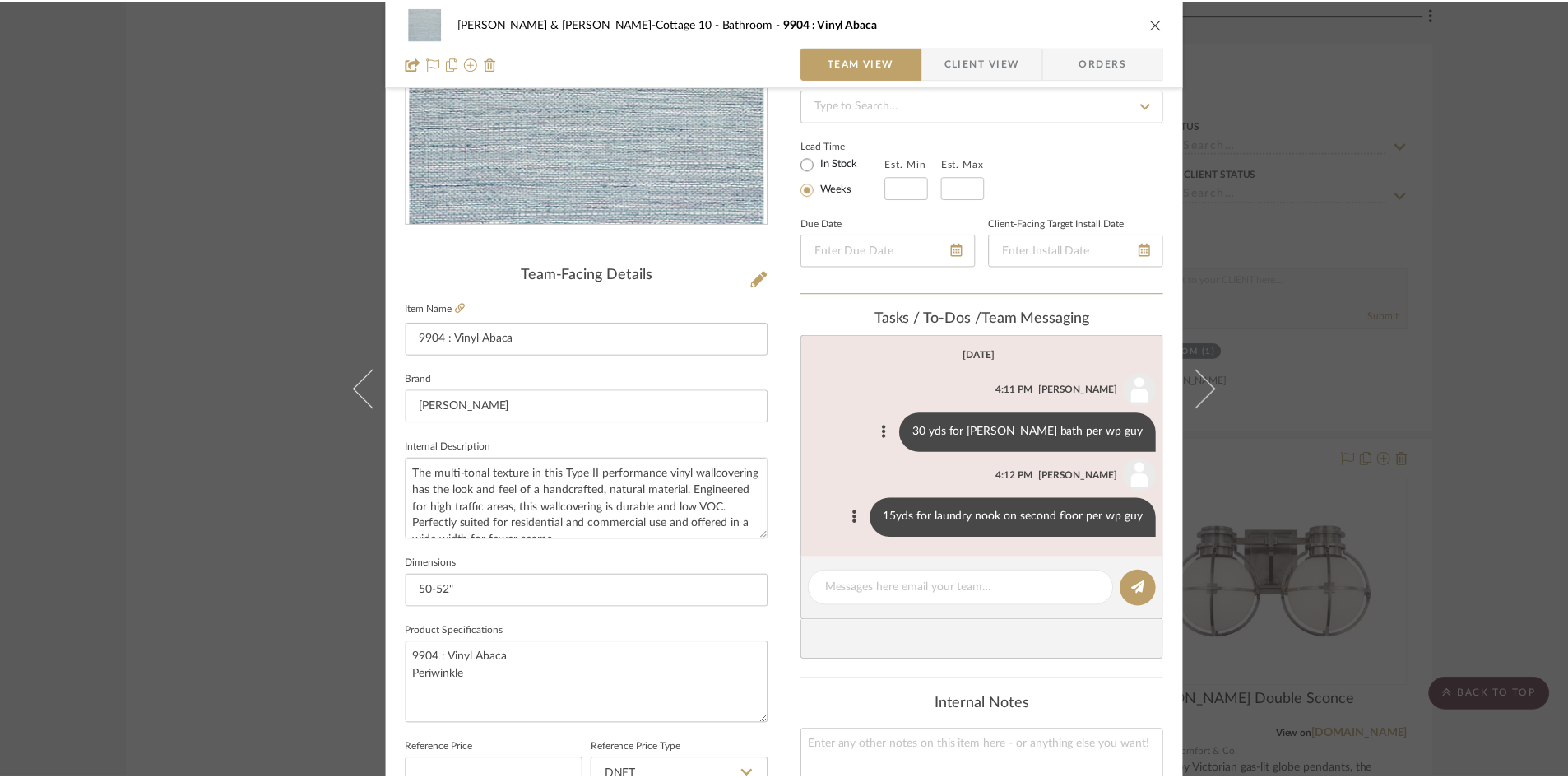
scroll to position [3127, 0]
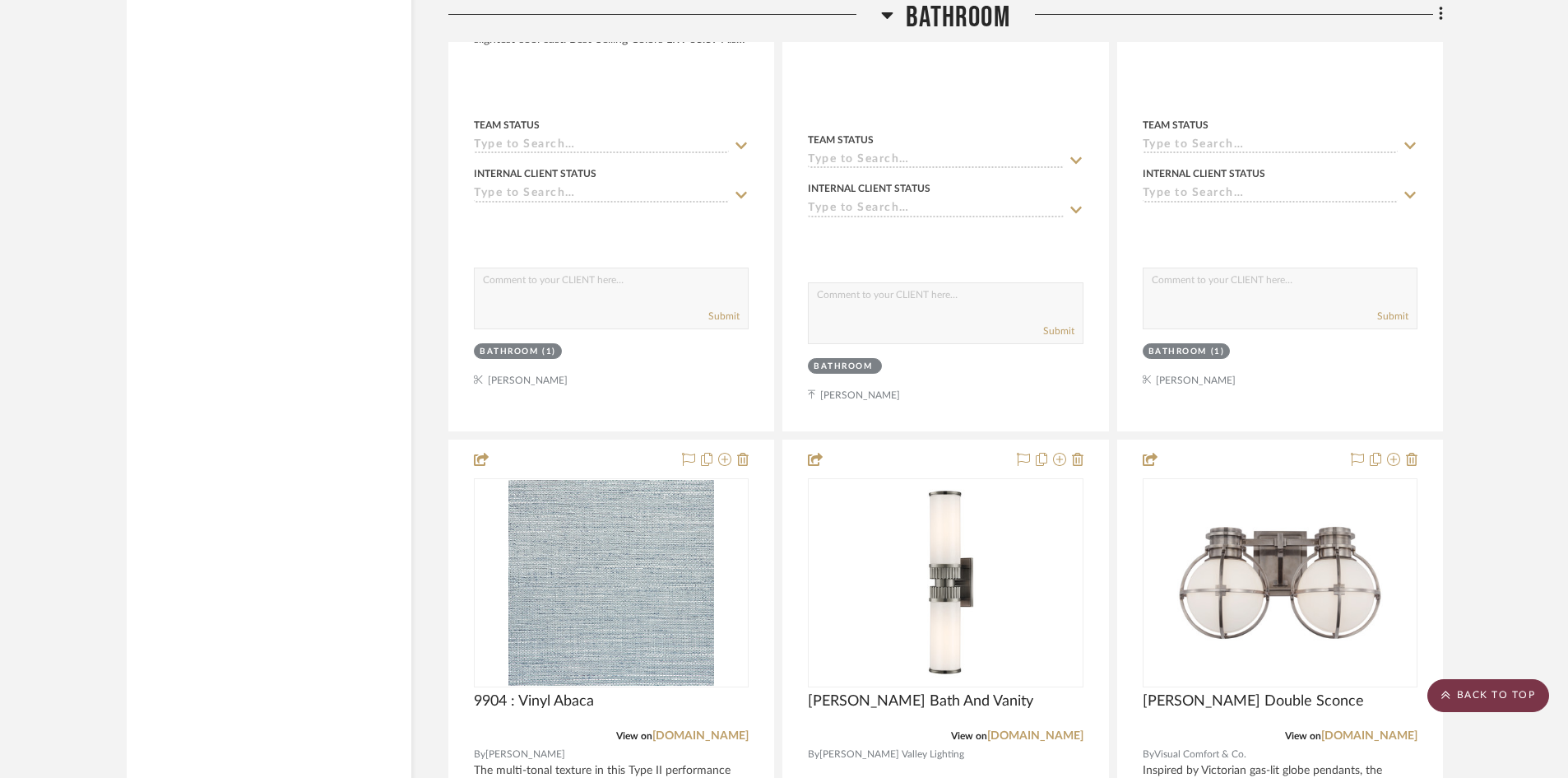
click at [1517, 688] on scroll-to-top-button "BACK TO TOP" at bounding box center [1488, 695] width 122 height 33
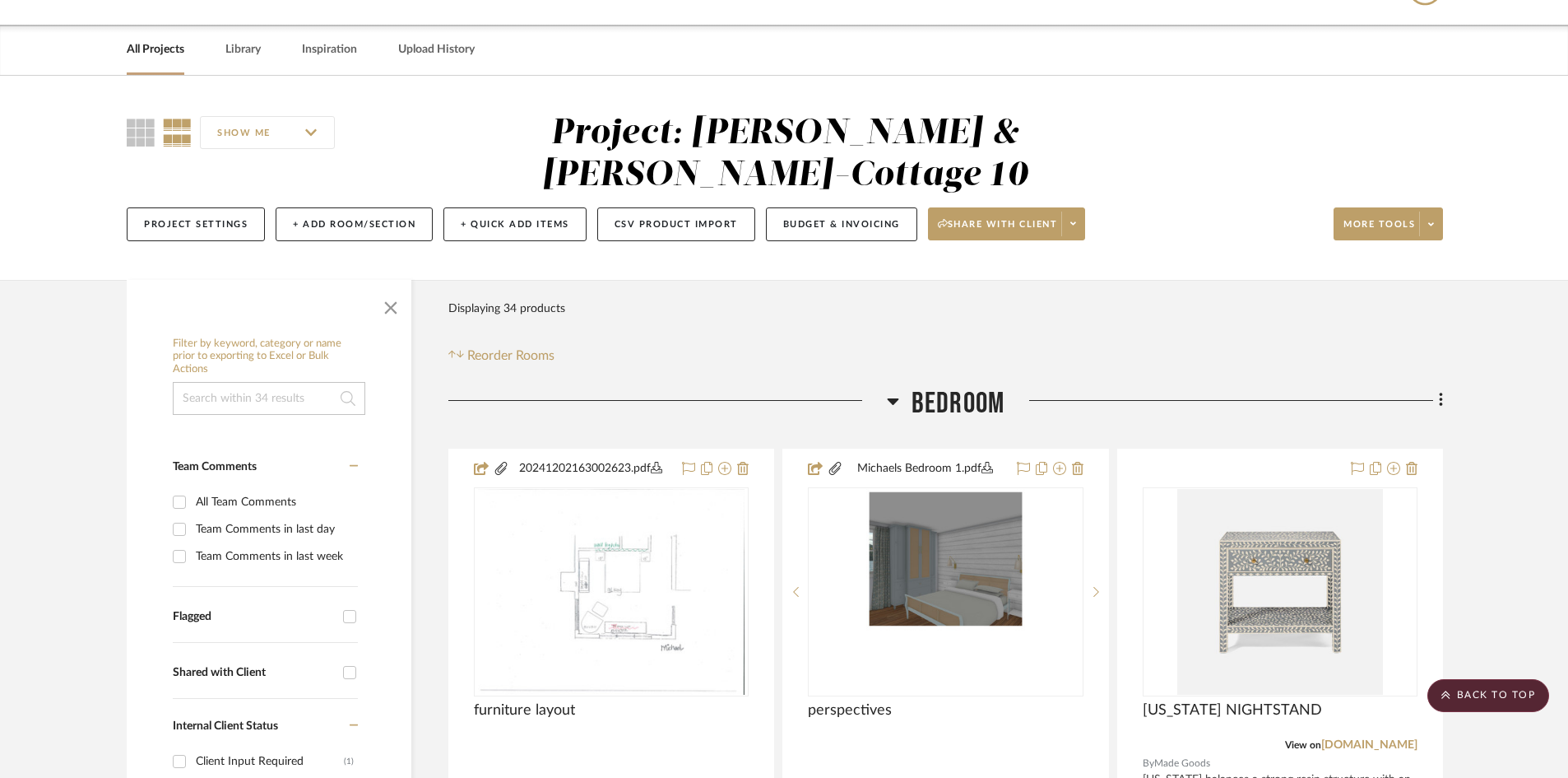
scroll to position [0, 0]
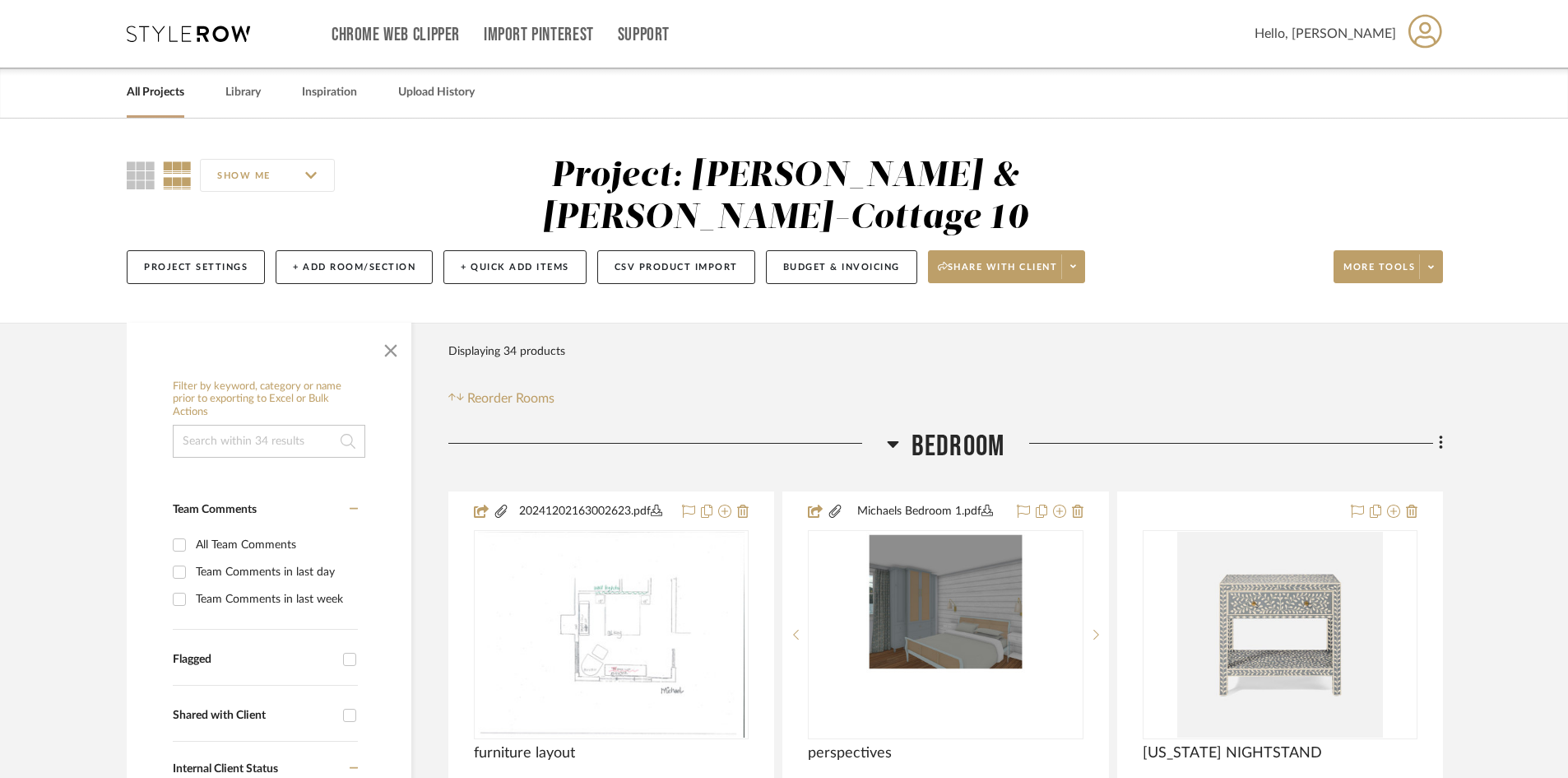
click at [153, 86] on link "All Projects" at bounding box center [156, 93] width 57 height 23
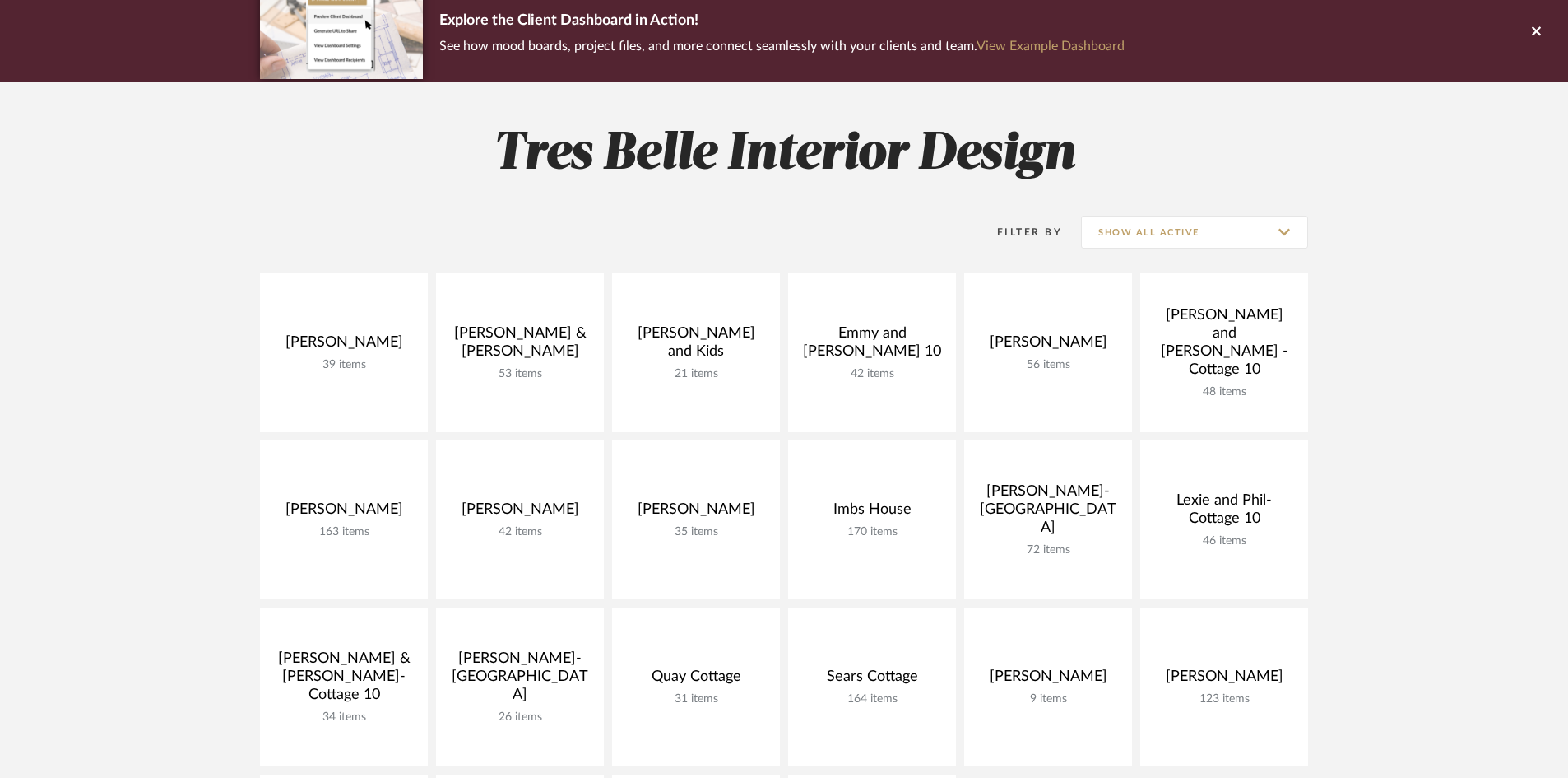
scroll to position [164, 0]
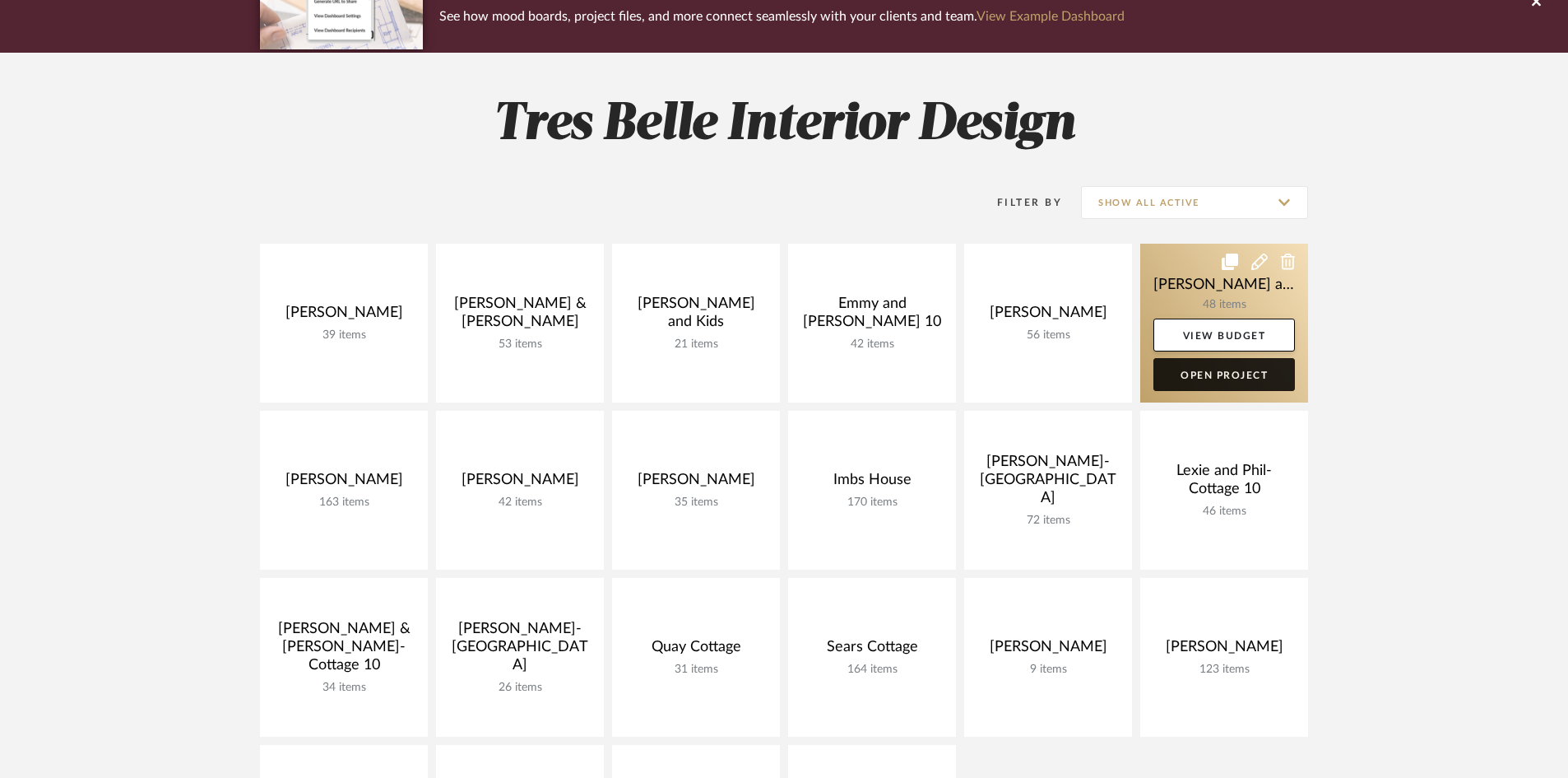
click at [1202, 370] on link "Open Project" at bounding box center [1224, 375] width 142 height 33
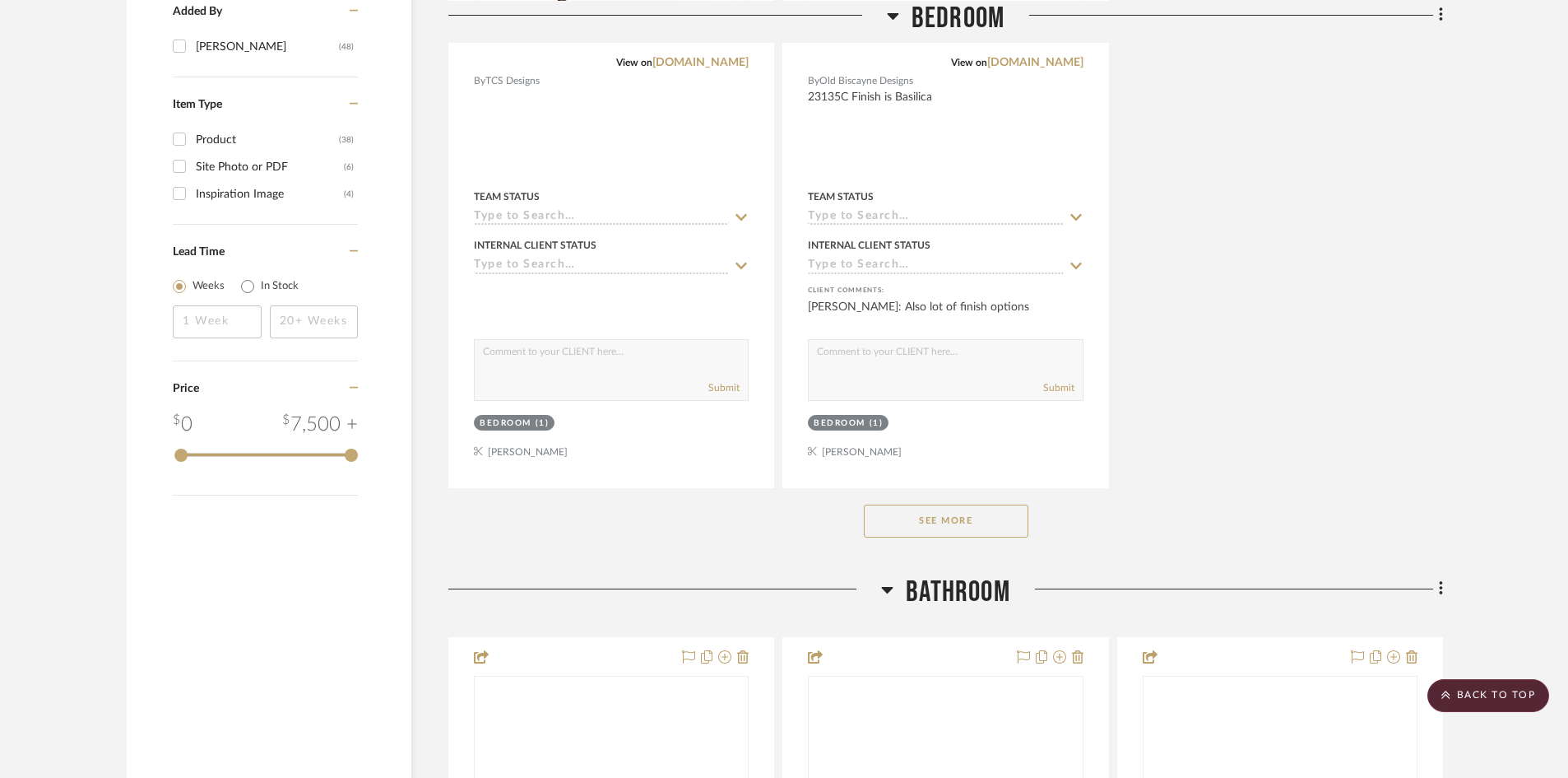
scroll to position [2222, 0]
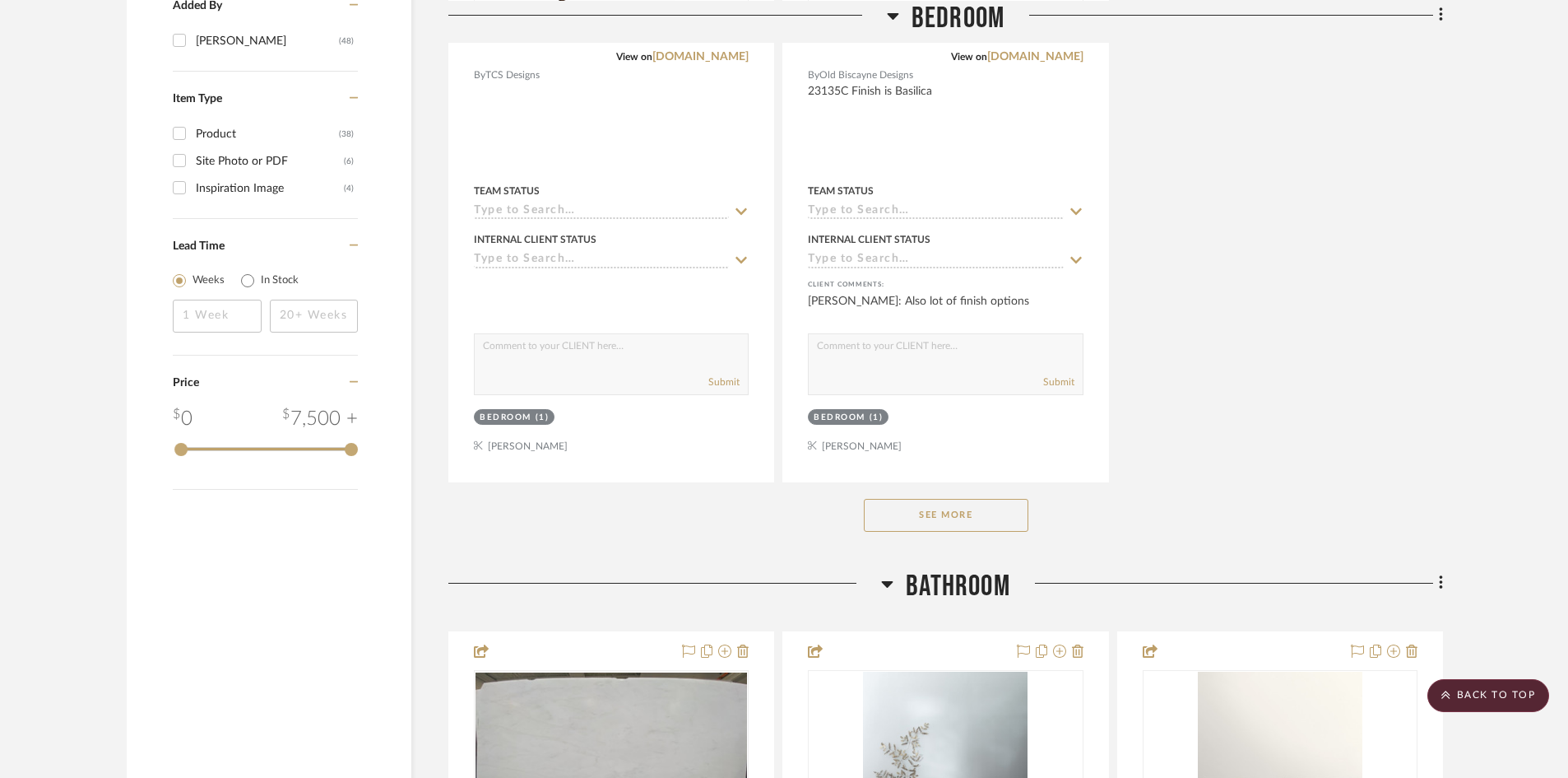
click at [972, 499] on button "See More" at bounding box center [946, 515] width 164 height 33
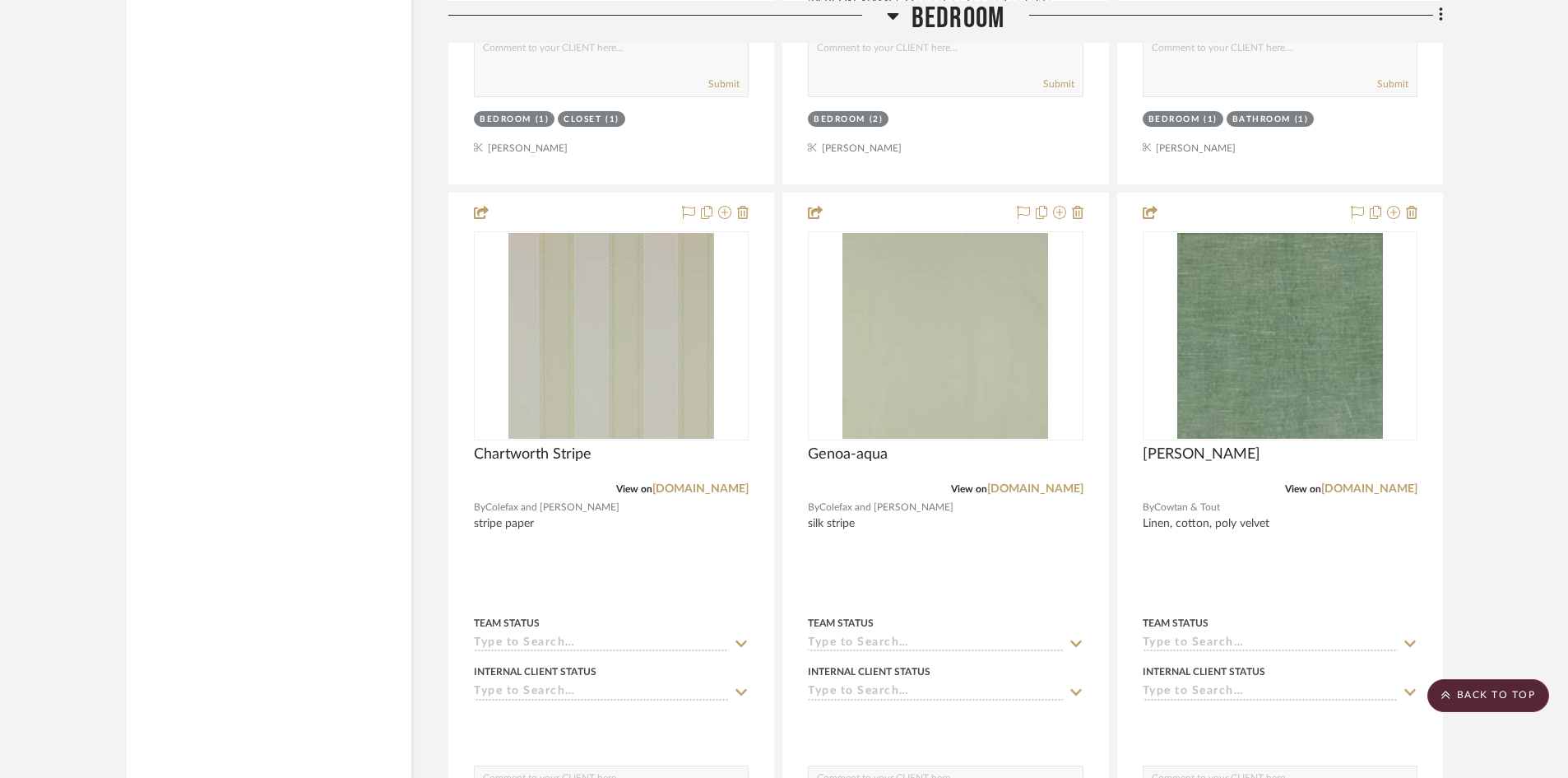
scroll to position [3374, 0]
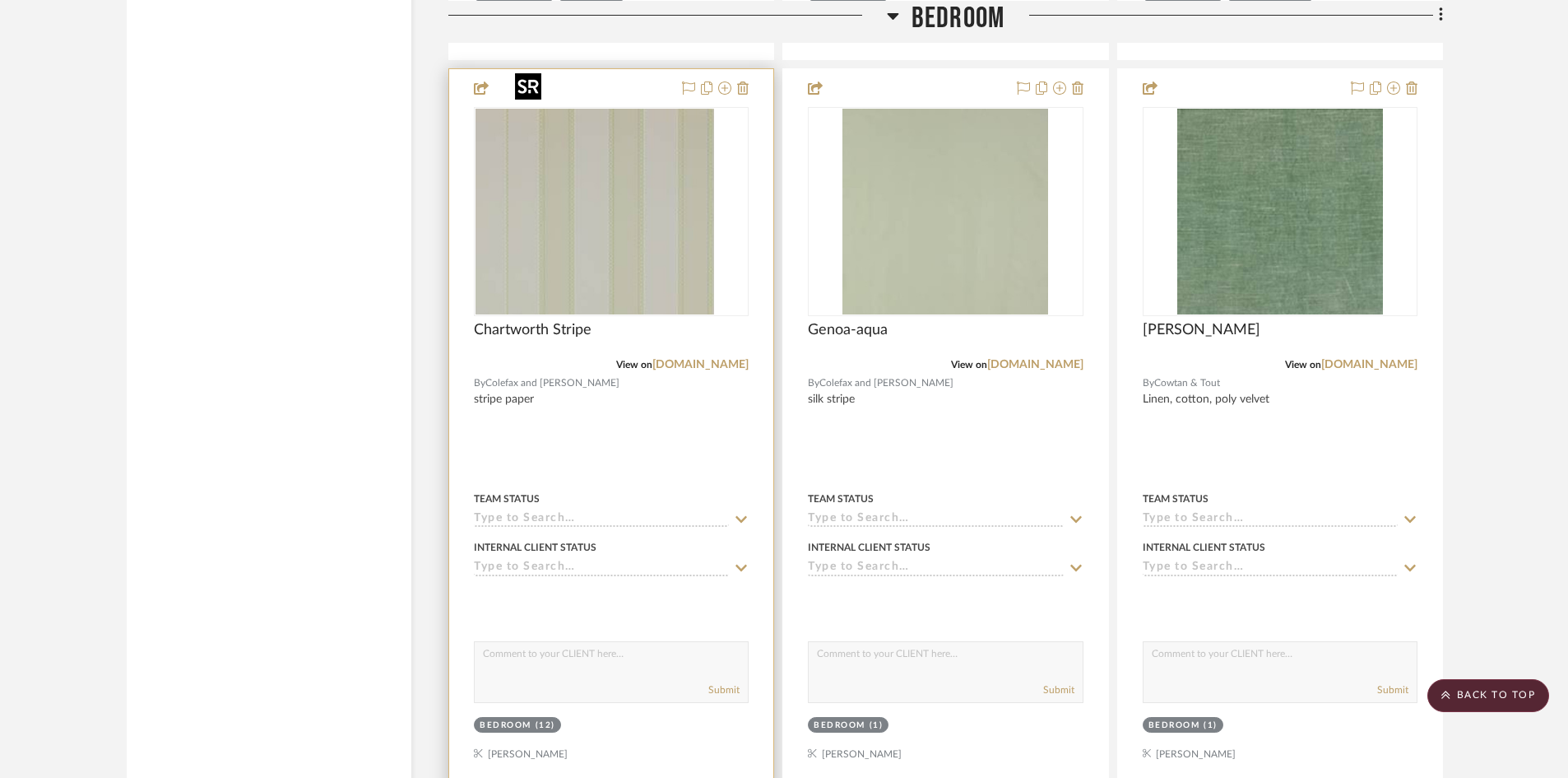
click at [614, 215] on div at bounding box center [611, 211] width 275 height 209
click at [598, 228] on img "0" at bounding box center [611, 211] width 206 height 206
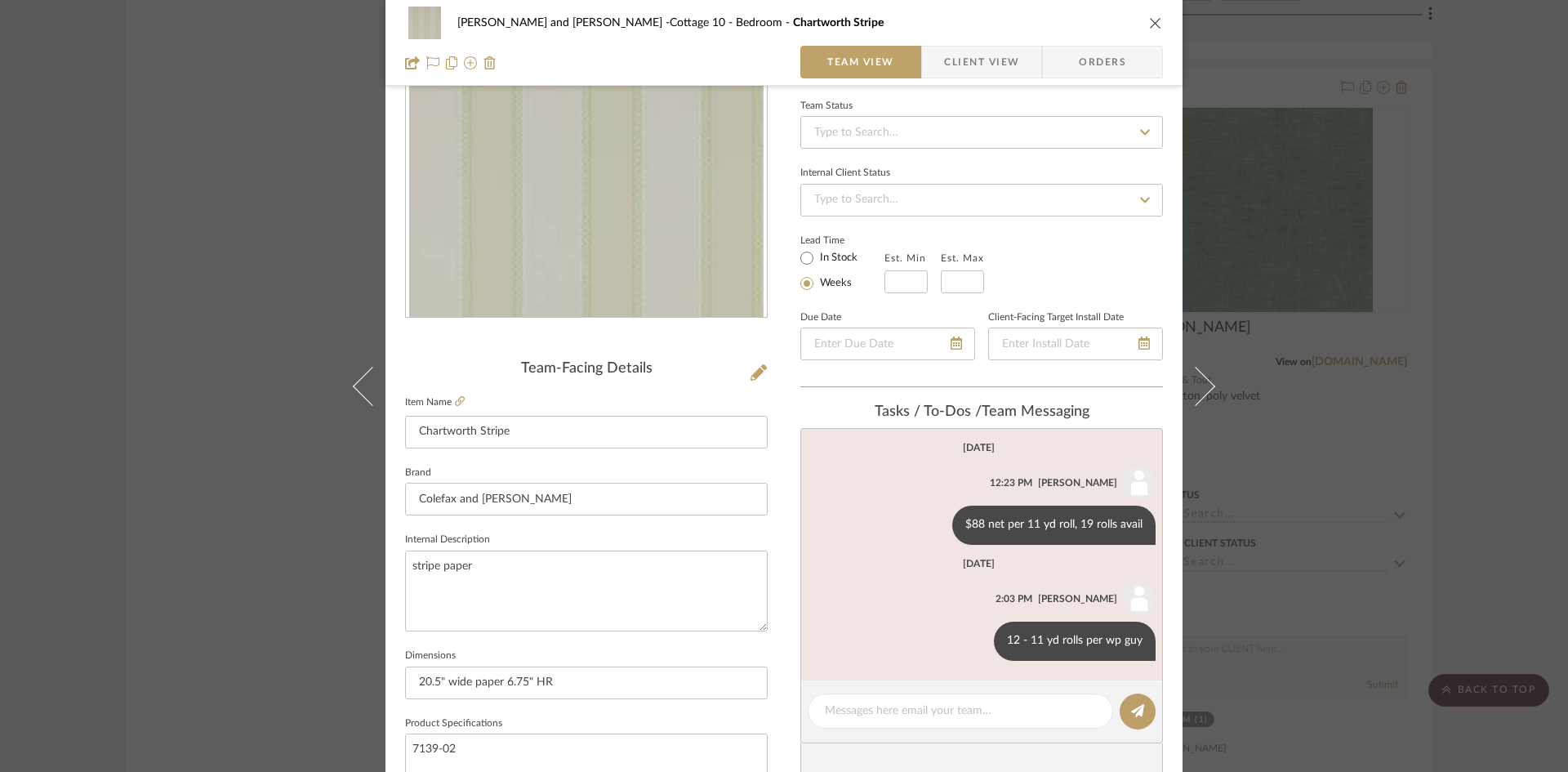
scroll to position [163, 0]
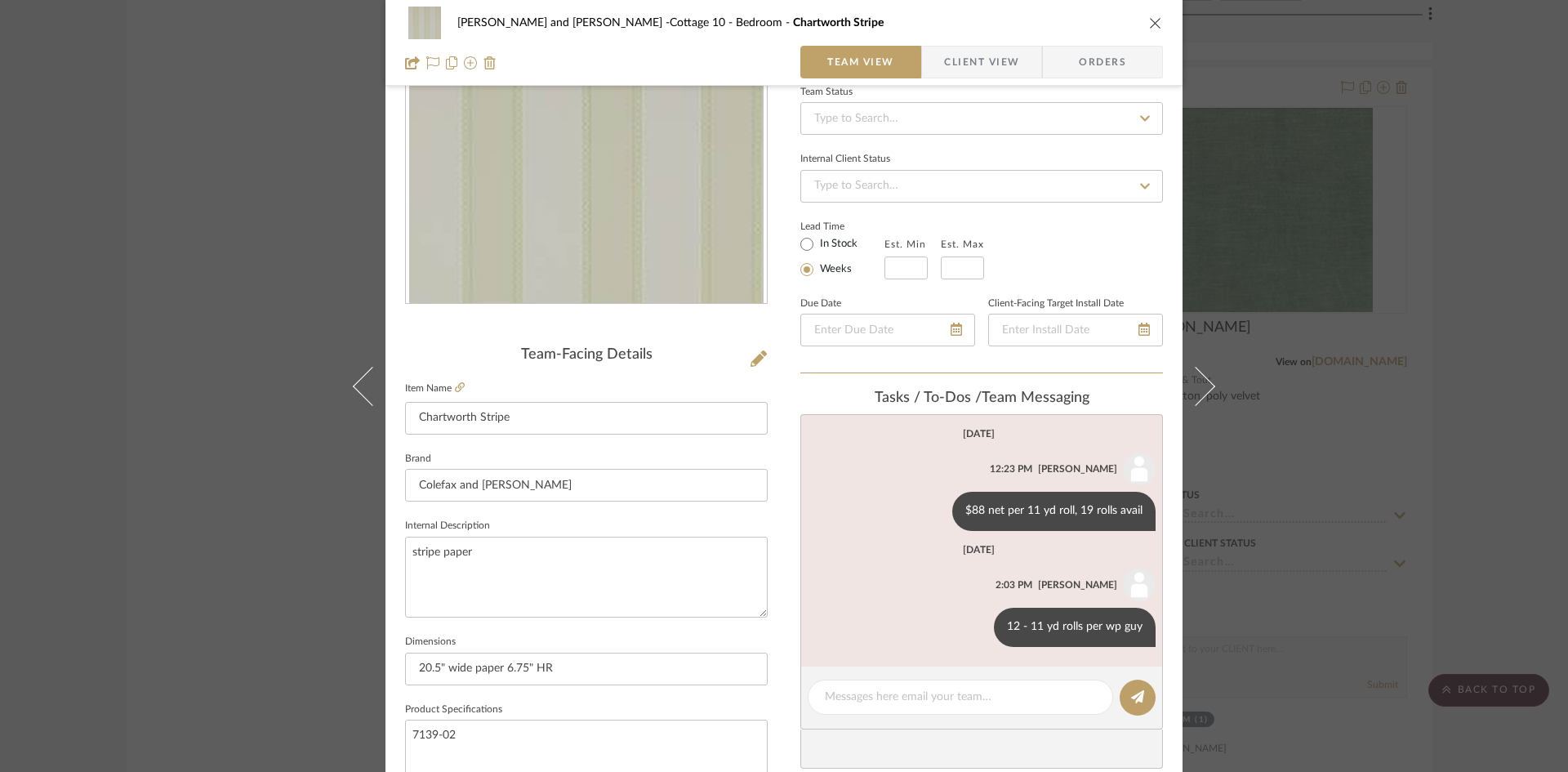
click at [1152, 20] on icon "close" at bounding box center [1155, 22] width 13 height 13
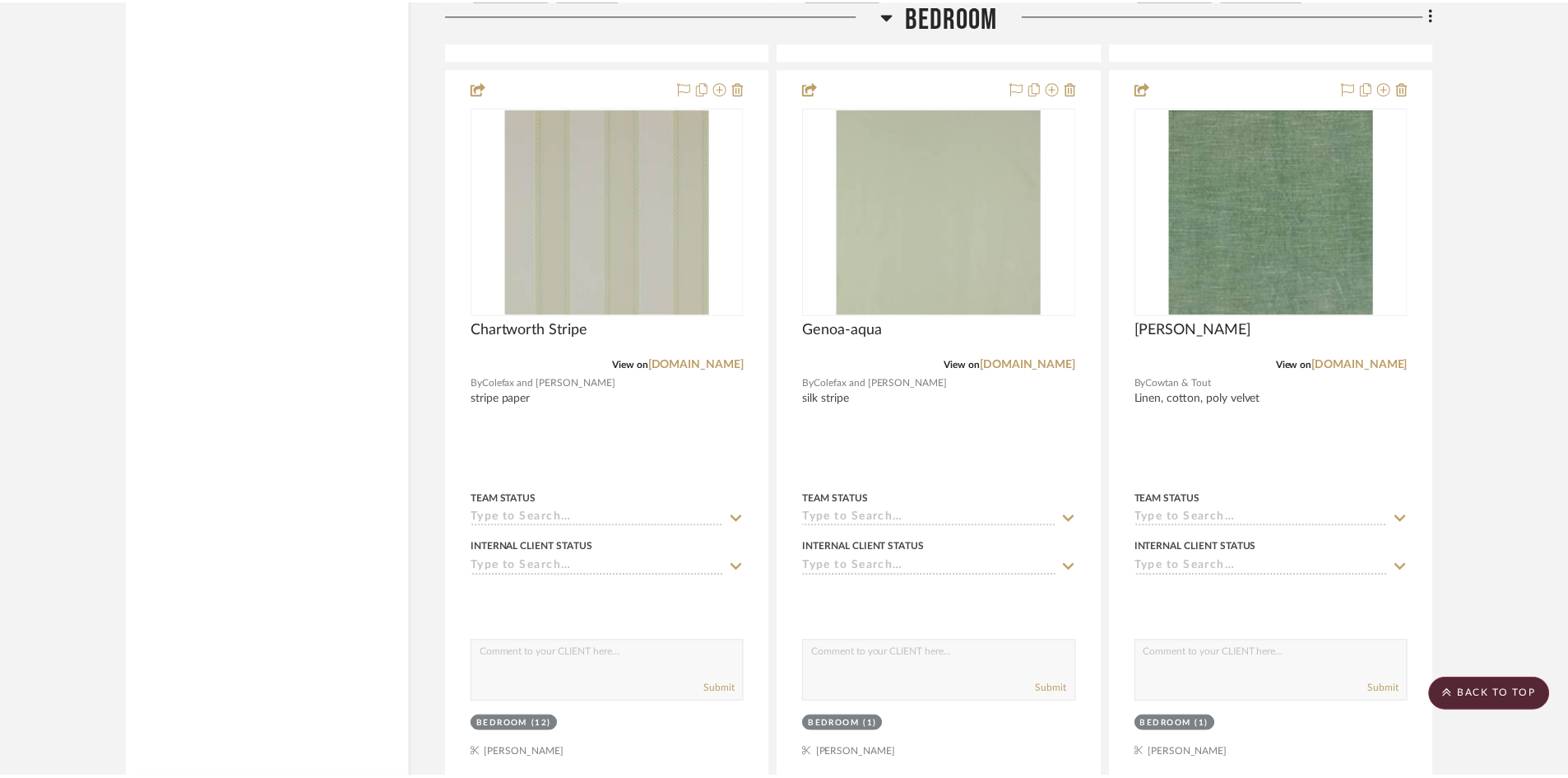
scroll to position [3374, 0]
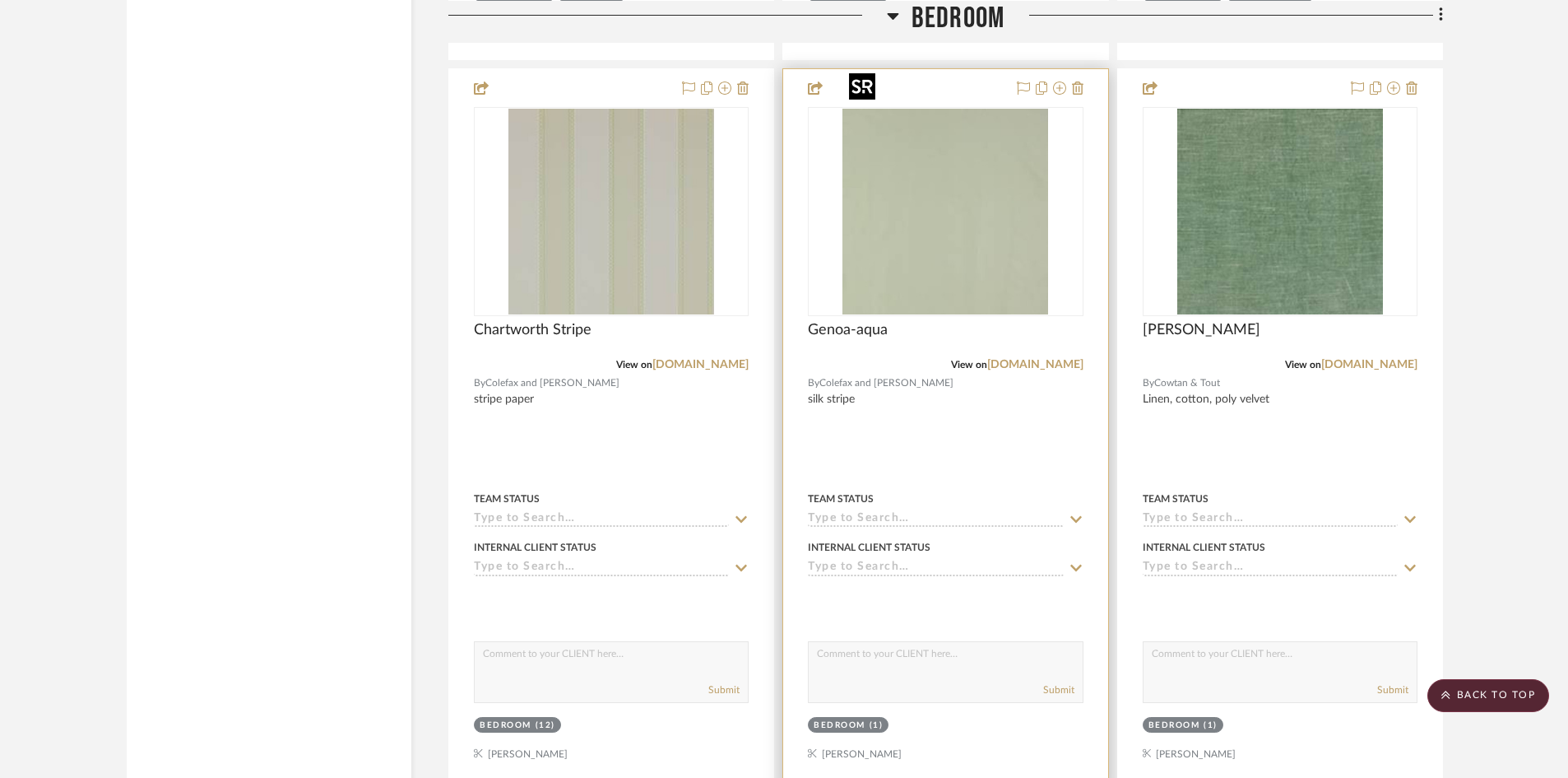
click at [951, 220] on img "0" at bounding box center [945, 211] width 206 height 206
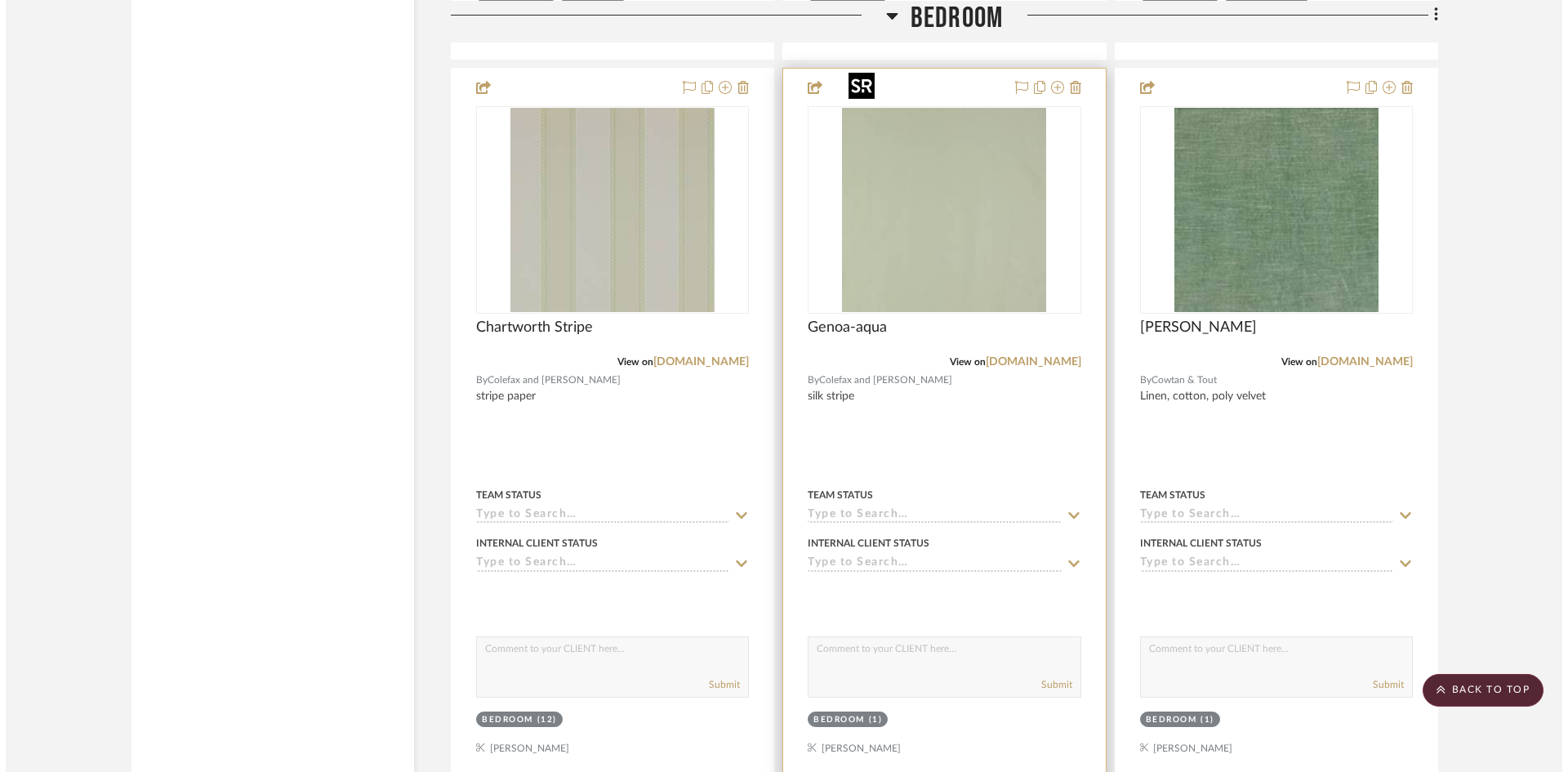
scroll to position [0, 0]
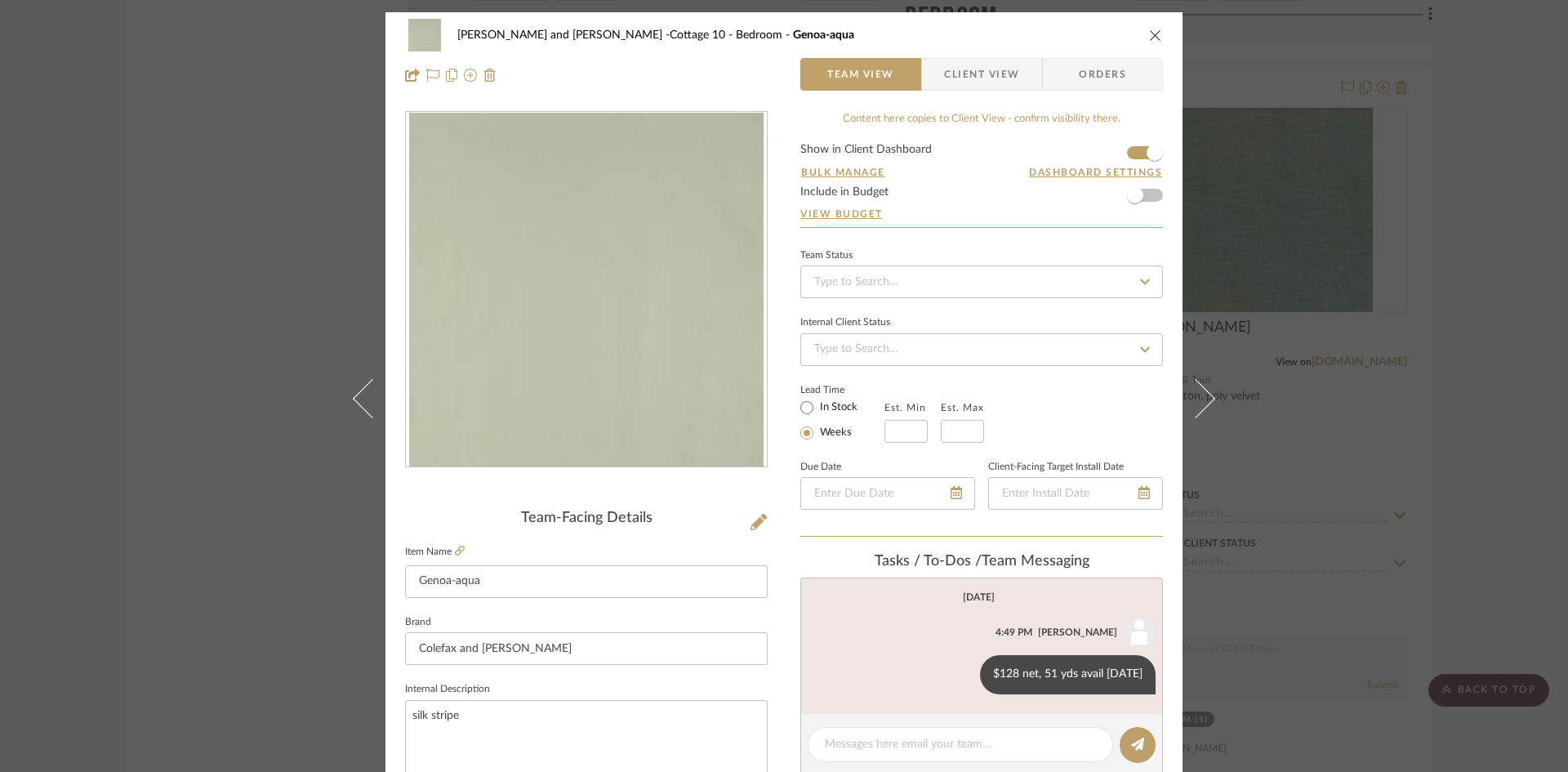
click at [1149, 30] on icon "close" at bounding box center [1155, 35] width 13 height 13
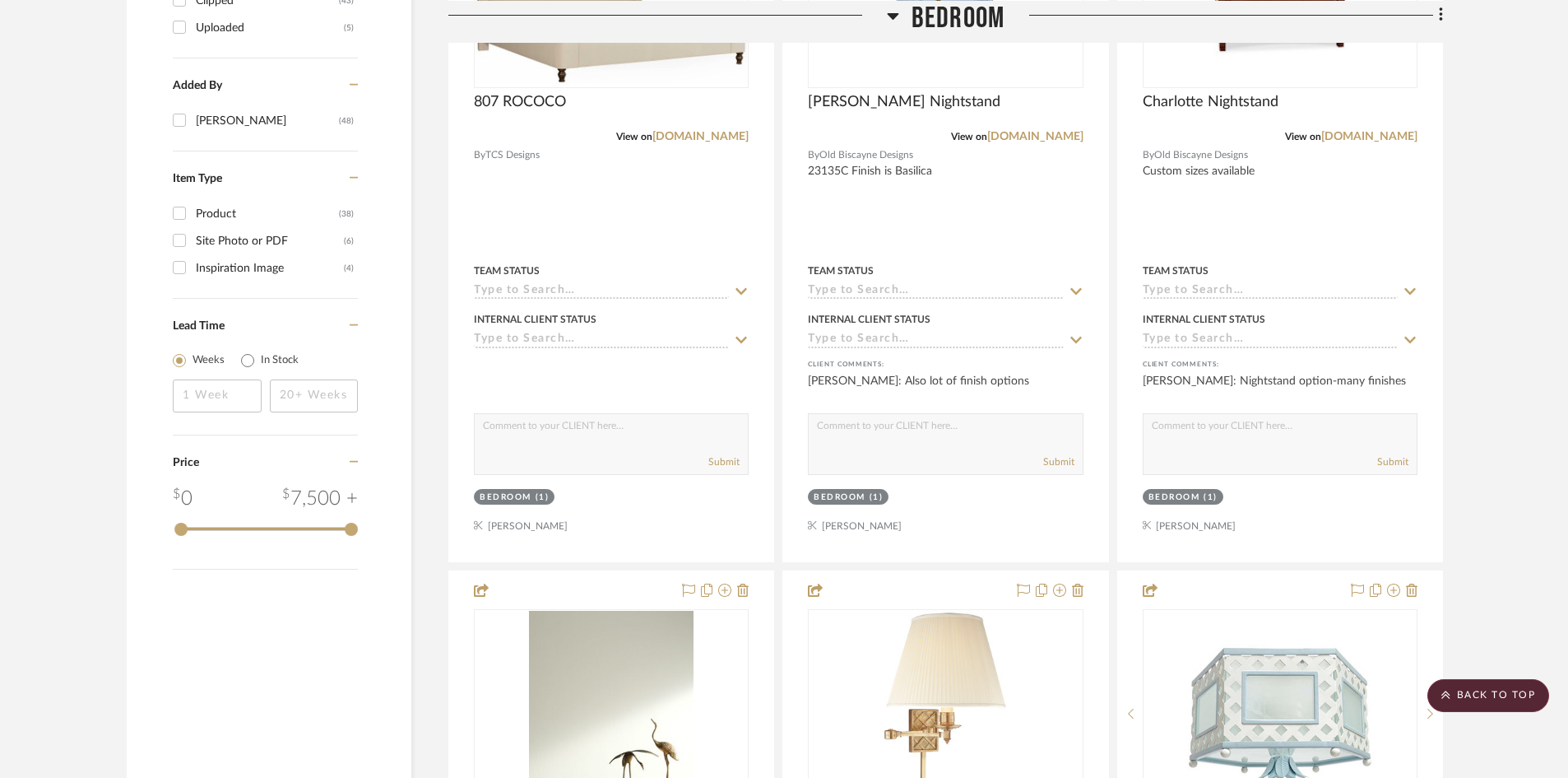
scroll to position [2139, 0]
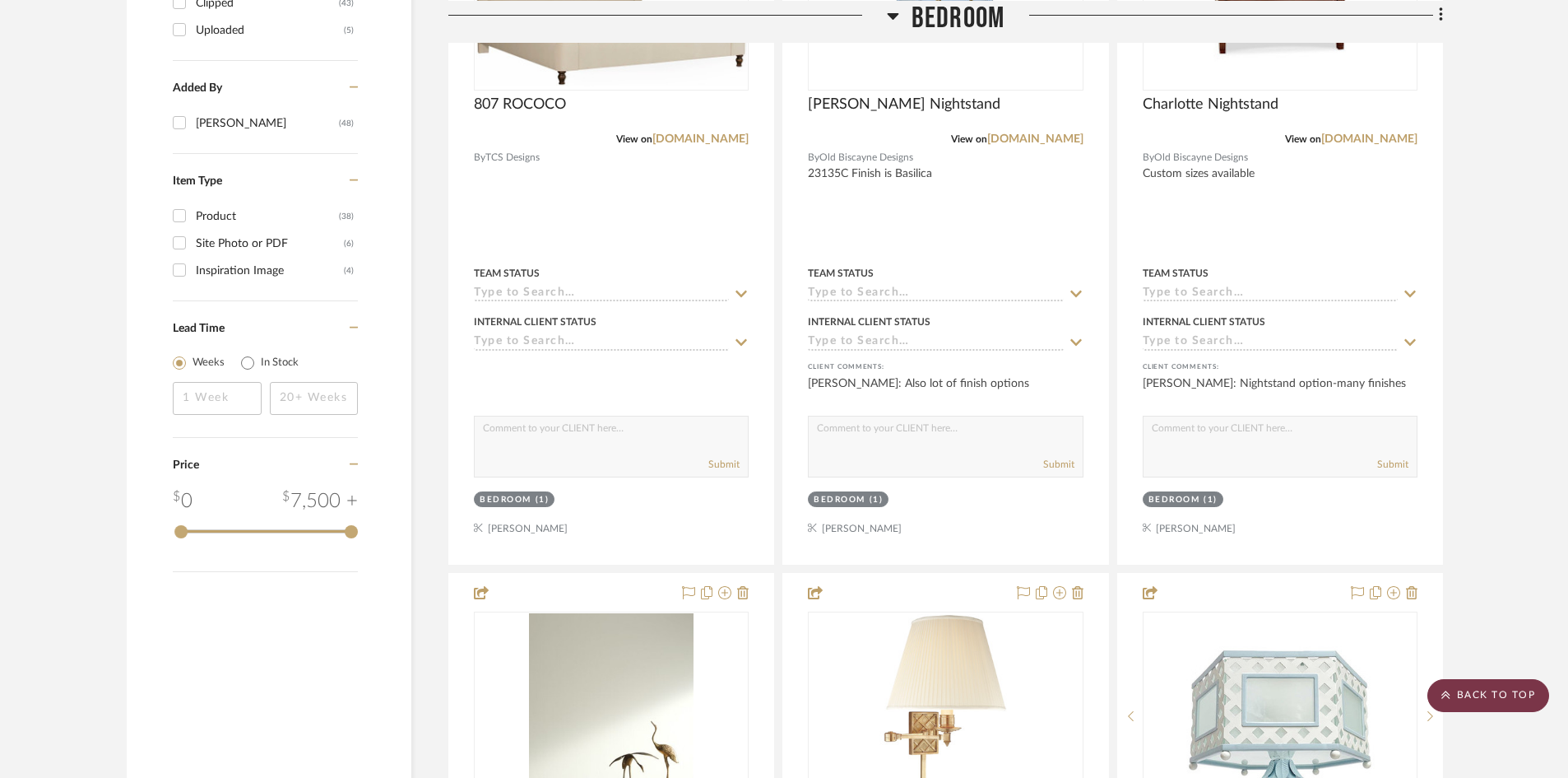
click at [1503, 695] on scroll-to-top-button "BACK TO TOP" at bounding box center [1488, 695] width 122 height 33
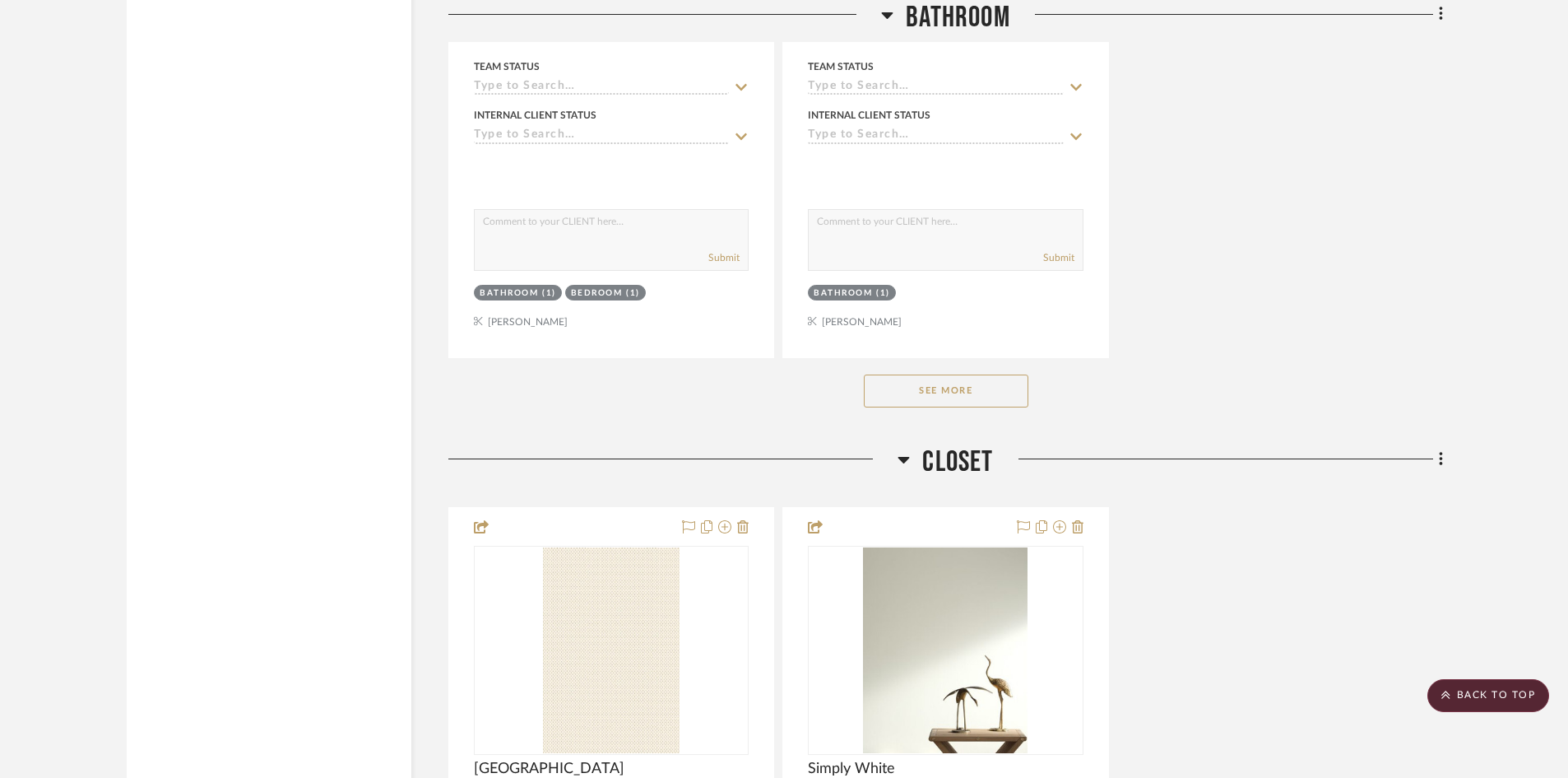
scroll to position [9792, 0]
click at [911, 371] on button "See More" at bounding box center [946, 388] width 164 height 33
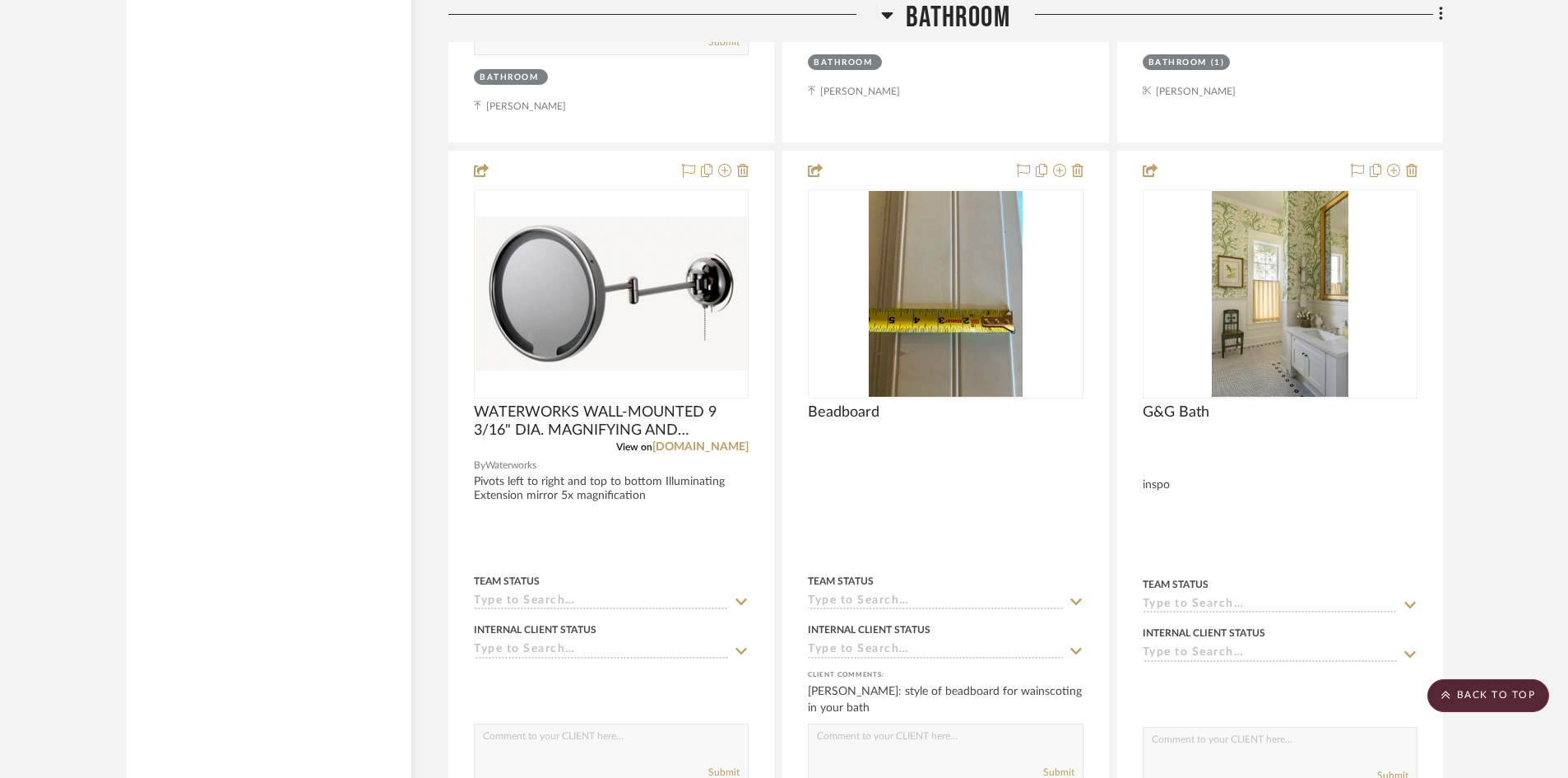
scroll to position [12261, 0]
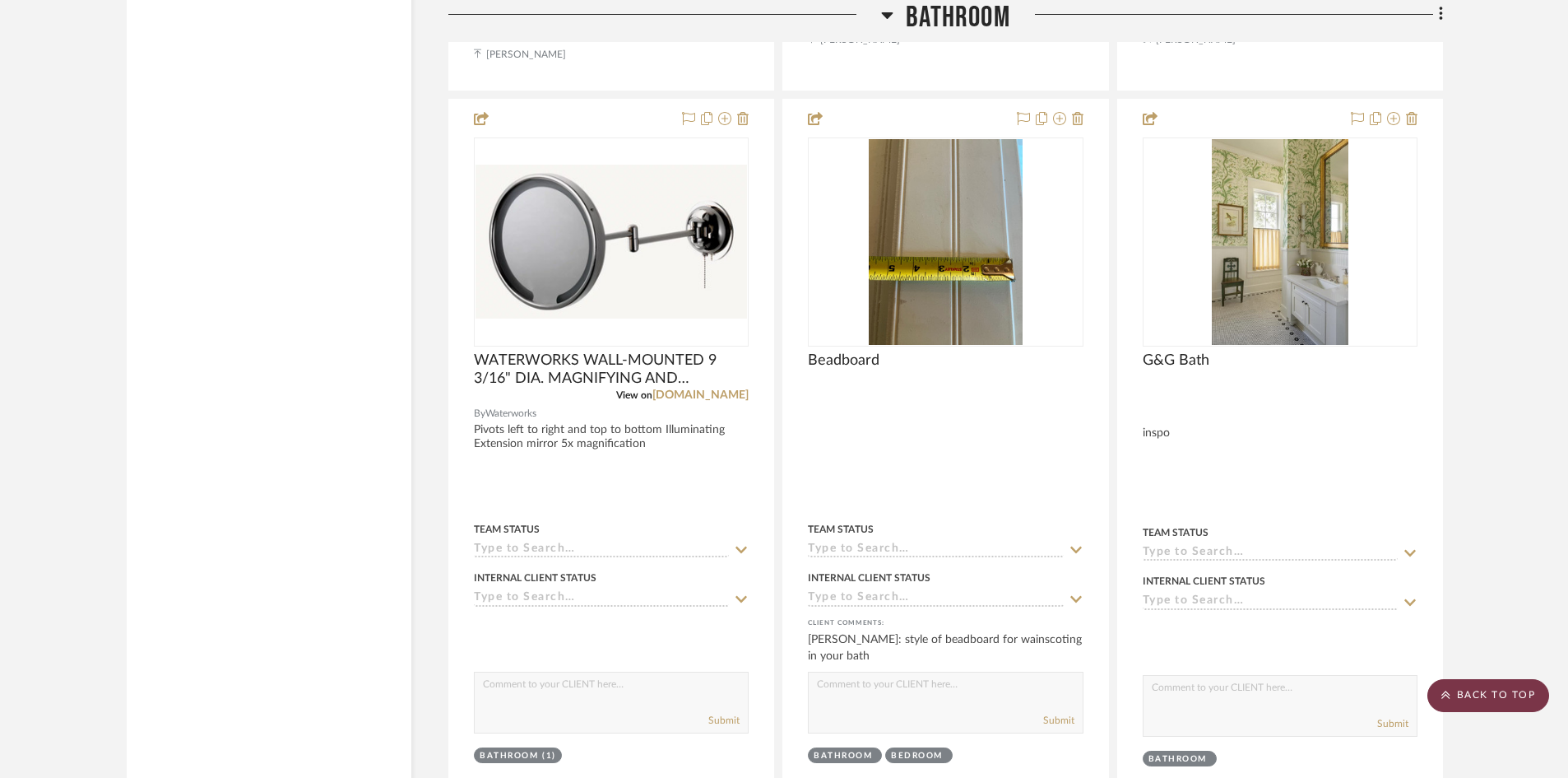
click at [1510, 698] on scroll-to-top-button "BACK TO TOP" at bounding box center [1488, 695] width 122 height 33
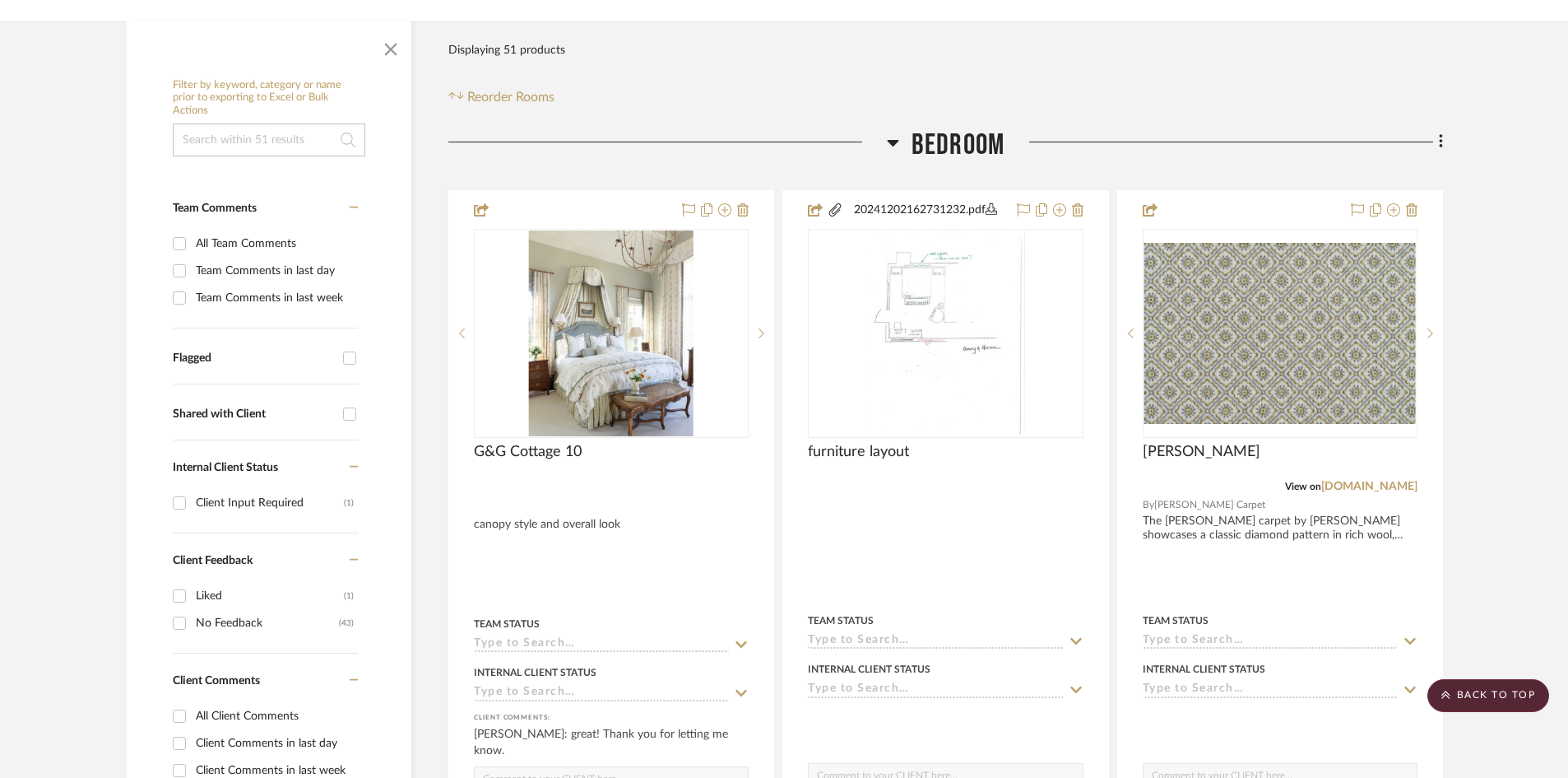
scroll to position [411, 0]
